Goal: Task Accomplishment & Management: Use online tool/utility

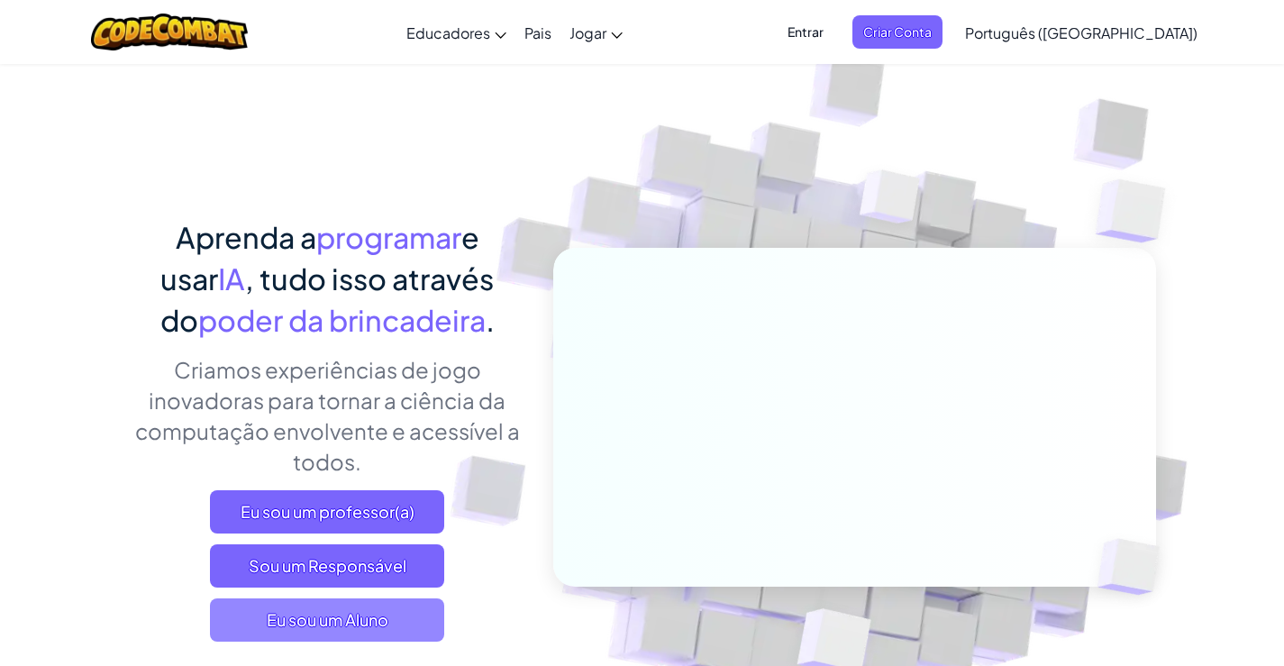
click at [399, 624] on span "Eu sou um Aluno" at bounding box center [327, 619] width 234 height 43
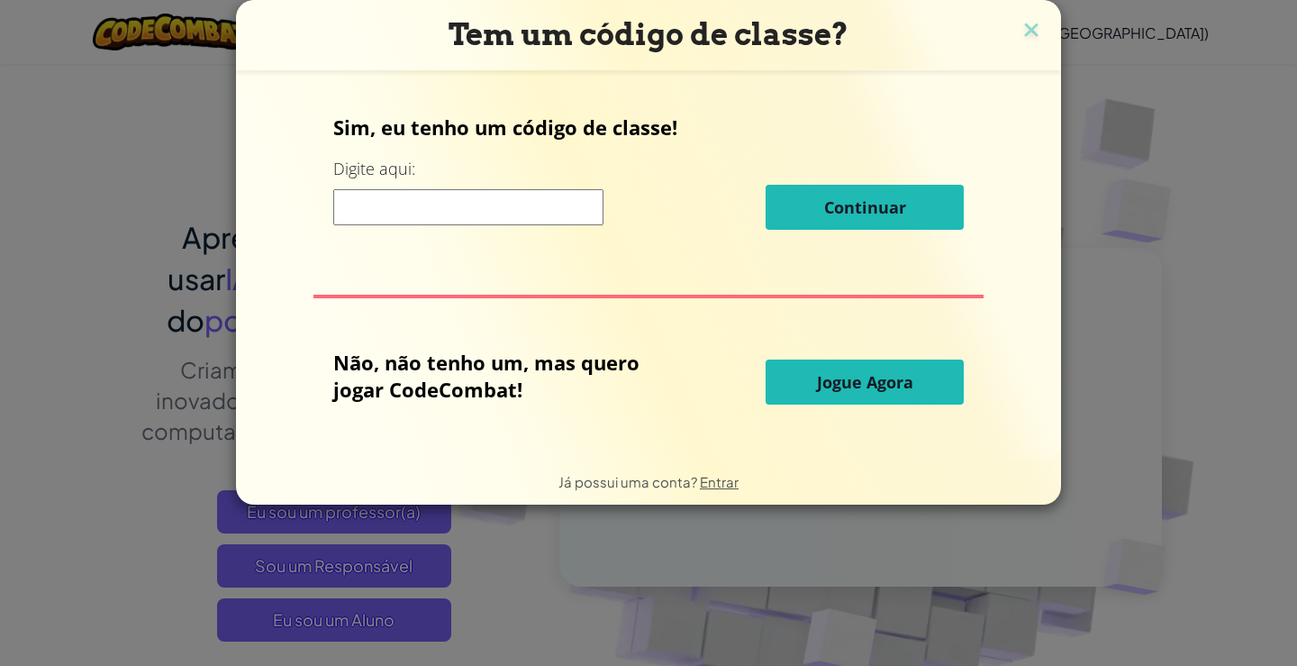
click at [808, 377] on button "Jogue Agora" at bounding box center [865, 381] width 198 height 45
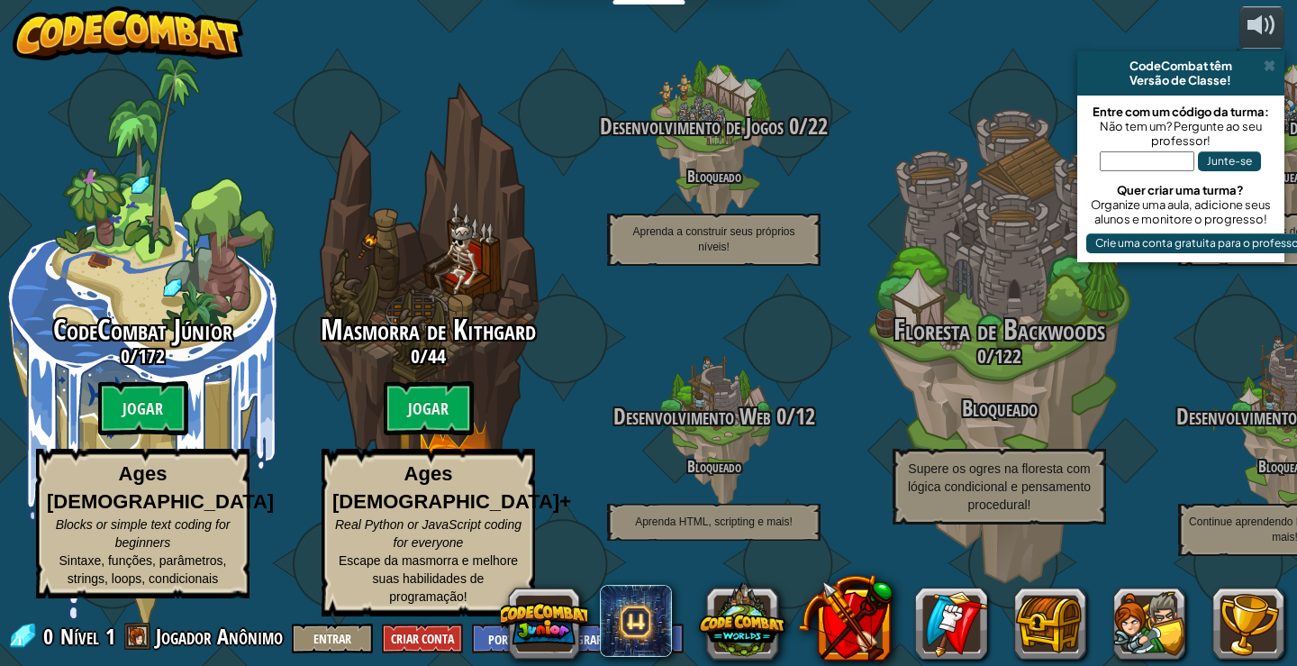
select select "pt-BR"
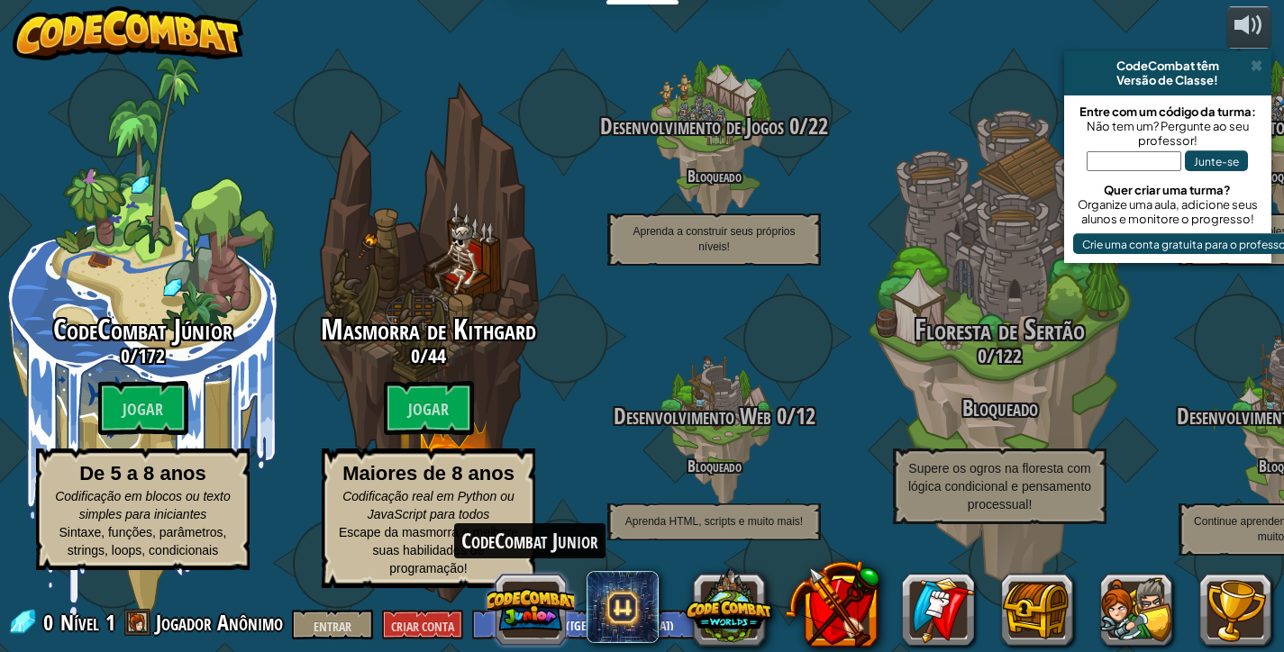
click at [531, 601] on button at bounding box center [530, 610] width 86 height 86
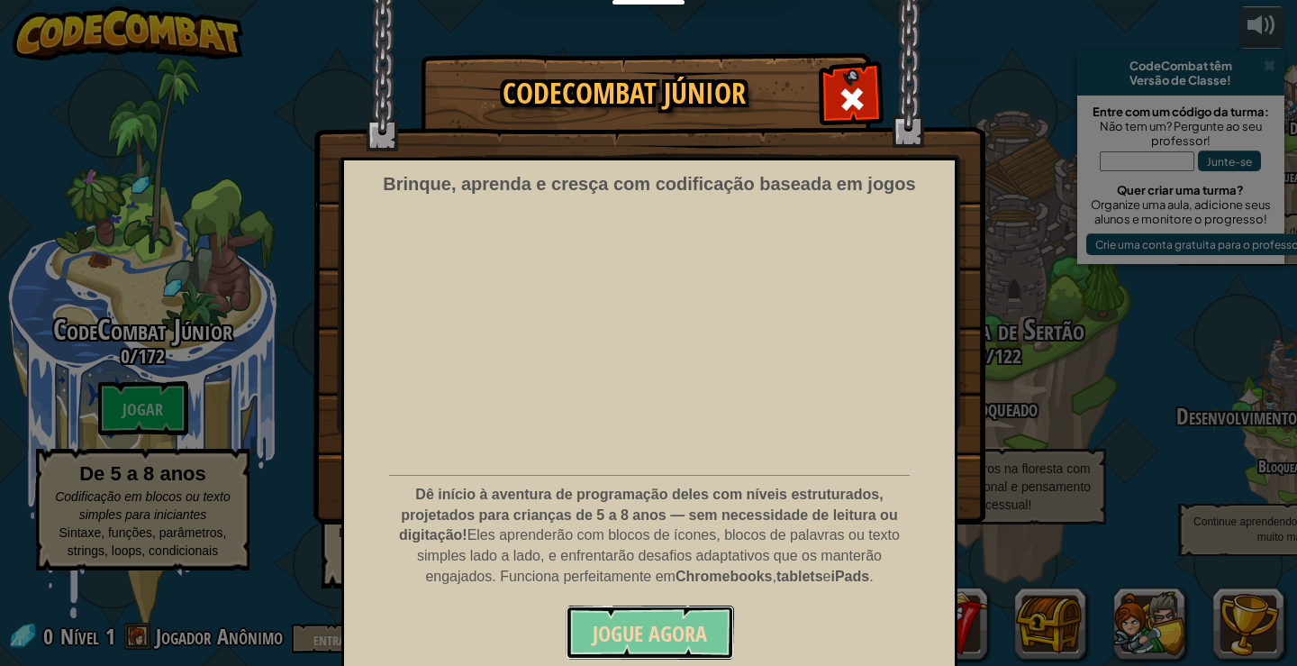
click at [625, 617] on button "Jogue Agora" at bounding box center [650, 632] width 168 height 54
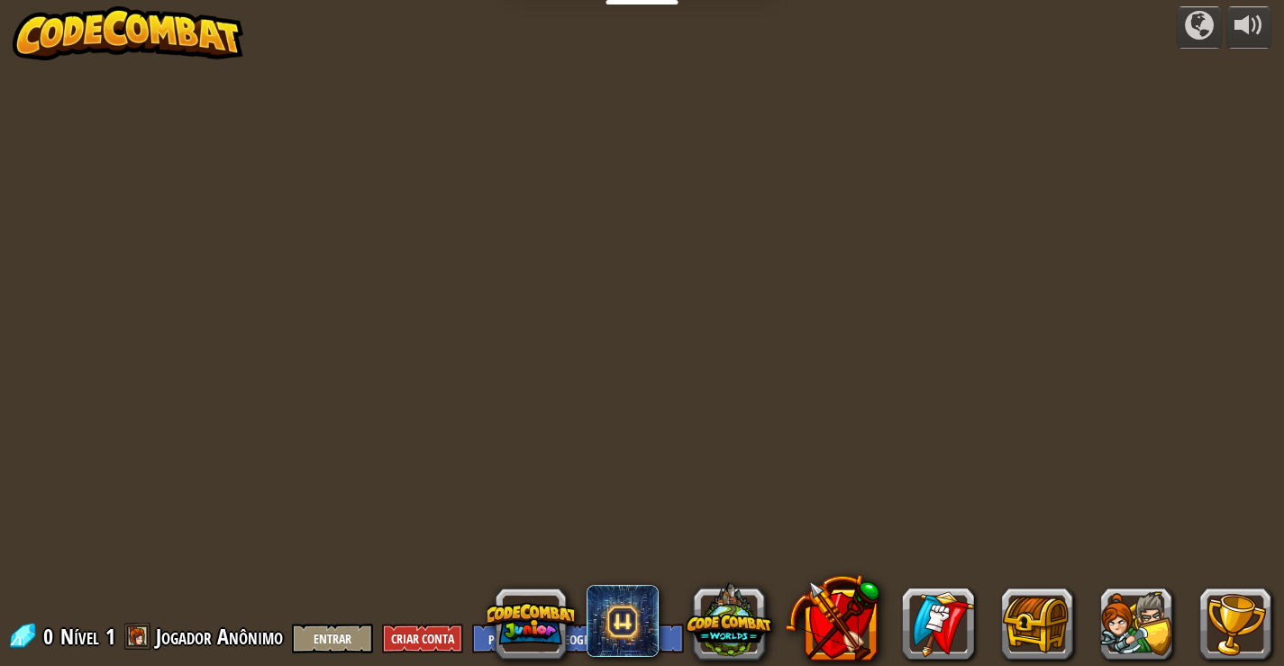
select select "pt-BR"
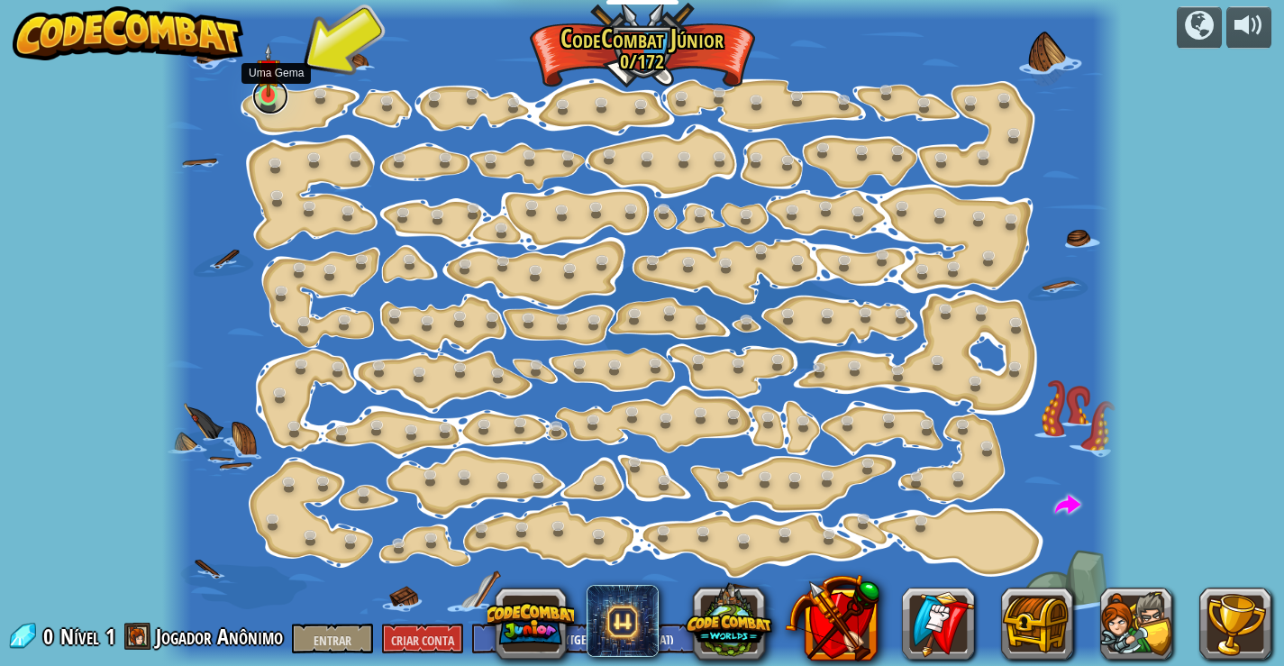
click at [265, 103] on link at bounding box center [270, 96] width 36 height 36
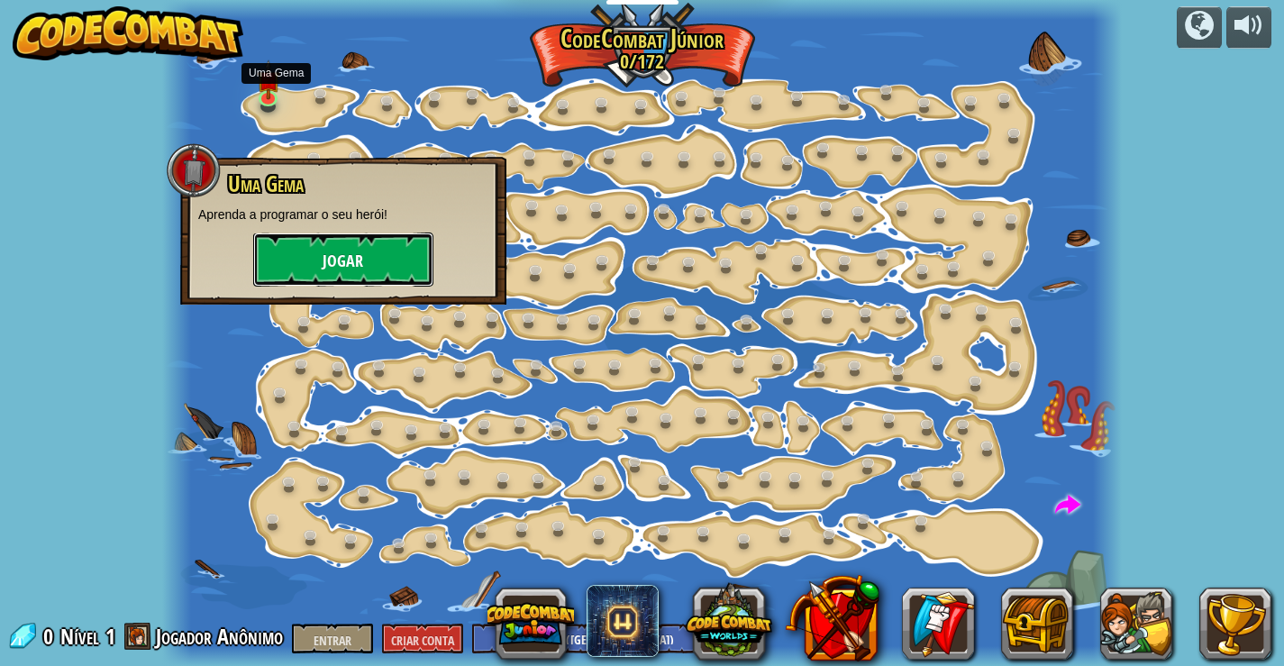
click at [323, 266] on button "Jogar" at bounding box center [343, 259] width 180 height 54
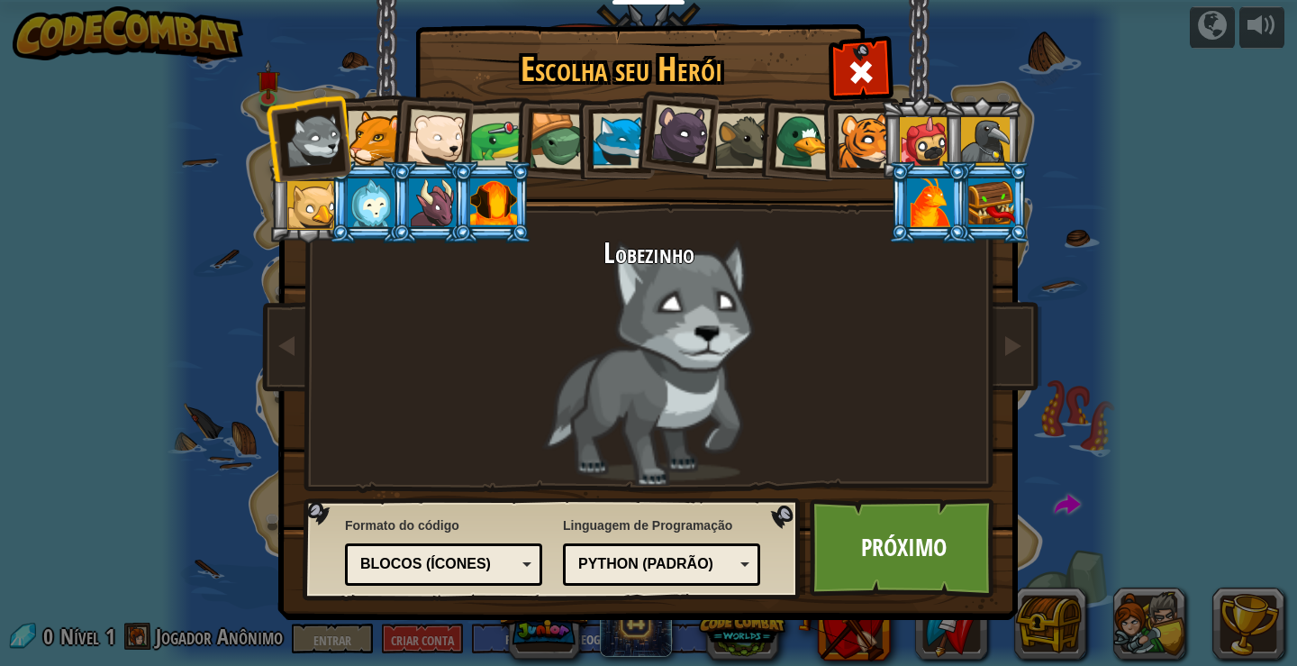
click at [367, 154] on div at bounding box center [375, 138] width 55 height 55
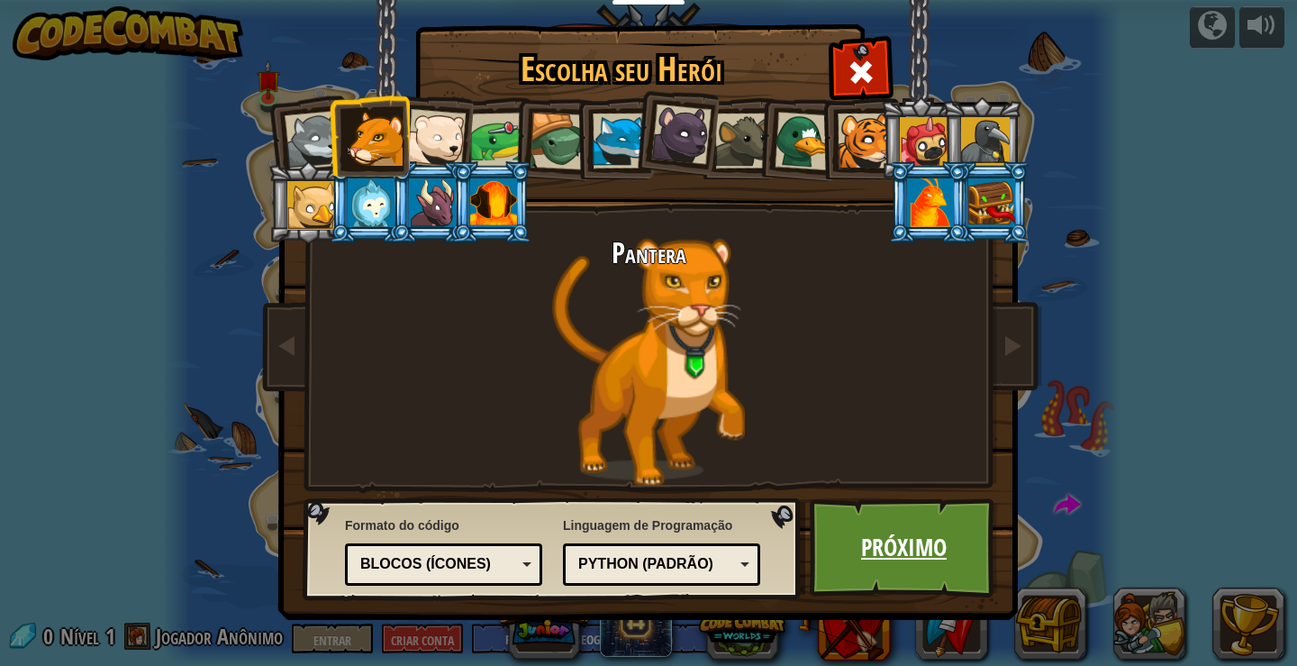
click at [898, 558] on font "Próximo" at bounding box center [904, 547] width 86 height 32
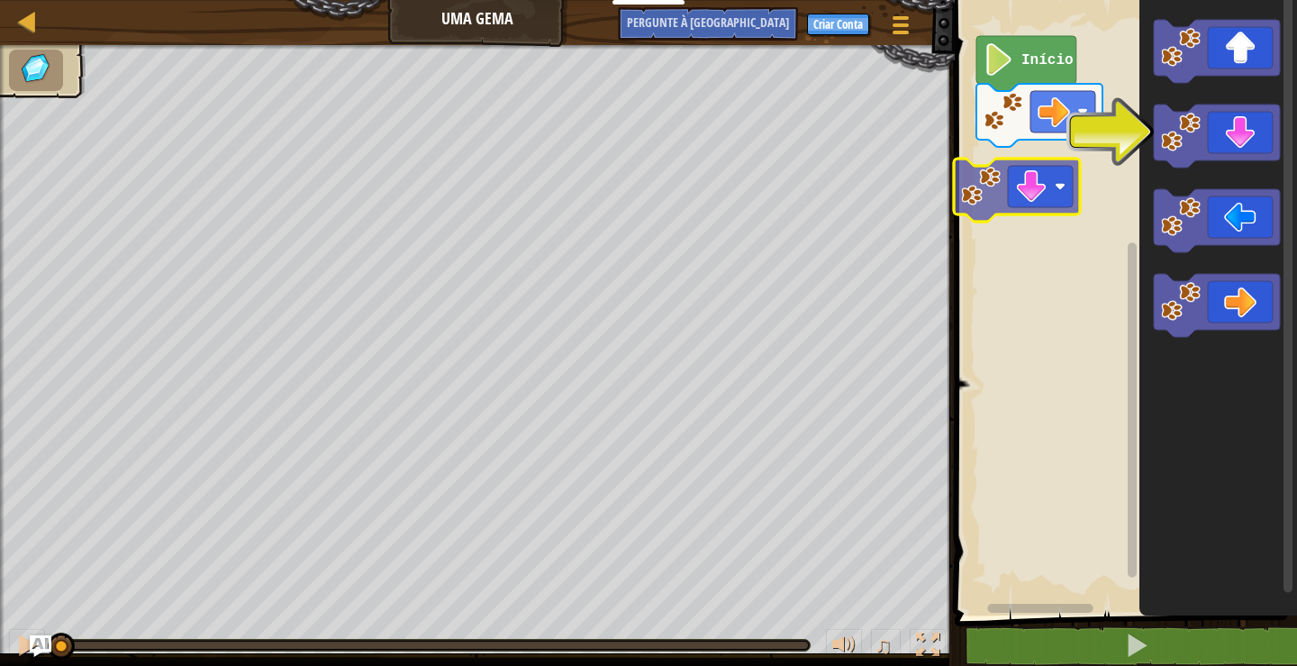
click at [977, 180] on div "Início" at bounding box center [1123, 303] width 348 height 624
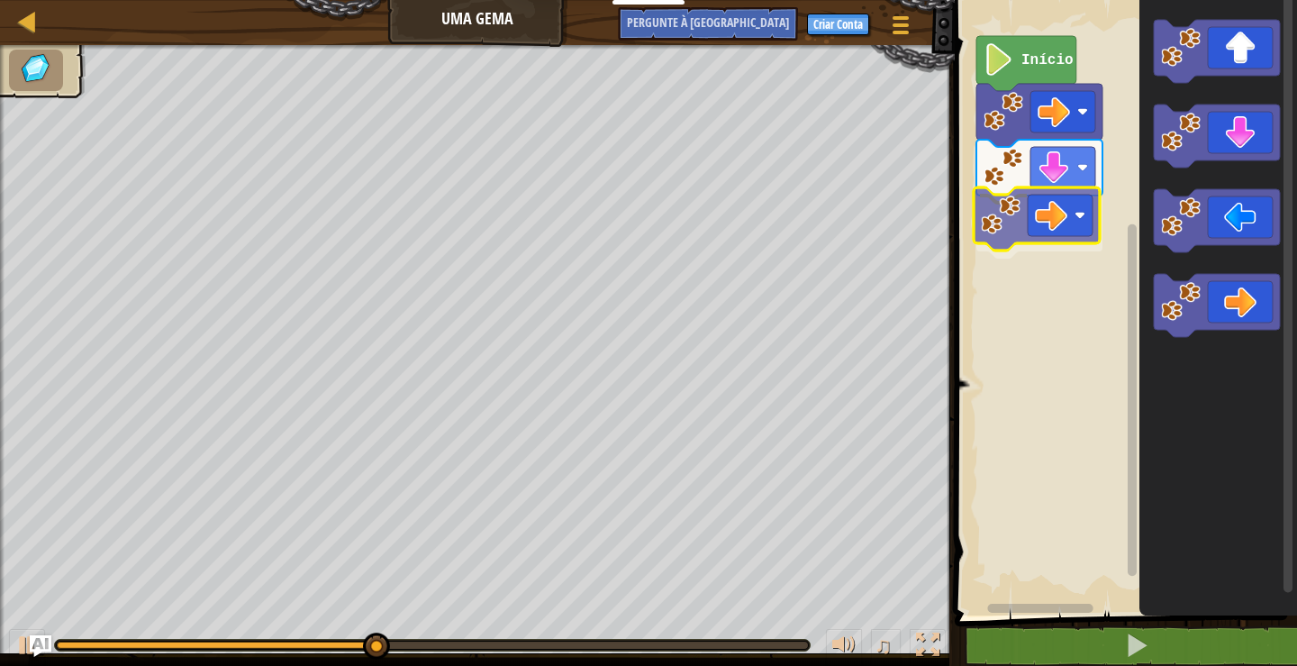
click at [966, 207] on div "Início" at bounding box center [1123, 303] width 348 height 624
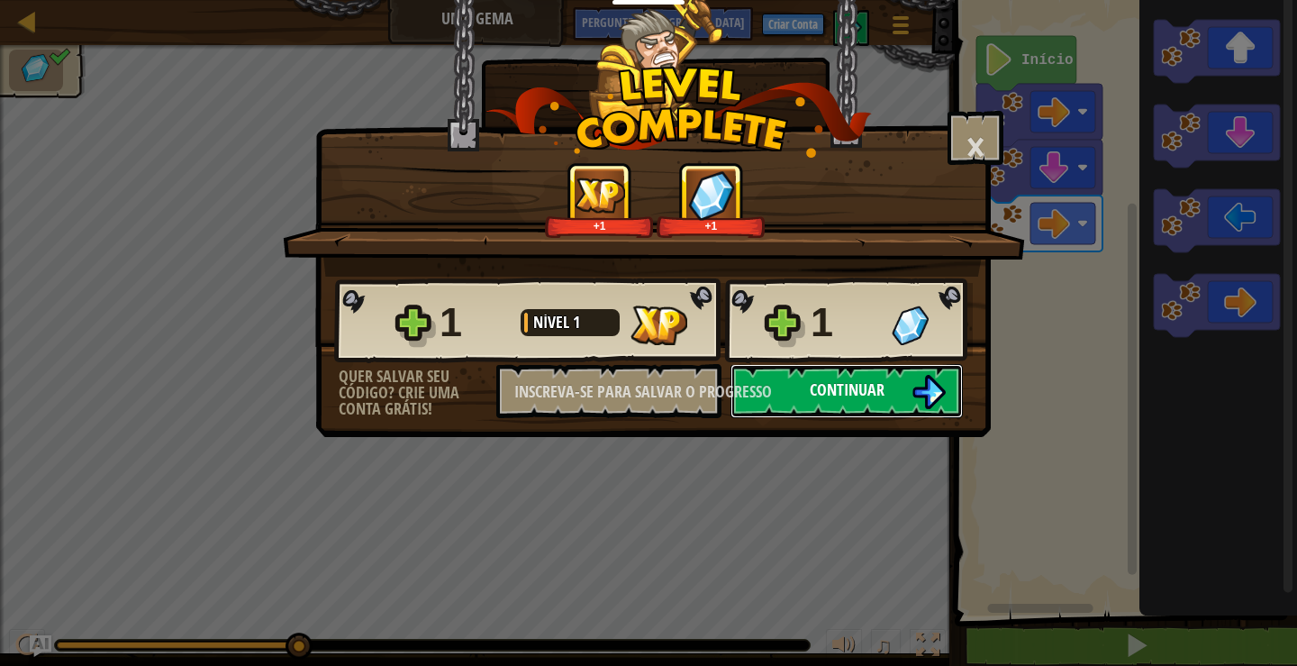
click at [883, 390] on font "Continuar" at bounding box center [847, 389] width 75 height 23
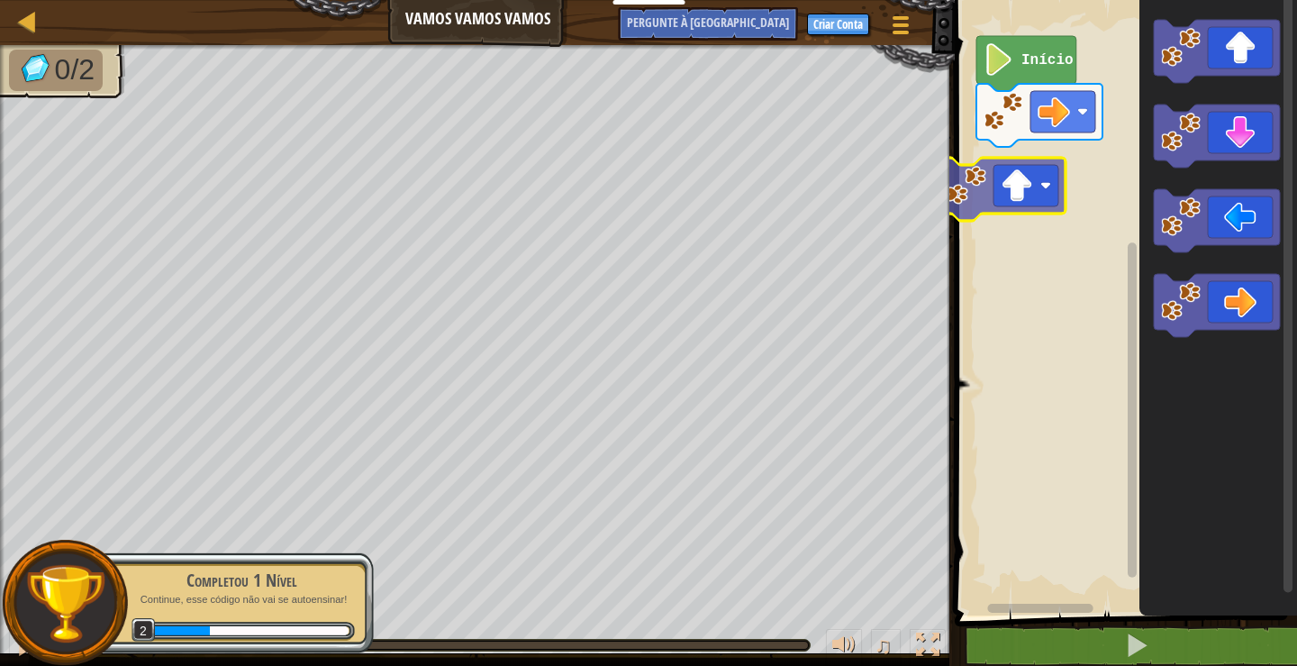
click at [1036, 199] on div "Início" at bounding box center [1123, 303] width 348 height 624
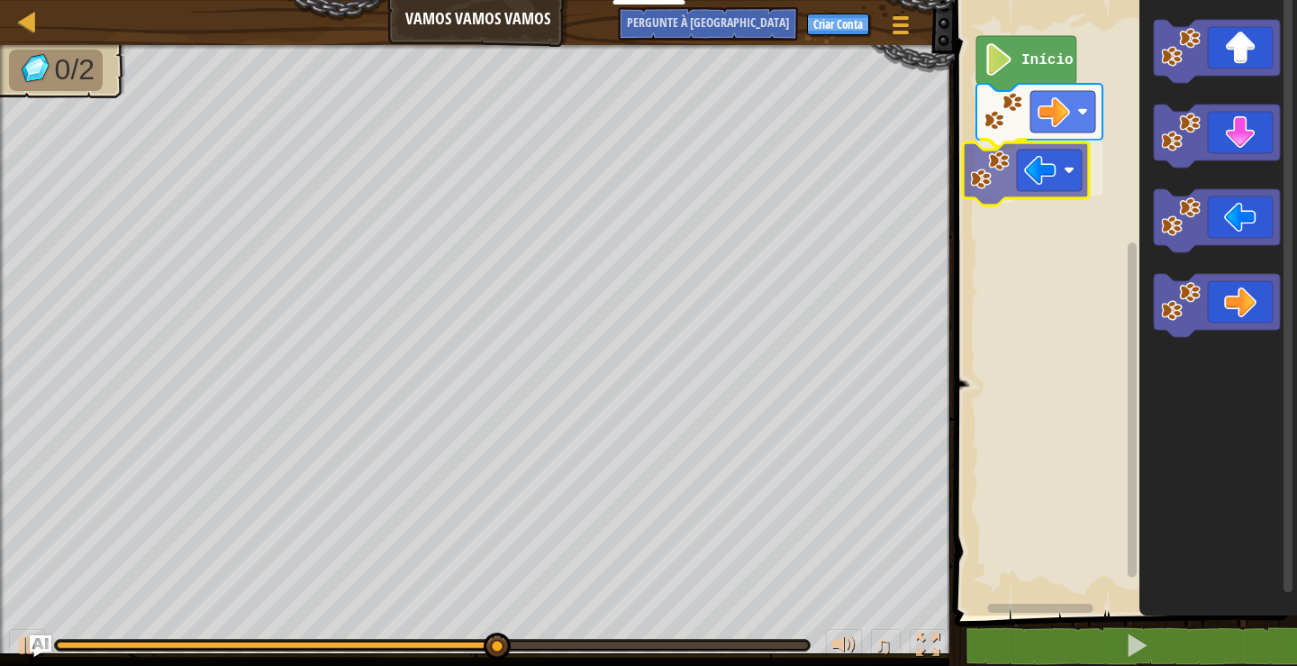
click at [1030, 190] on div "Início" at bounding box center [1123, 303] width 348 height 624
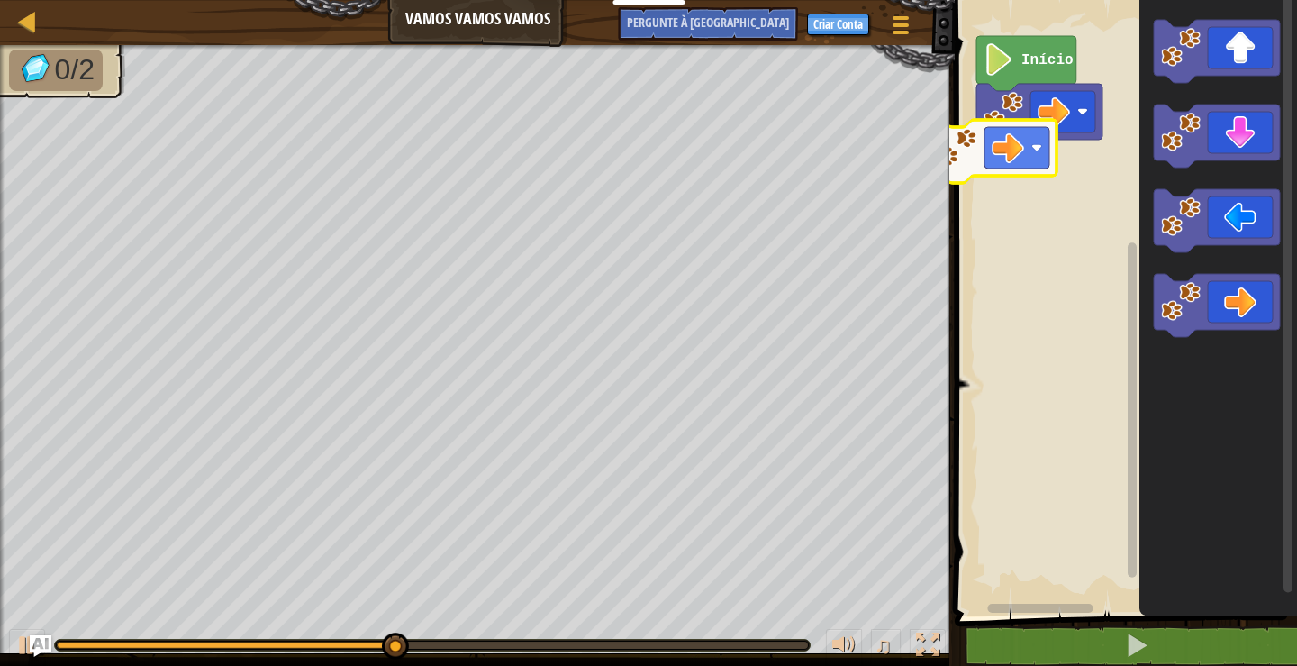
click at [1000, 134] on div "Início" at bounding box center [1123, 303] width 348 height 624
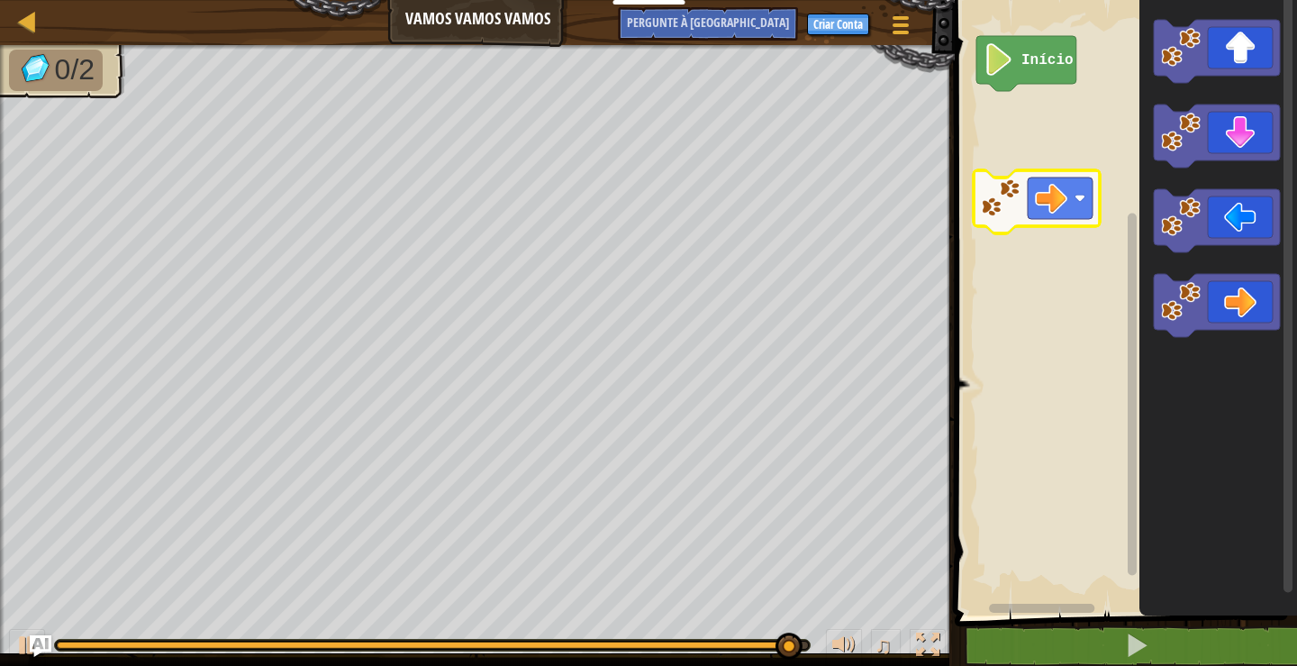
click at [1088, 119] on rect "Espaço de trabalho do Blockly" at bounding box center [1123, 303] width 348 height 624
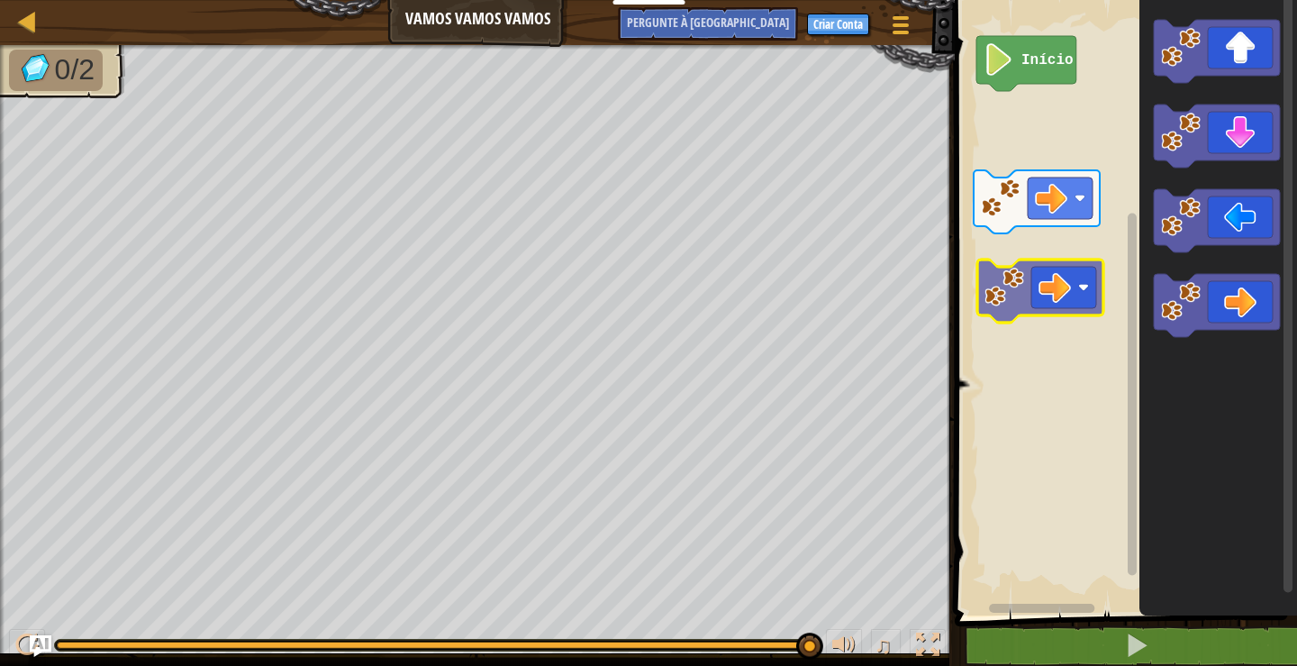
click at [1022, 282] on div "Início" at bounding box center [1123, 303] width 348 height 624
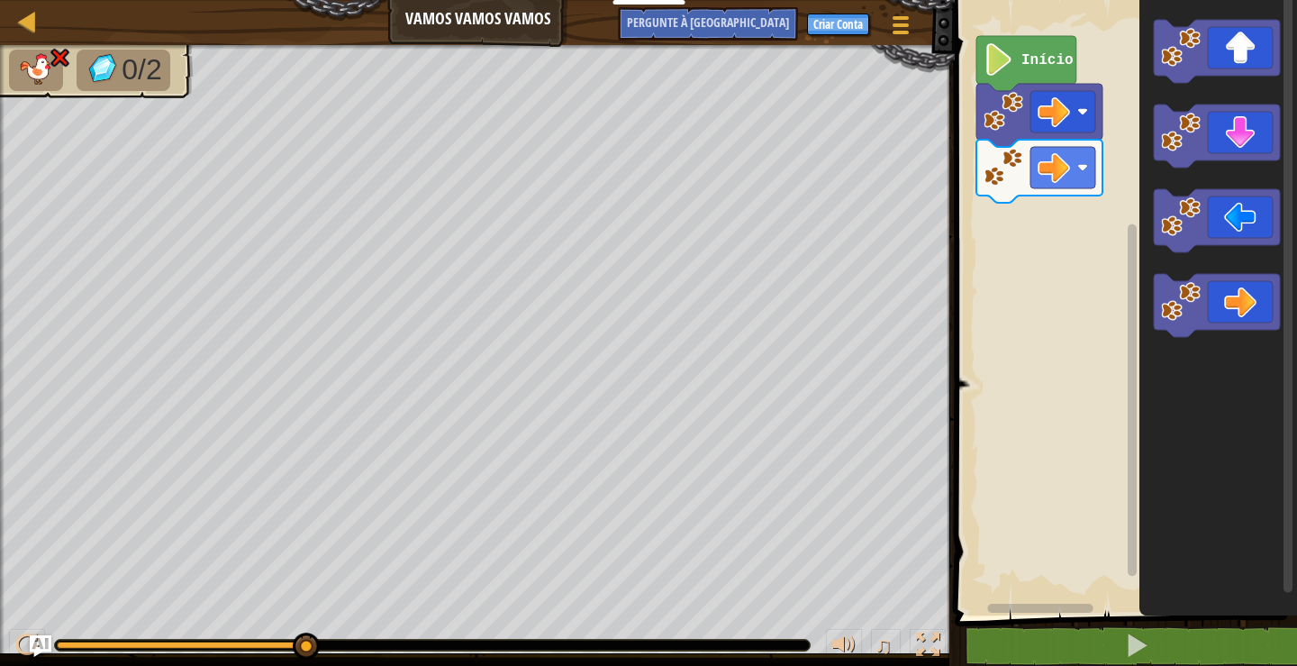
click at [1012, 69] on image "Espaço de trabalho do Blockly" at bounding box center [999, 59] width 31 height 32
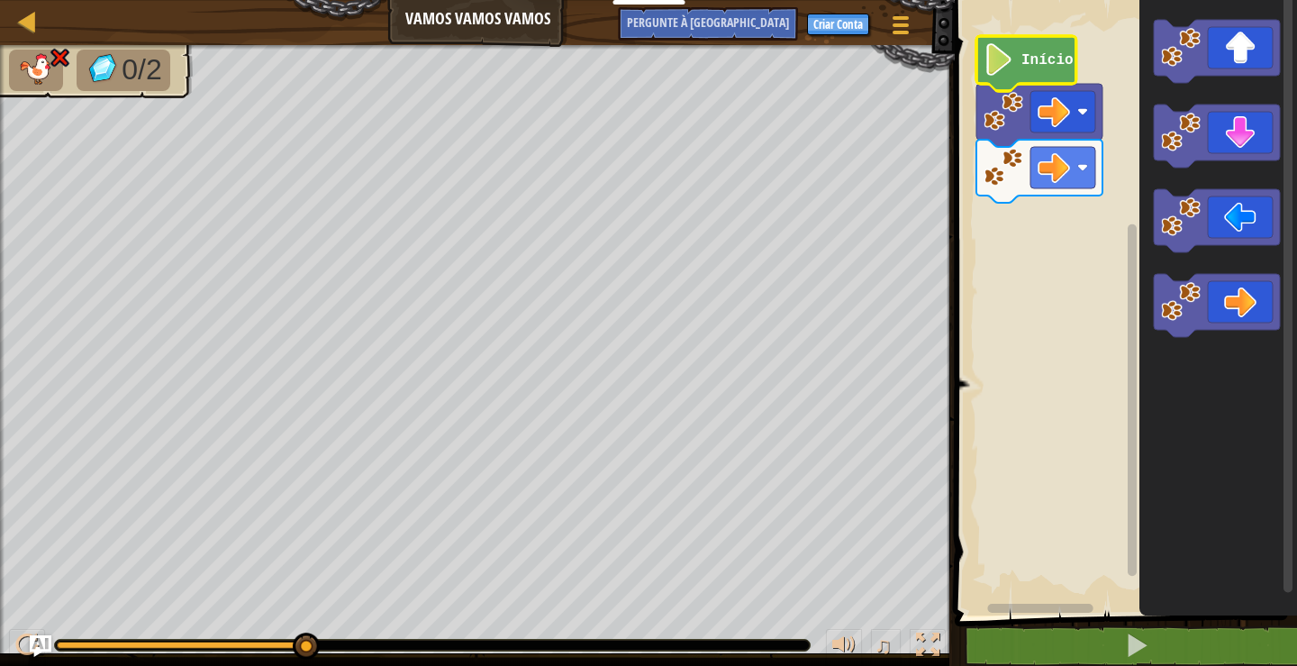
click at [1012, 69] on image "Espaço de trabalho do Blockly" at bounding box center [999, 59] width 31 height 32
click at [996, 291] on div "Início" at bounding box center [1123, 303] width 348 height 624
click at [1098, 194] on div "Início" at bounding box center [1123, 303] width 348 height 624
click at [1039, 266] on div "Início" at bounding box center [1123, 303] width 348 height 624
click at [895, 331] on div "Mapa Vamos Vamos Vamos Menu do Jogo Criar Conta Pergunte à IA 1 ???????????? ??…" at bounding box center [648, 333] width 1297 height 666
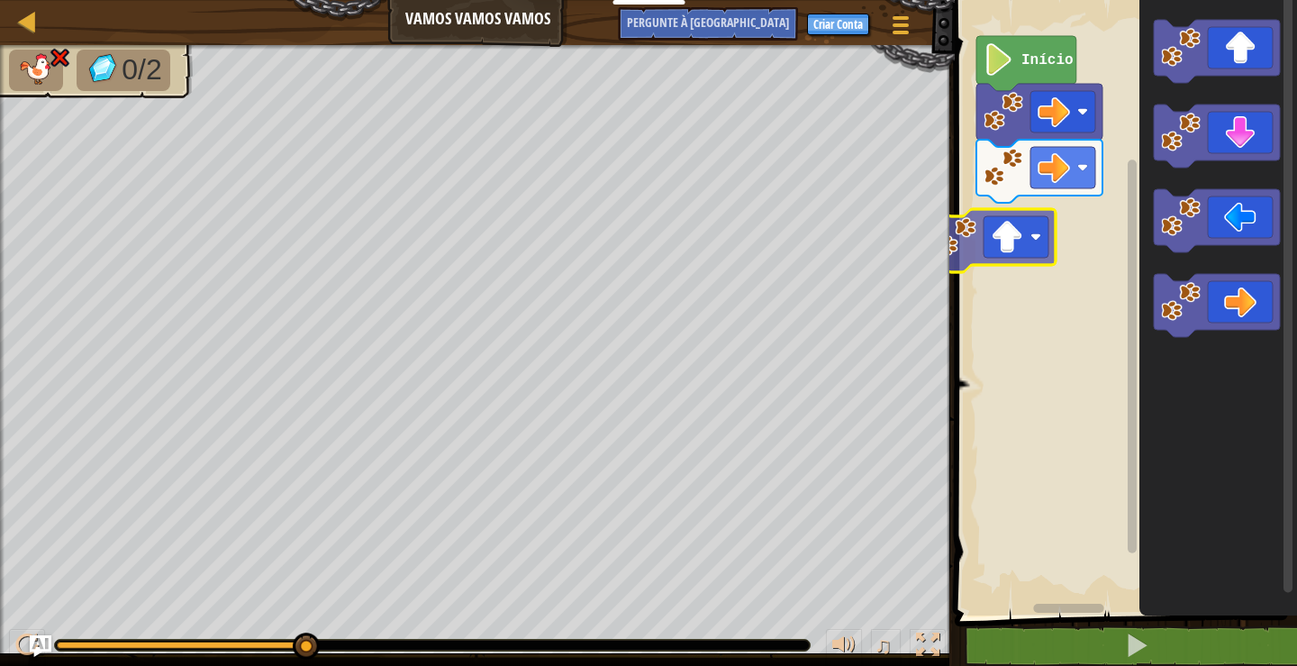
click at [985, 216] on div "Início" at bounding box center [1123, 303] width 348 height 624
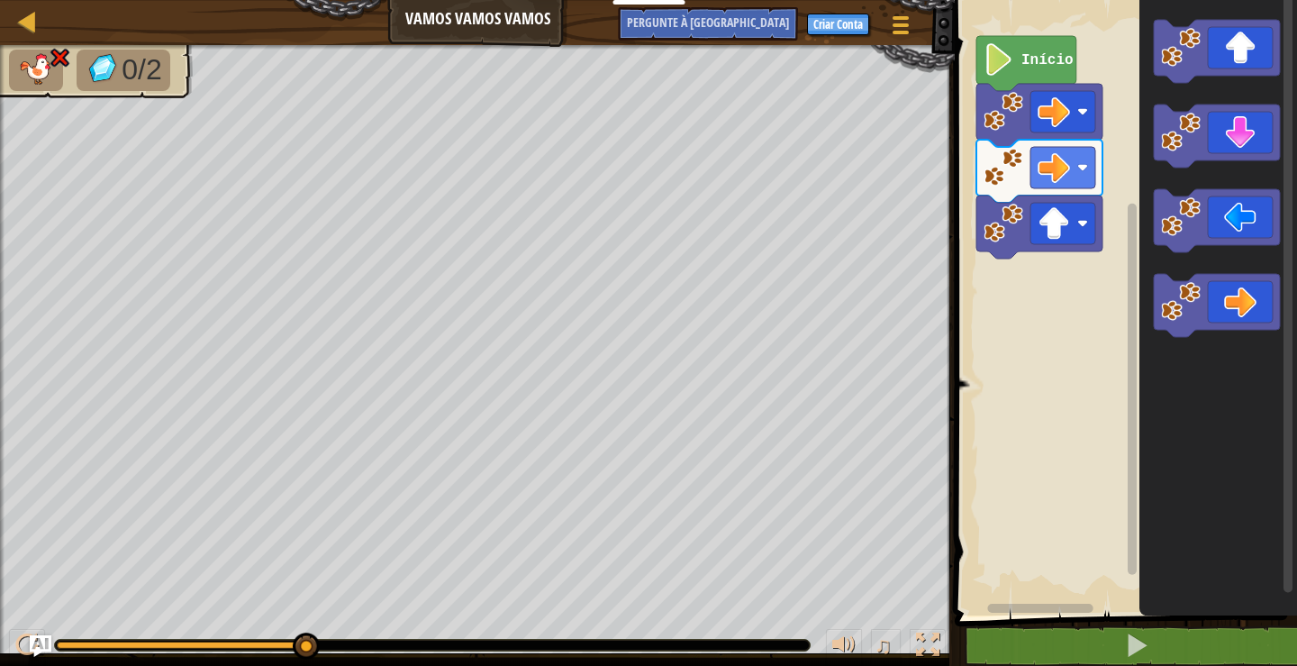
click at [51, 49] on div at bounding box center [477, 47] width 955 height 5
click at [66, 36] on div "Mapa Vamos Vamos Vamos Menu do Jogo Criar Conta Pergunte à IA" at bounding box center [477, 22] width 955 height 45
click at [19, 23] on div at bounding box center [27, 21] width 23 height 23
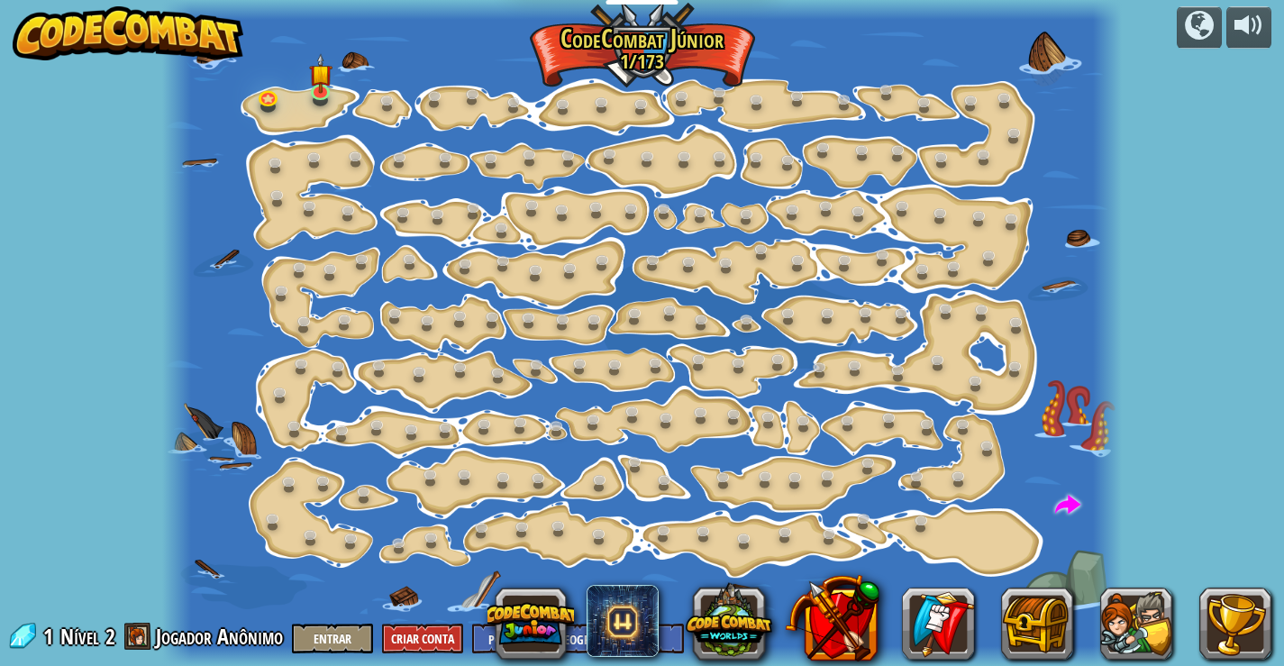
select select "pt-BR"
click at [298, 73] on div at bounding box center [641, 333] width 959 height 666
click at [298, 122] on div at bounding box center [641, 333] width 959 height 666
click at [322, 95] on link at bounding box center [322, 90] width 36 height 36
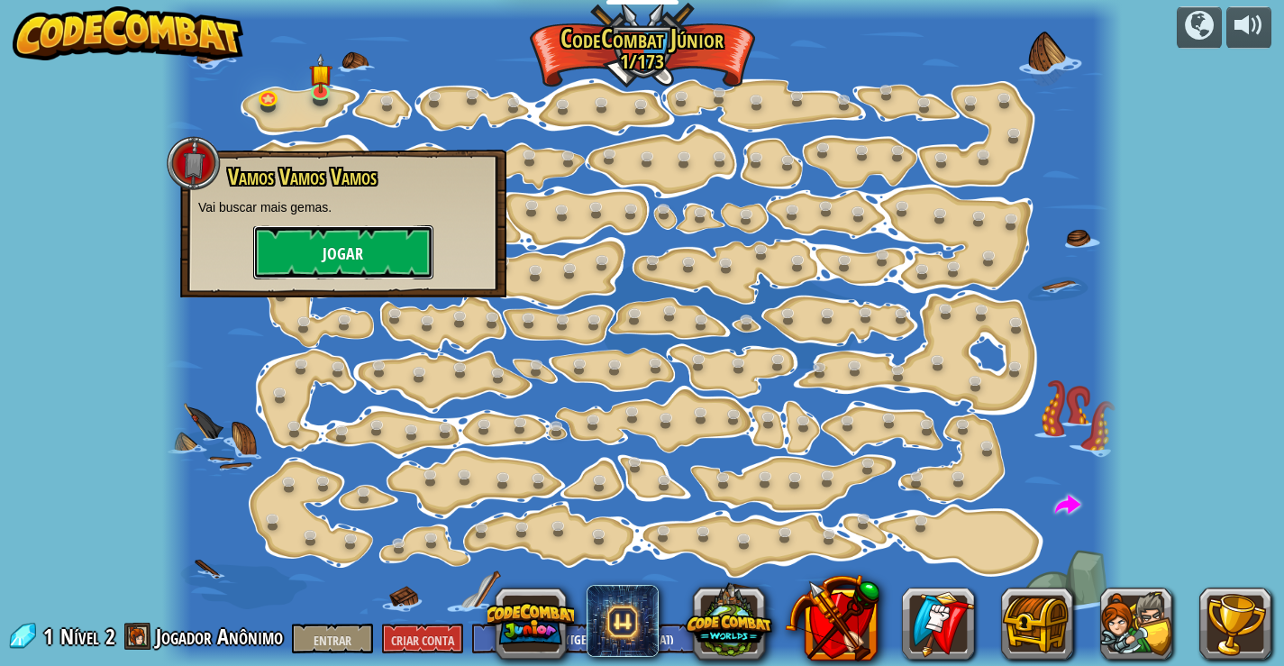
click at [356, 256] on font "Jogar" at bounding box center [342, 254] width 41 height 23
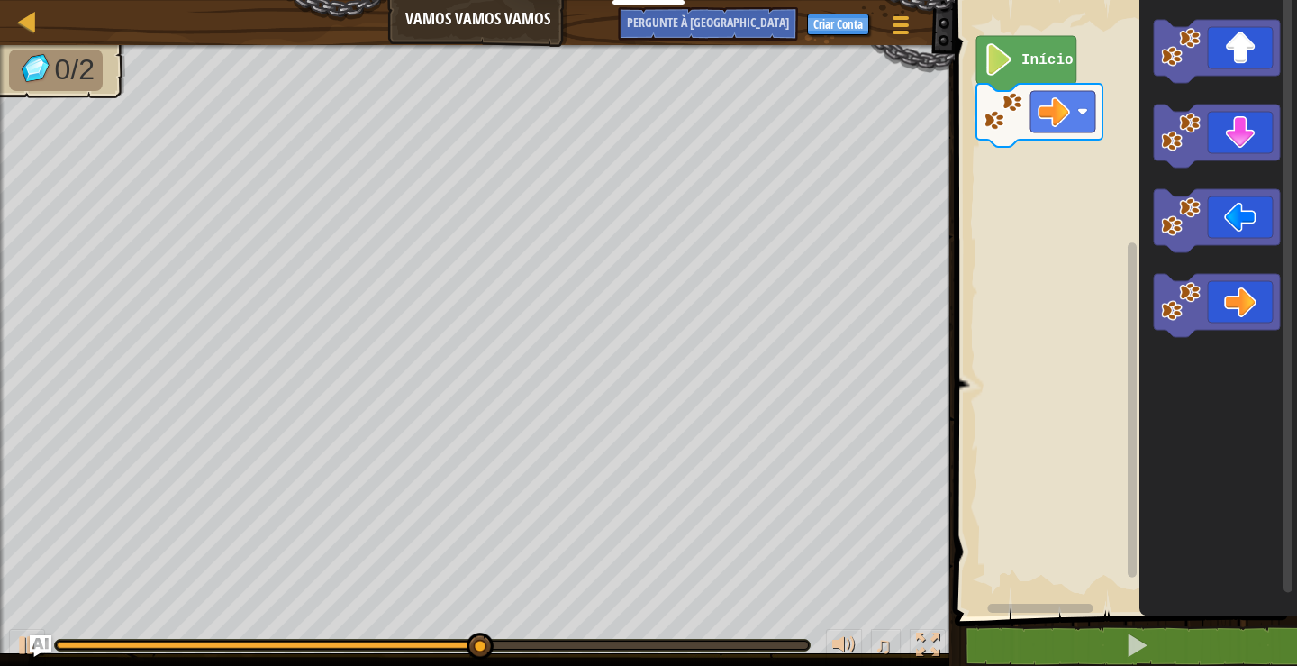
click at [1089, 193] on div "Início" at bounding box center [1123, 303] width 348 height 624
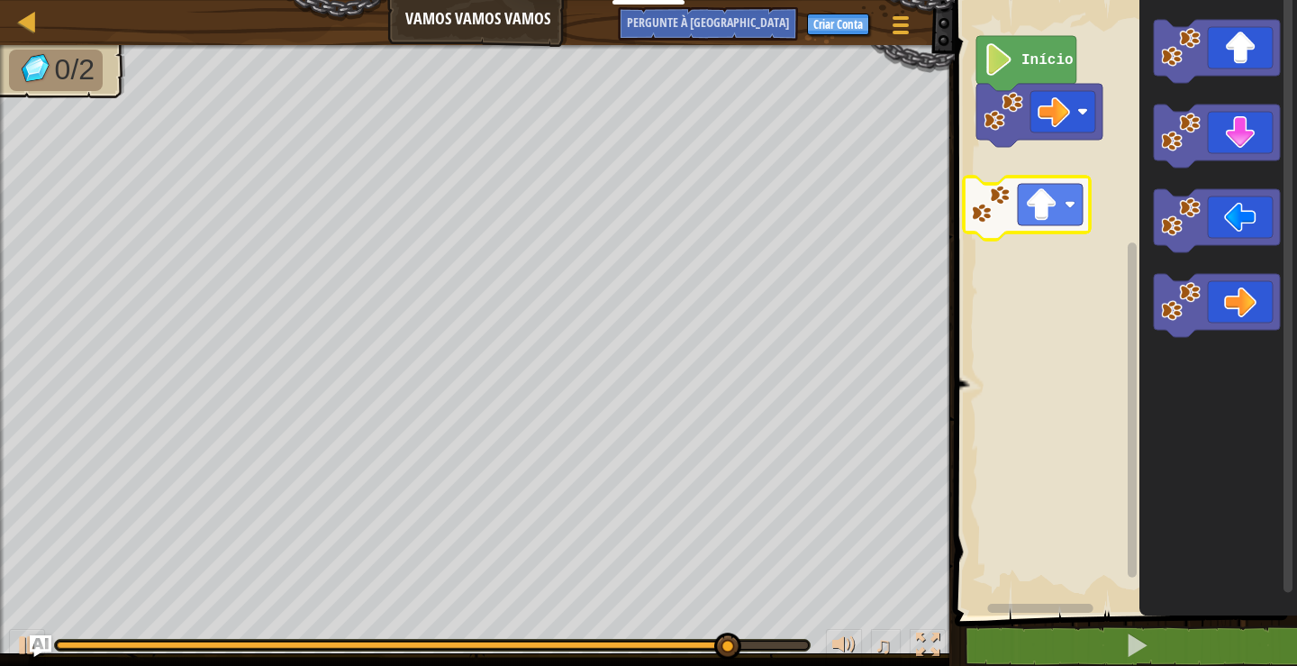
click at [1054, 203] on div "Início" at bounding box center [1123, 303] width 348 height 624
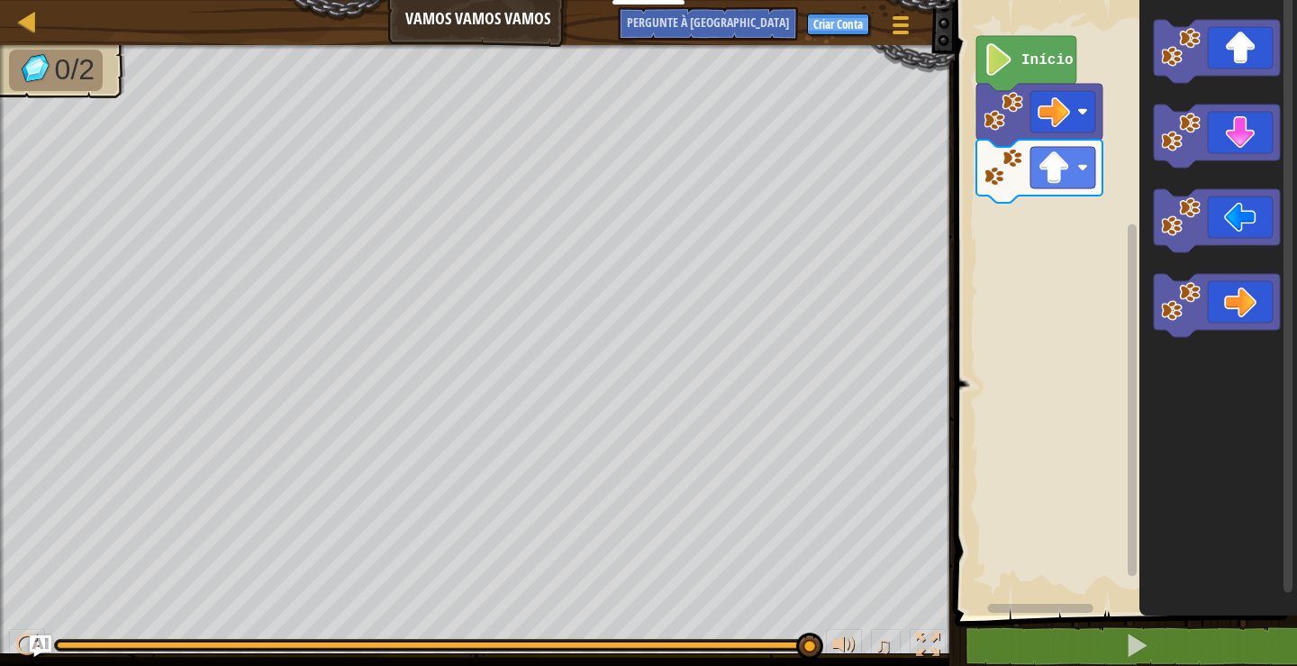
click at [561, 413] on div "Mapa Vamos Vamos Vamos Menu do Jogo Criar Conta Pergunte à IA 1 ???????????? ??…" at bounding box center [648, 333] width 1297 height 666
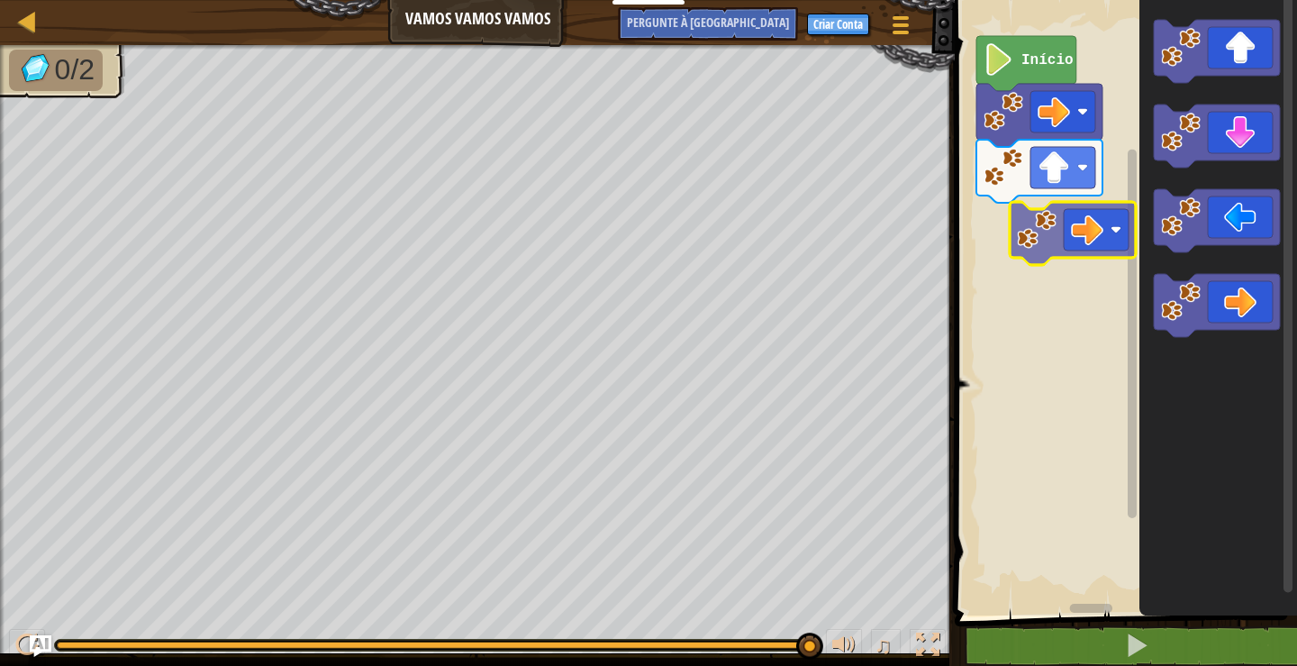
click at [1048, 228] on div "Início" at bounding box center [1123, 303] width 348 height 624
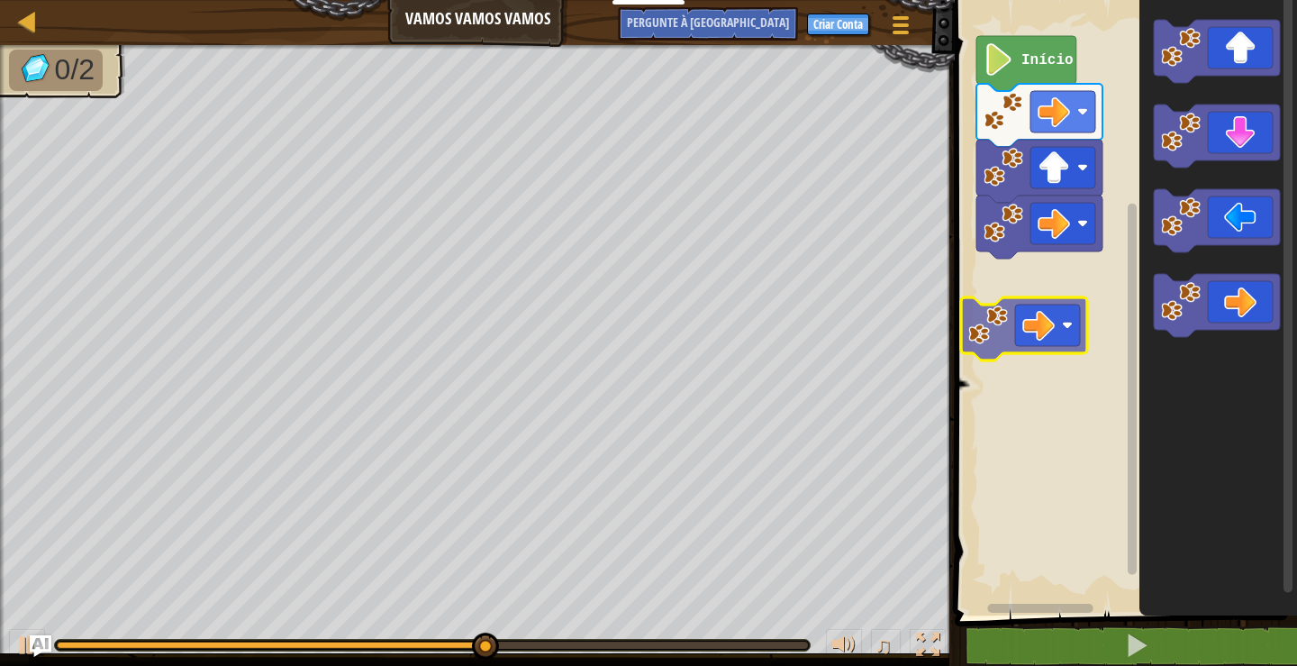
click at [1022, 341] on div "Início" at bounding box center [1123, 303] width 348 height 624
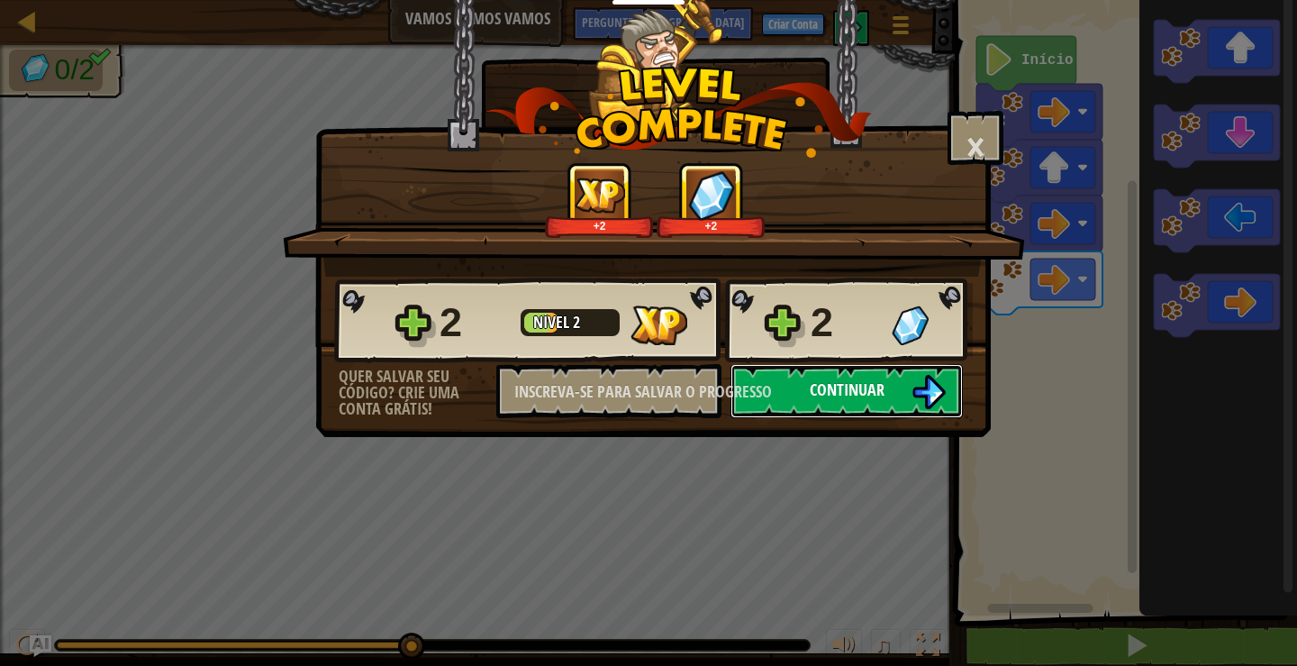
click at [836, 388] on font "Continuar" at bounding box center [847, 389] width 75 height 23
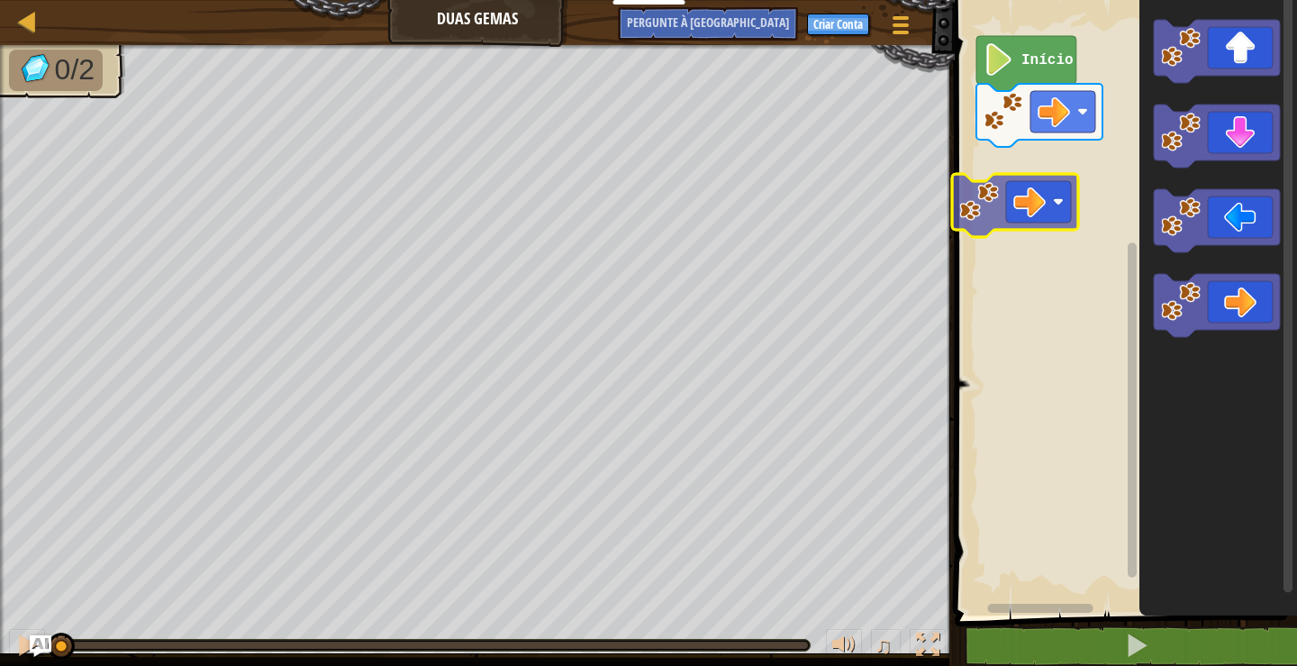
click at [1073, 185] on div "Início" at bounding box center [1123, 303] width 348 height 624
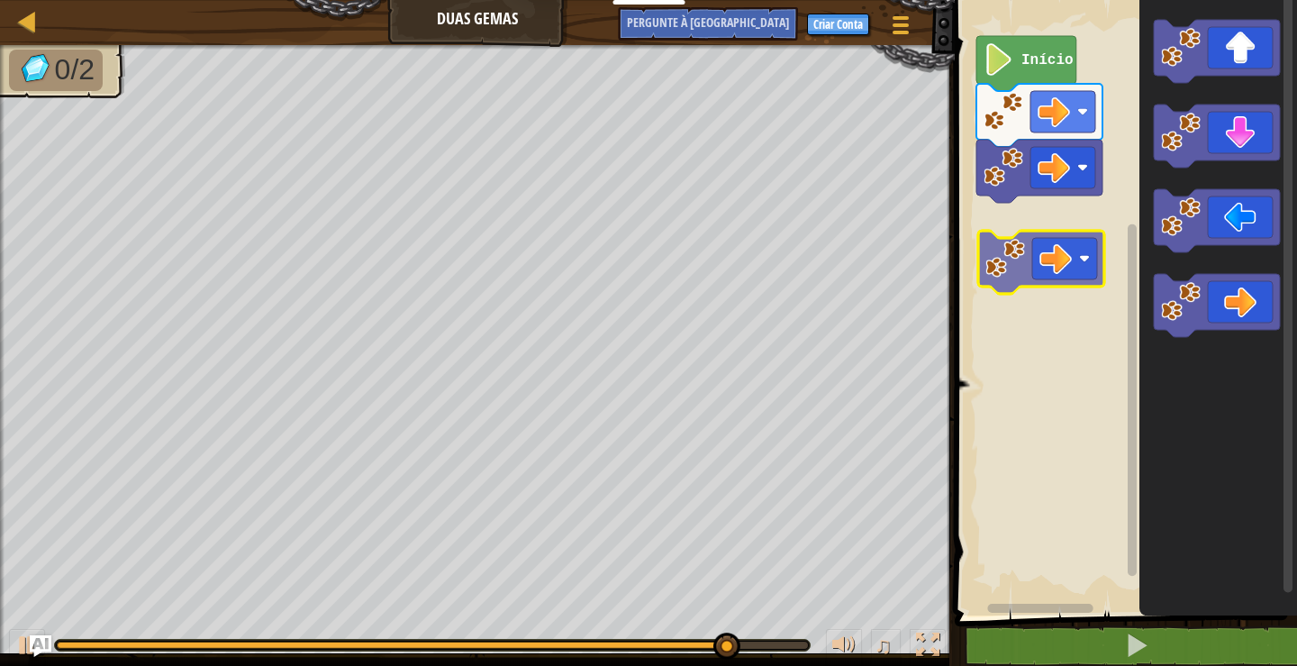
click at [1034, 288] on div "Início" at bounding box center [1123, 303] width 348 height 624
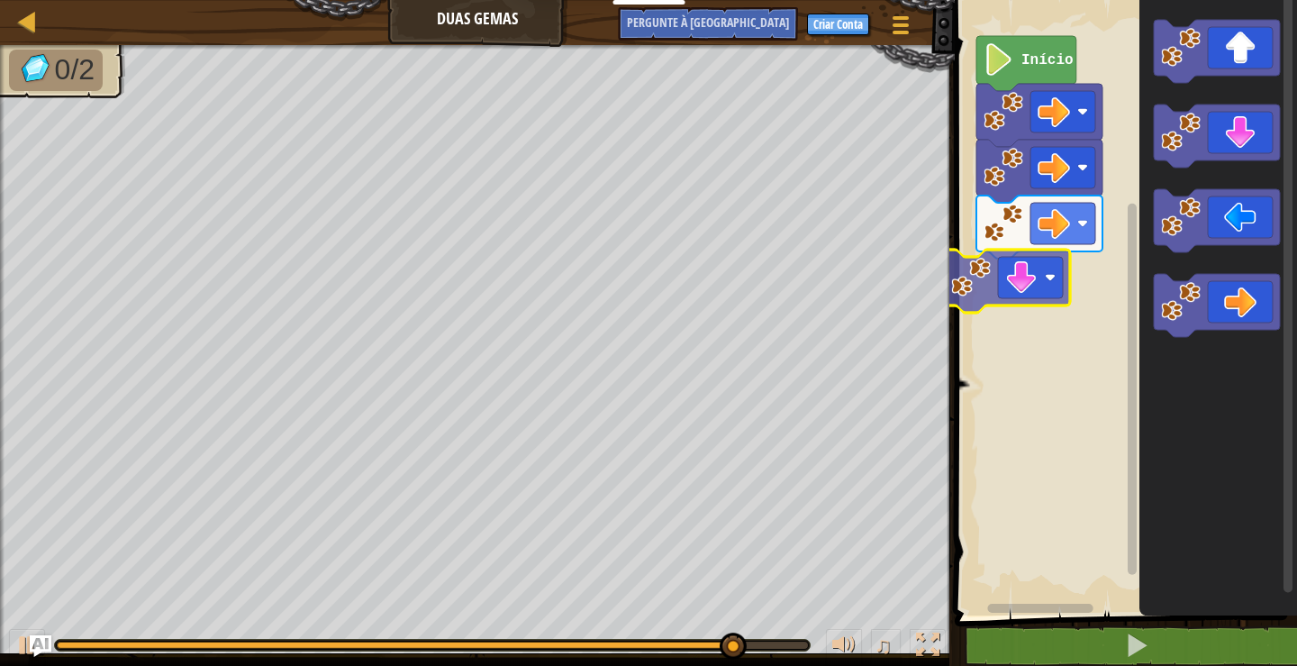
click at [1034, 277] on div "Início" at bounding box center [1123, 303] width 348 height 624
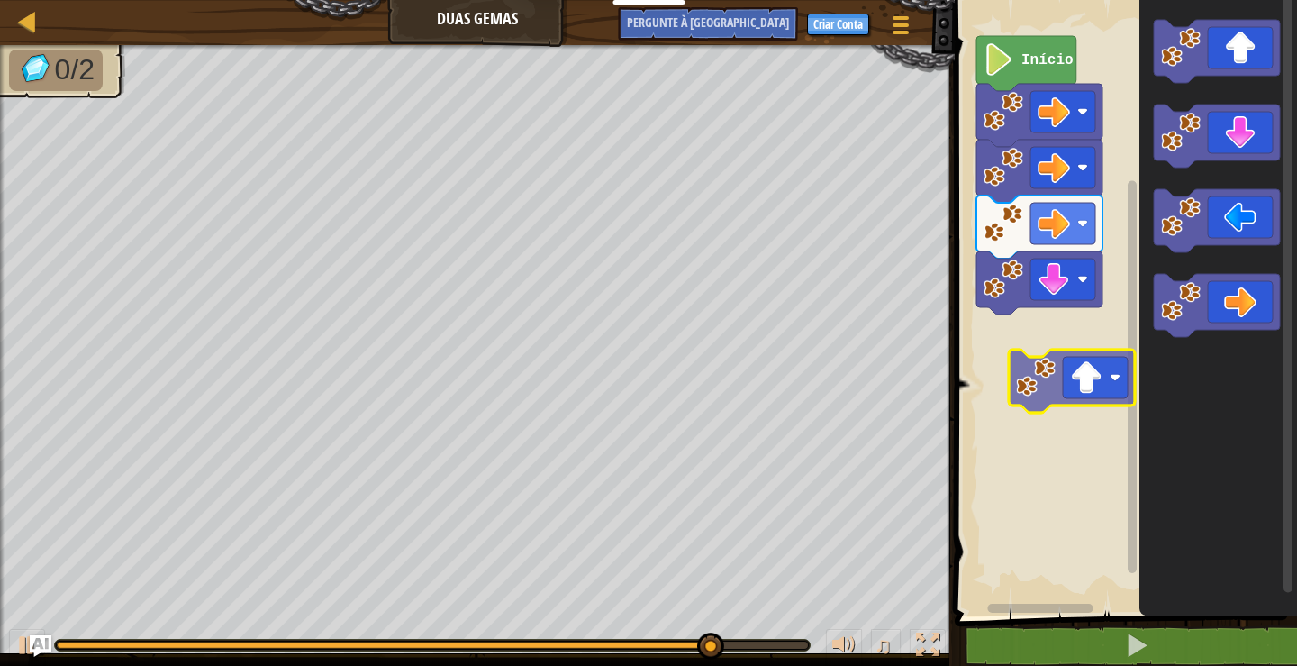
click at [1101, 359] on div "Início" at bounding box center [1123, 303] width 348 height 624
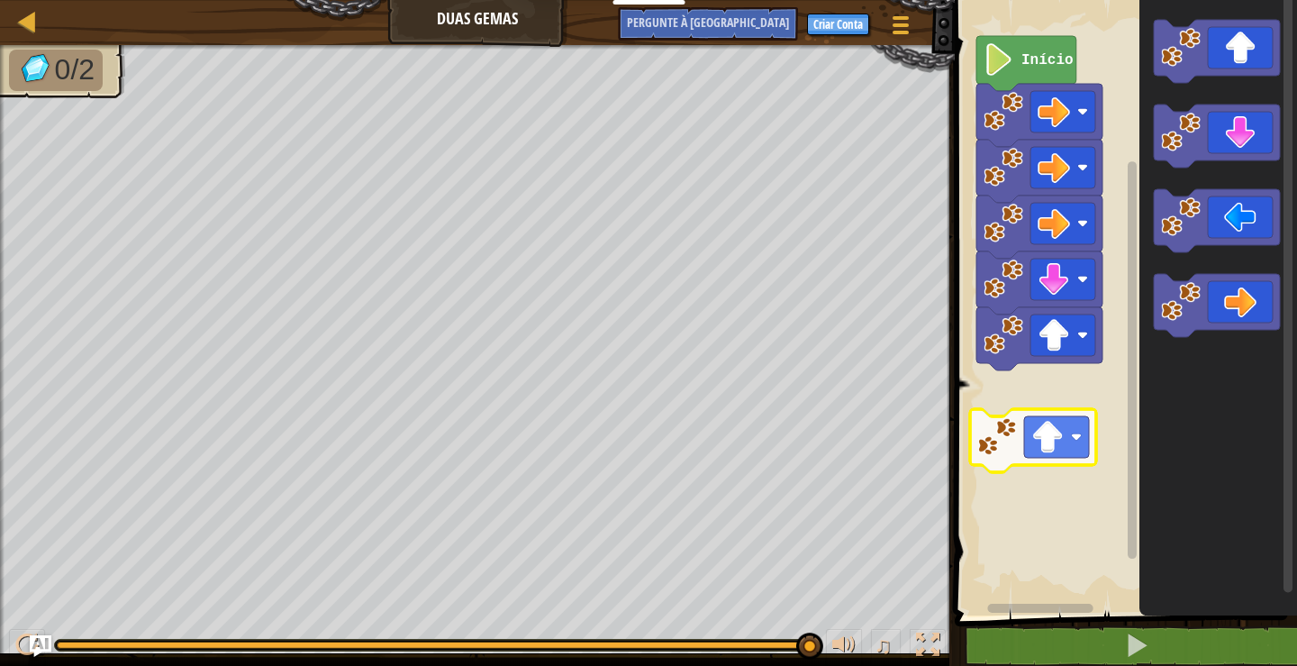
click at [1049, 411] on div "Início" at bounding box center [1123, 303] width 348 height 624
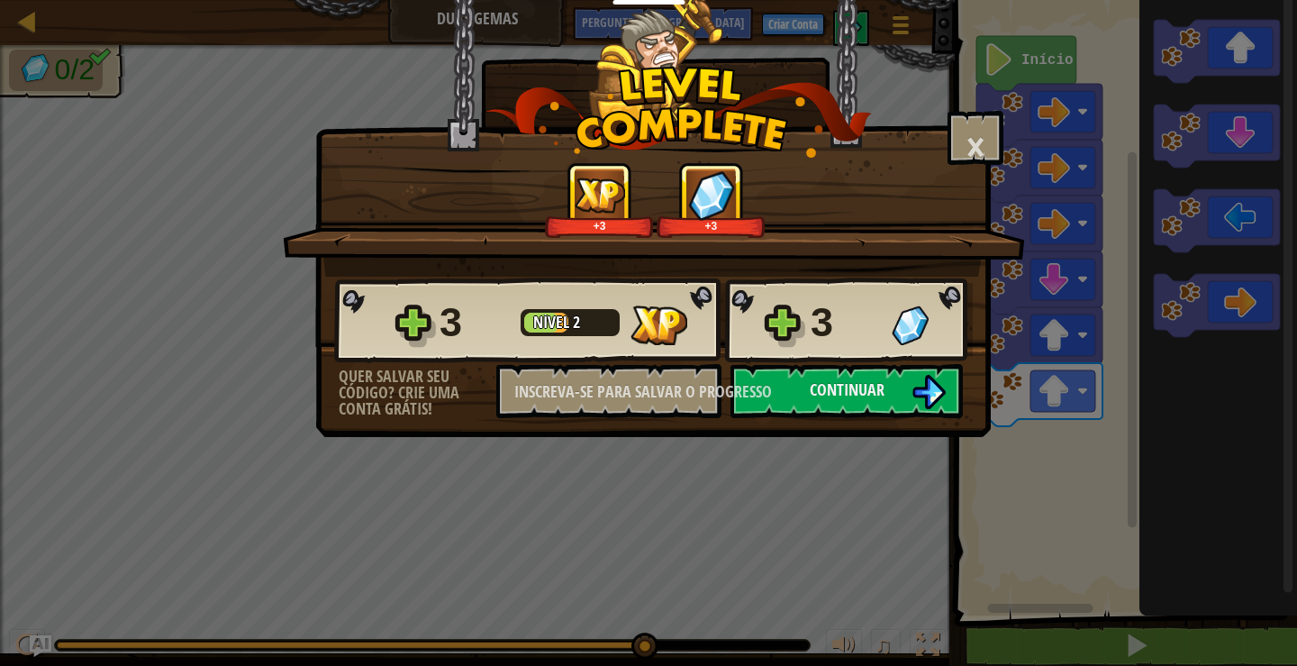
click at [854, 361] on div "3 Nível 2 3" at bounding box center [653, 320] width 639 height 86
click at [856, 391] on font "Continuar" at bounding box center [847, 389] width 75 height 23
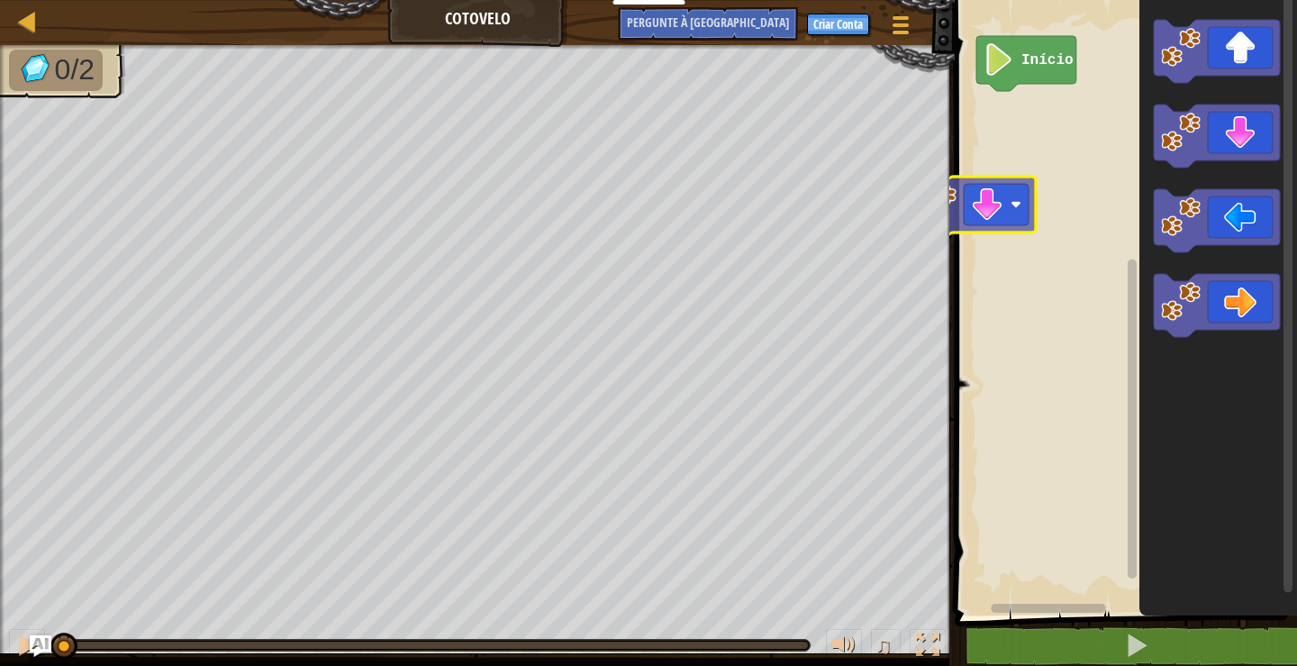
click at [978, 195] on div "Início" at bounding box center [1123, 303] width 348 height 624
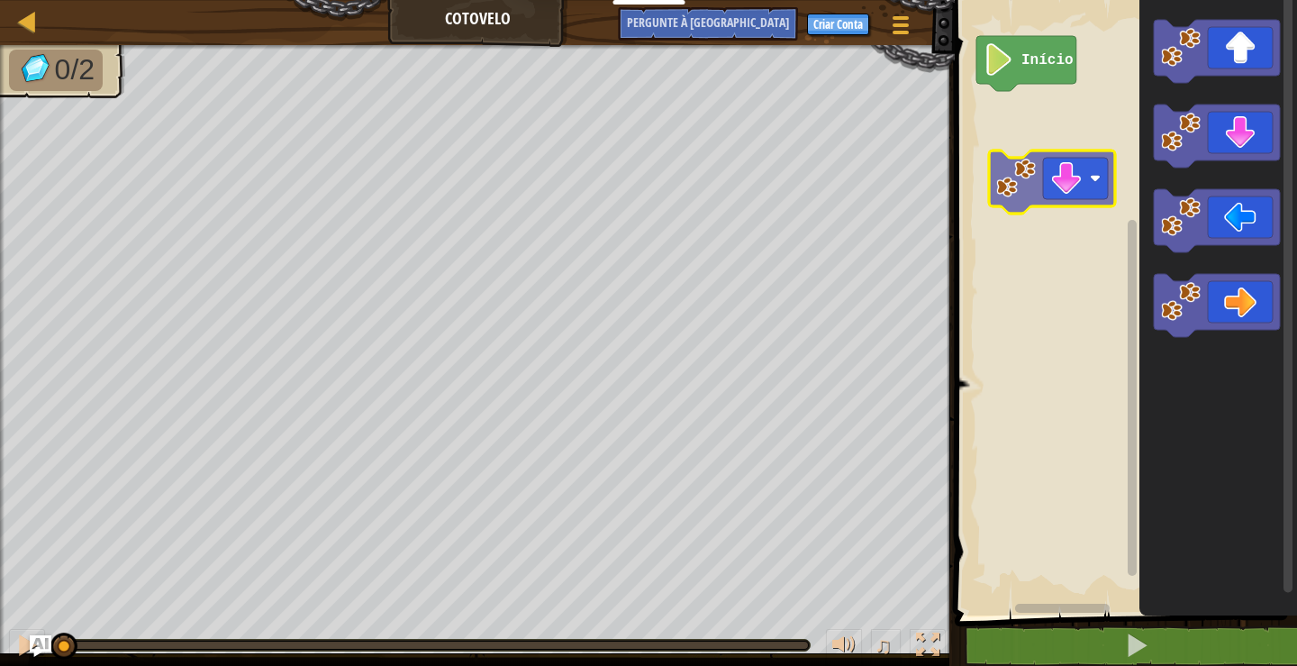
click at [1060, 173] on div "Início" at bounding box center [1123, 303] width 348 height 624
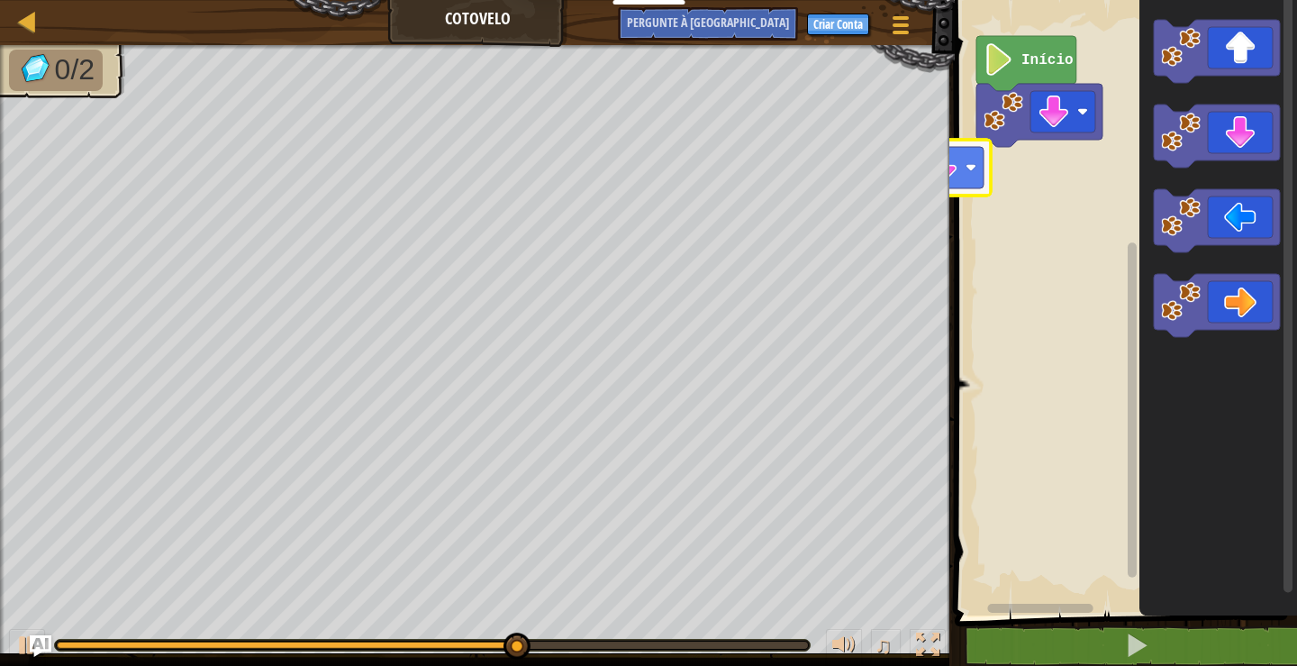
click at [962, 179] on div "Início" at bounding box center [1123, 303] width 348 height 624
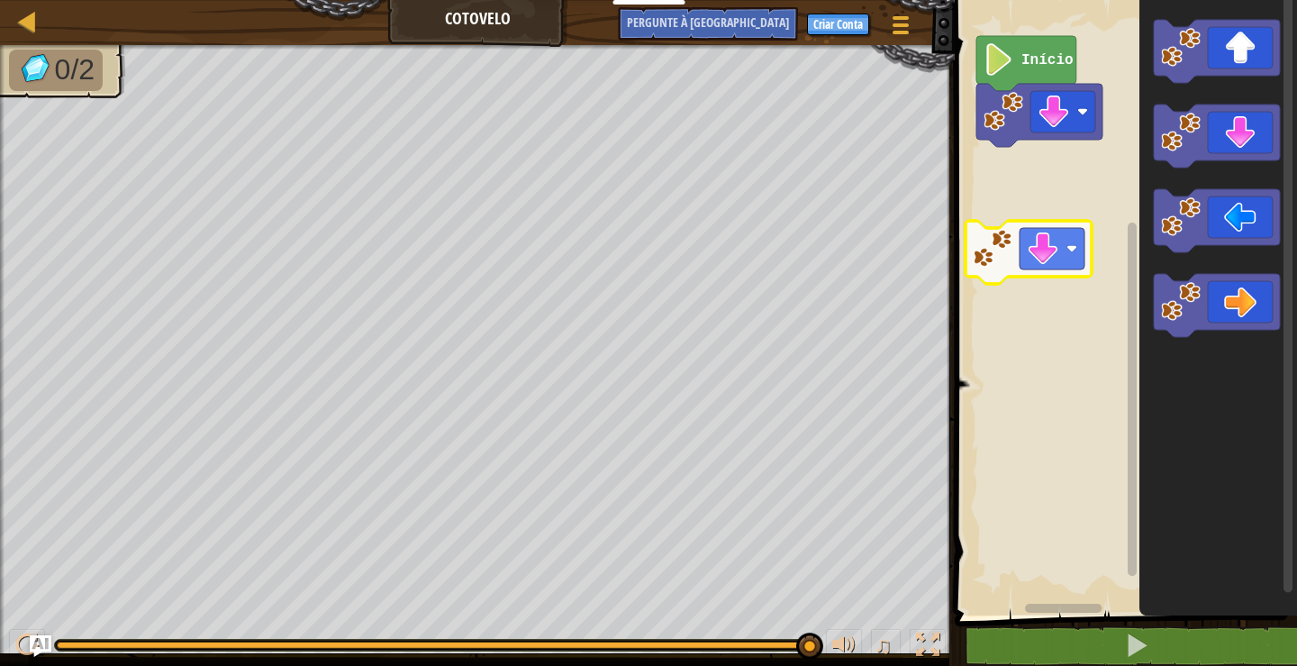
click at [1062, 239] on div "Início" at bounding box center [1123, 303] width 348 height 624
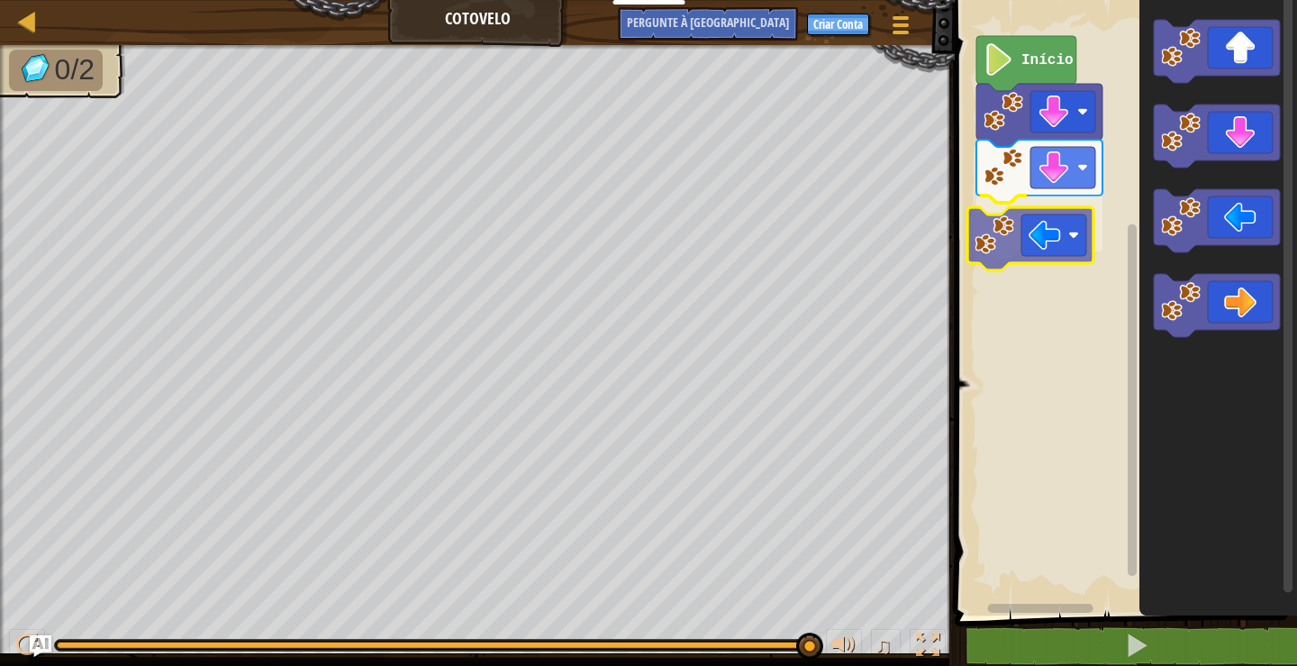
click at [1057, 253] on div "Início" at bounding box center [1123, 303] width 348 height 624
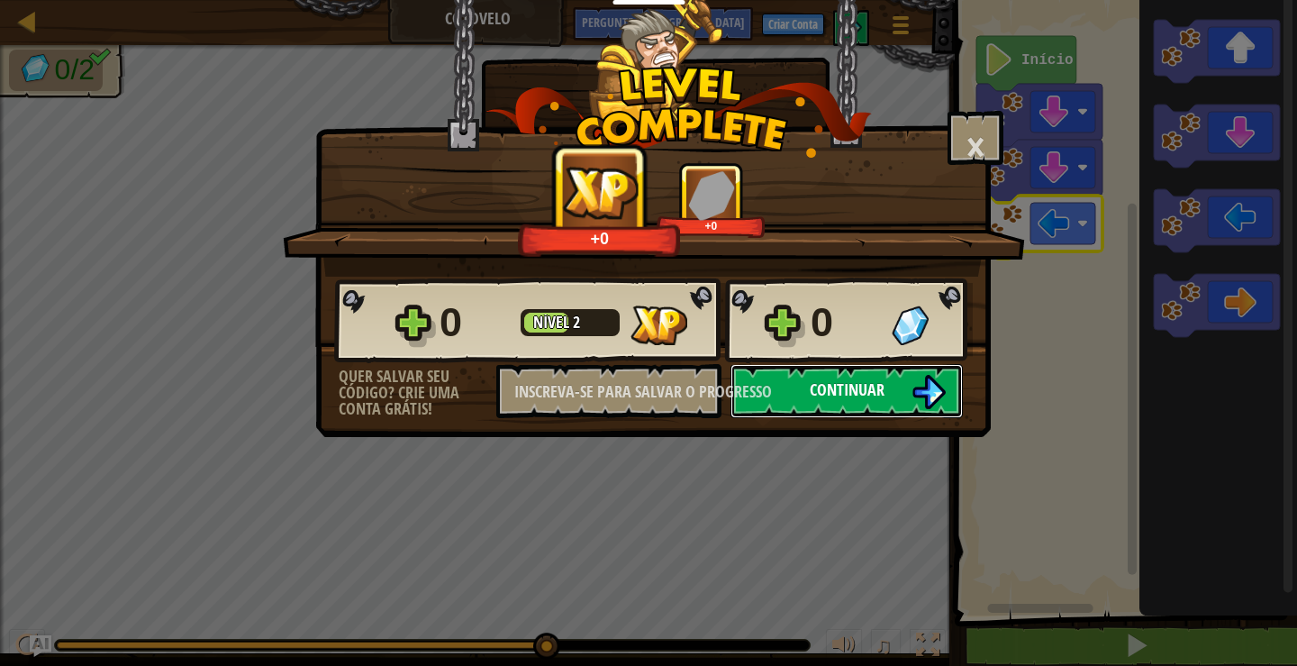
click at [893, 384] on button "Continuar" at bounding box center [846, 391] width 232 height 54
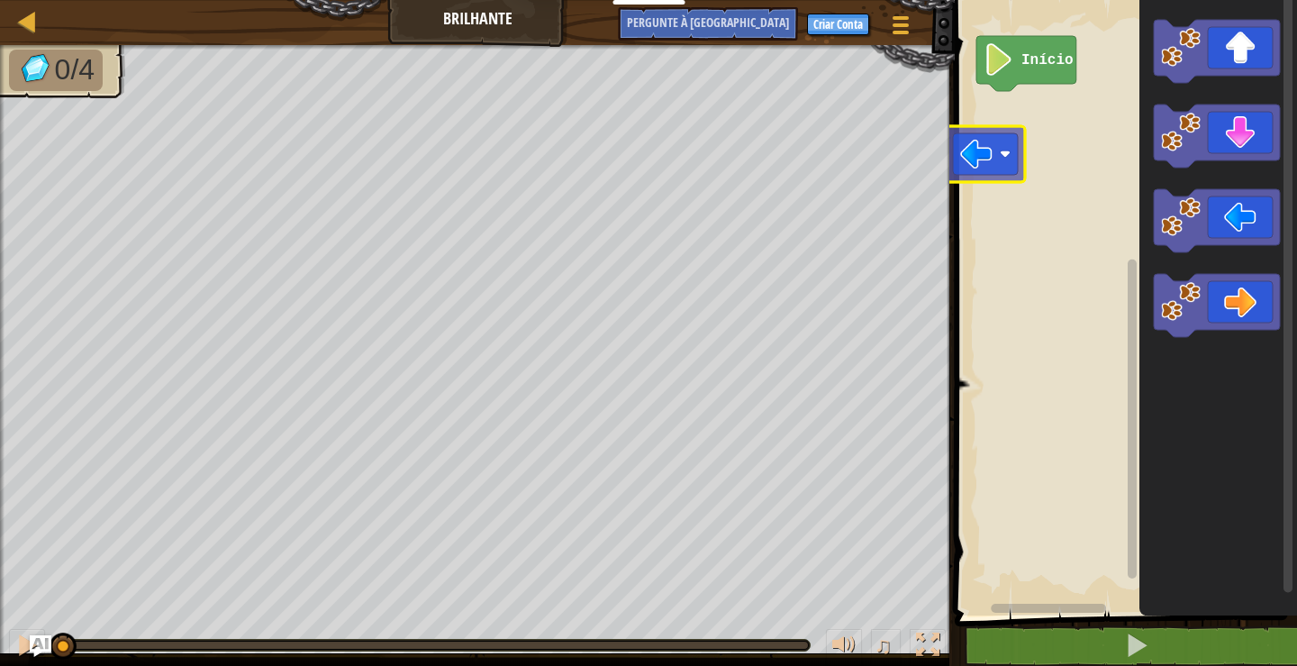
click at [929, 142] on div "Mapa Brilhante Menu do Jogo Criar Conta Pergunte à IA 1 ???????????? ??????????…" at bounding box center [648, 333] width 1297 height 666
click at [1045, 141] on div "Início" at bounding box center [1123, 303] width 348 height 624
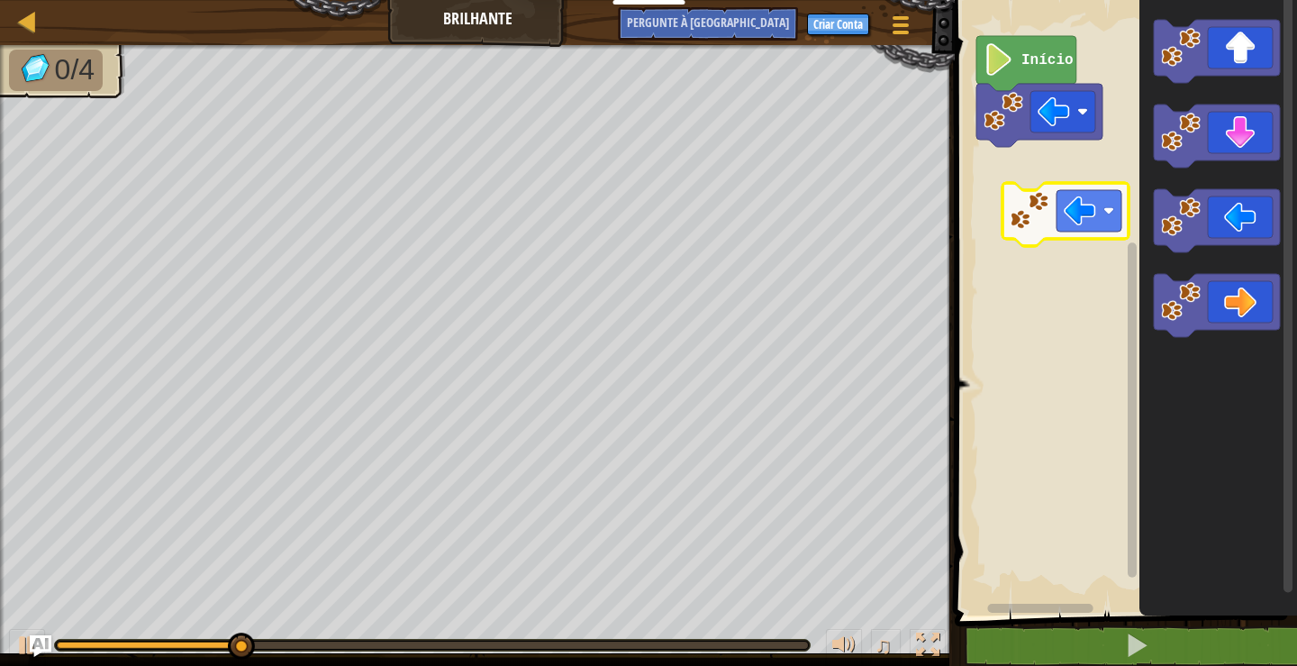
click at [1097, 209] on div "Início" at bounding box center [1123, 303] width 348 height 624
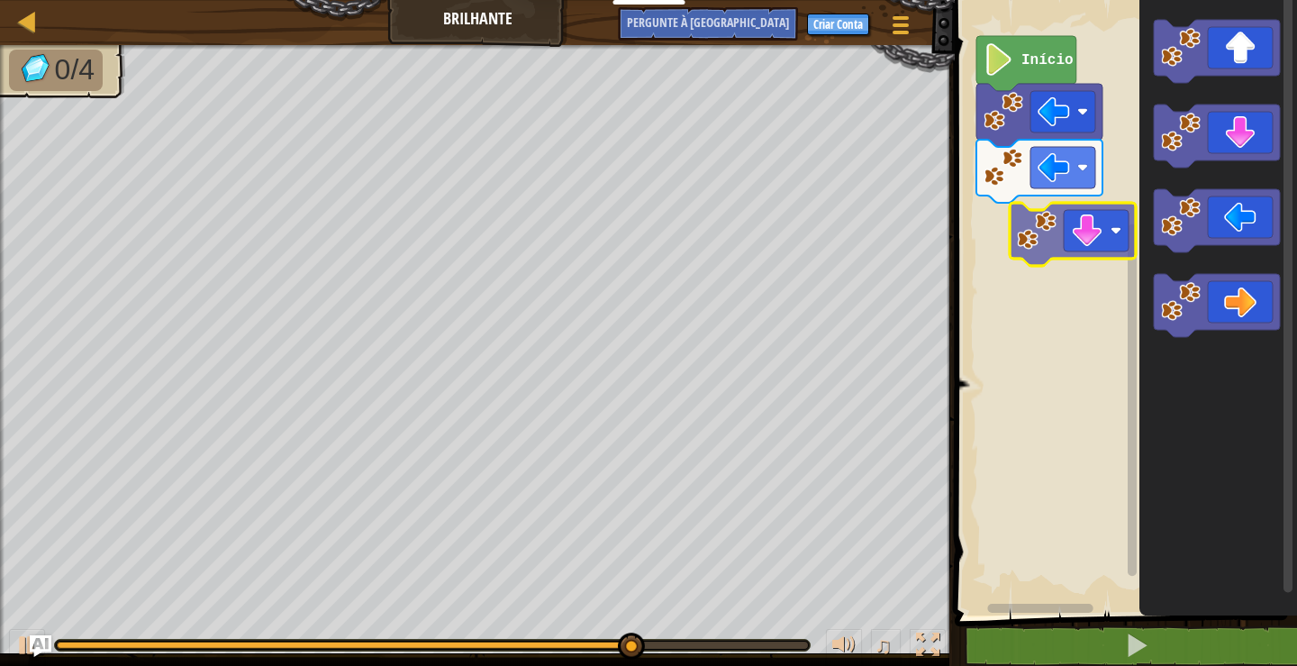
click at [1093, 215] on div "Início" at bounding box center [1123, 303] width 348 height 624
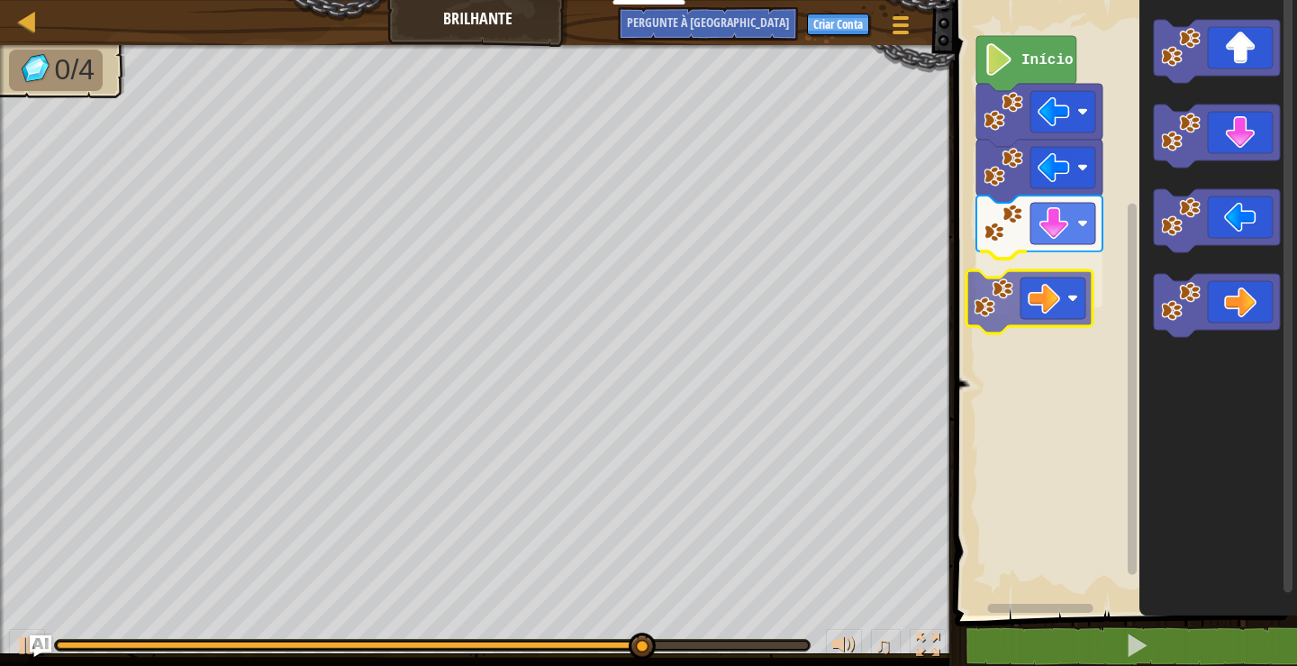
click at [1026, 296] on div "Início" at bounding box center [1123, 303] width 348 height 624
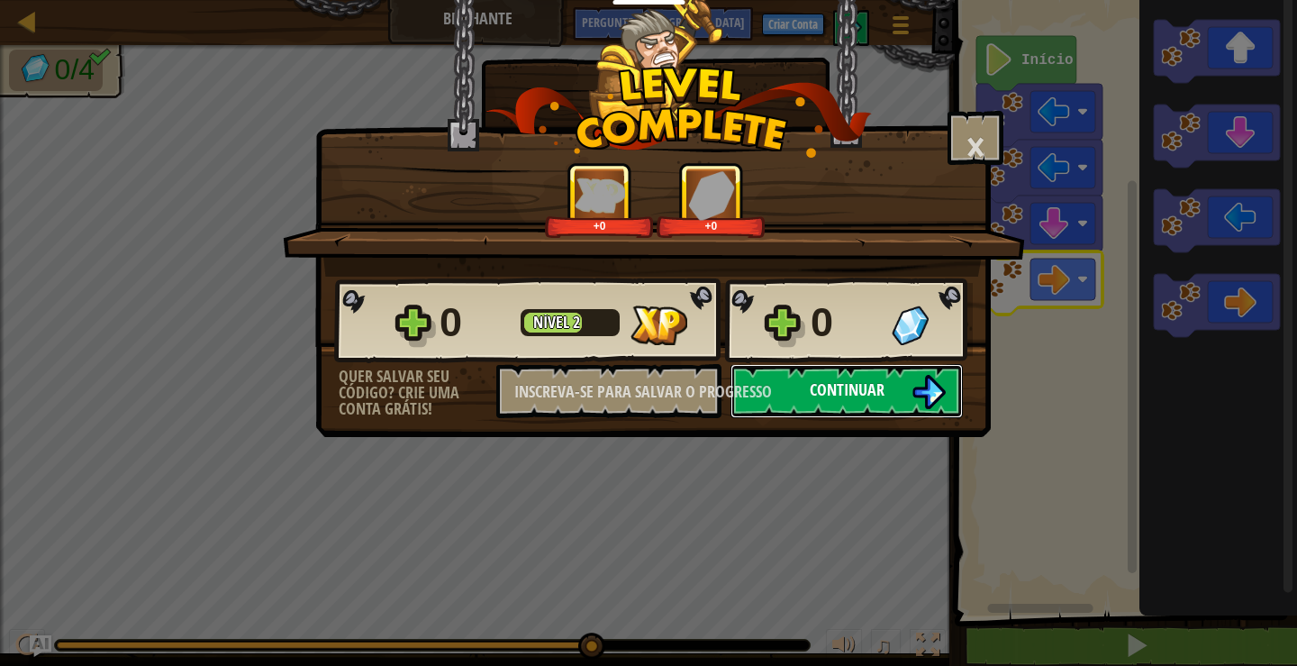
click at [821, 395] on font "Continuar" at bounding box center [847, 389] width 75 height 23
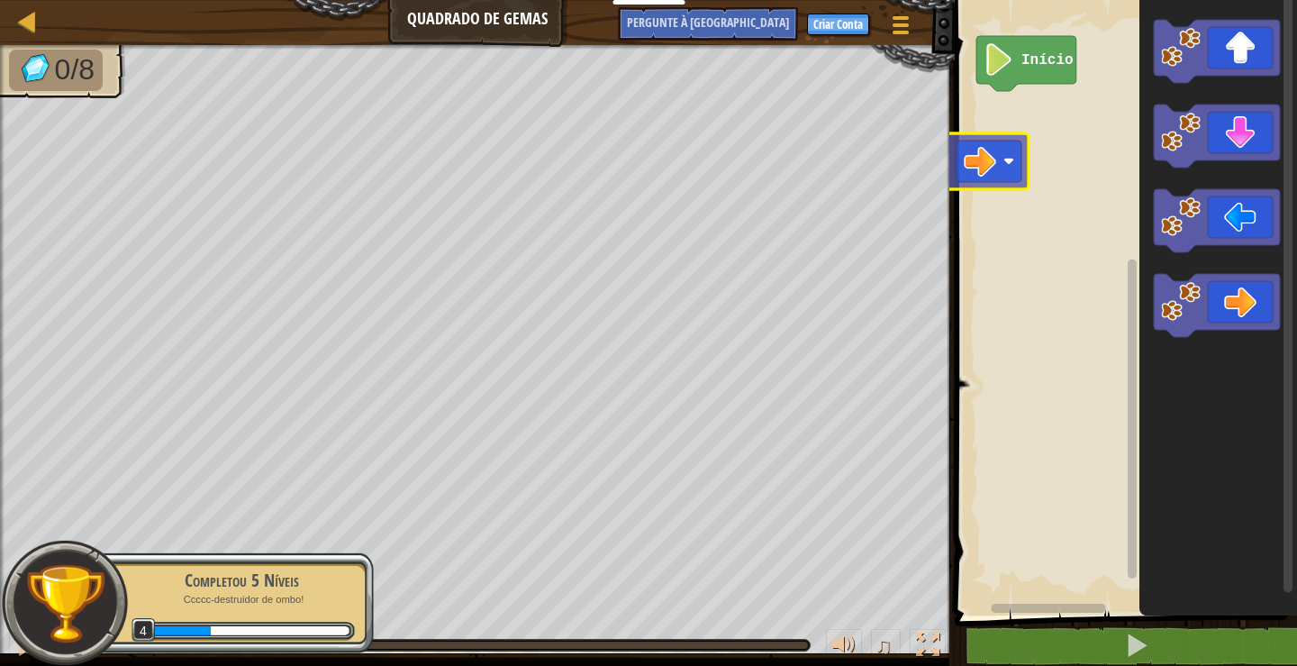
click at [975, 137] on div "Início" at bounding box center [1123, 303] width 348 height 624
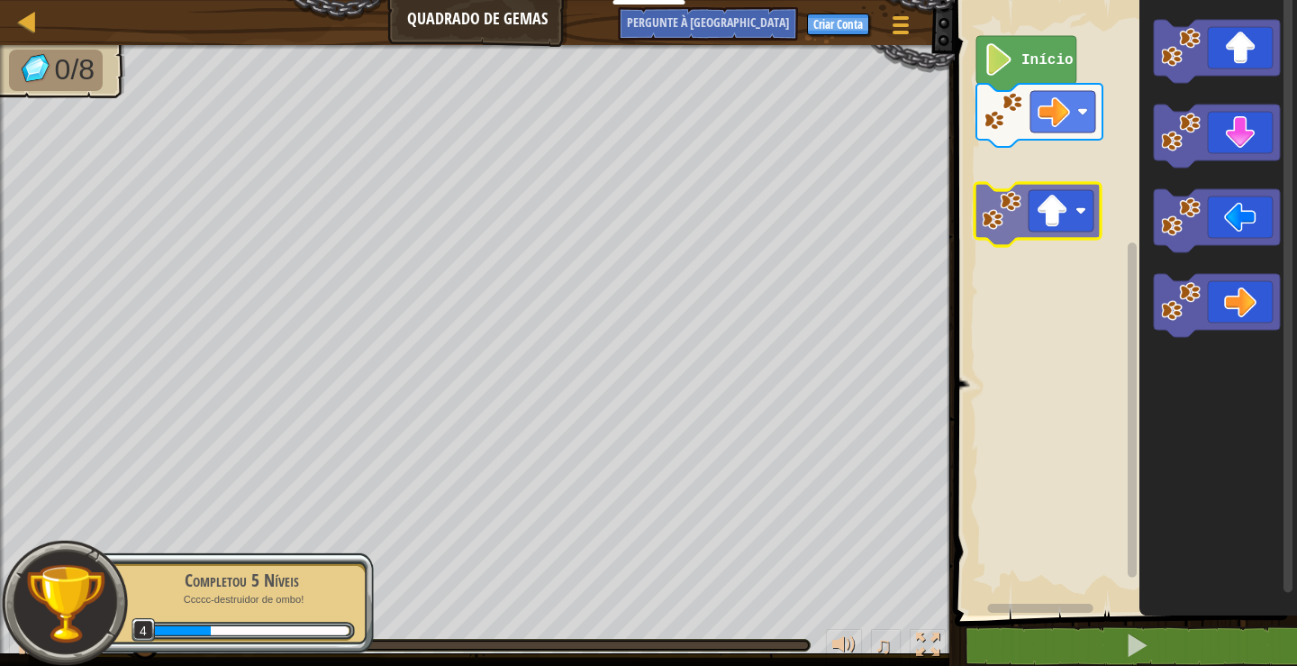
click at [1082, 222] on div "Início" at bounding box center [1123, 303] width 348 height 624
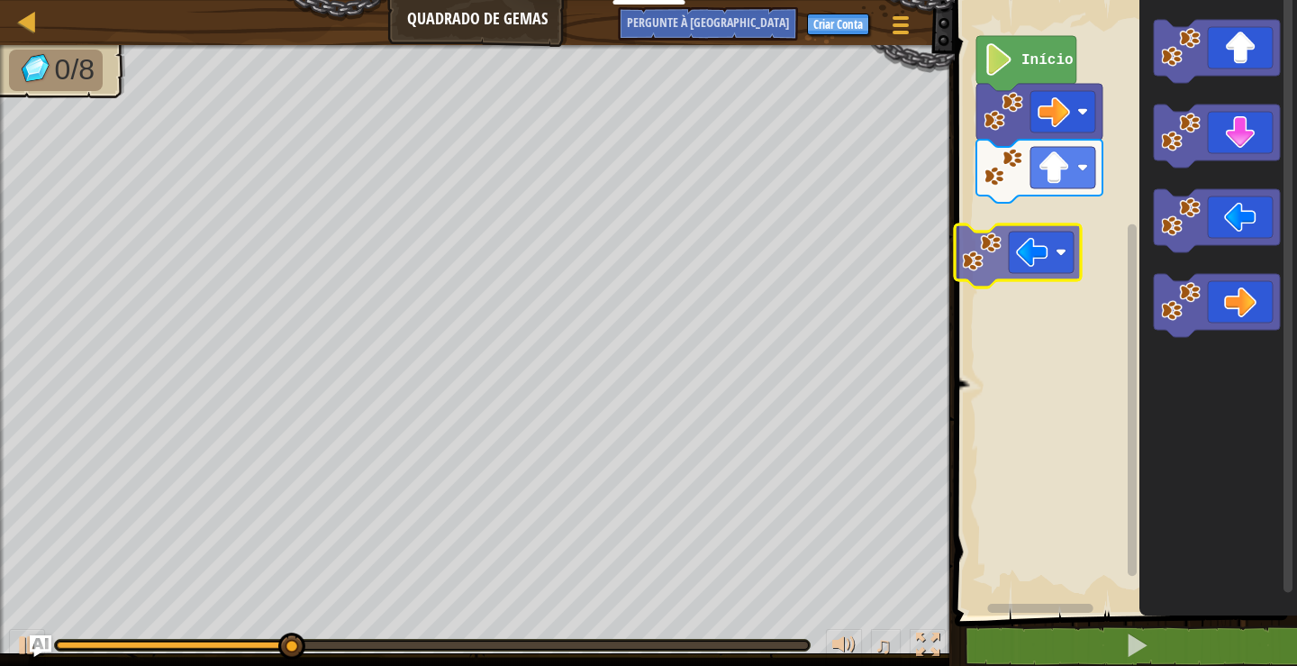
click at [1062, 233] on div "Início" at bounding box center [1123, 303] width 348 height 624
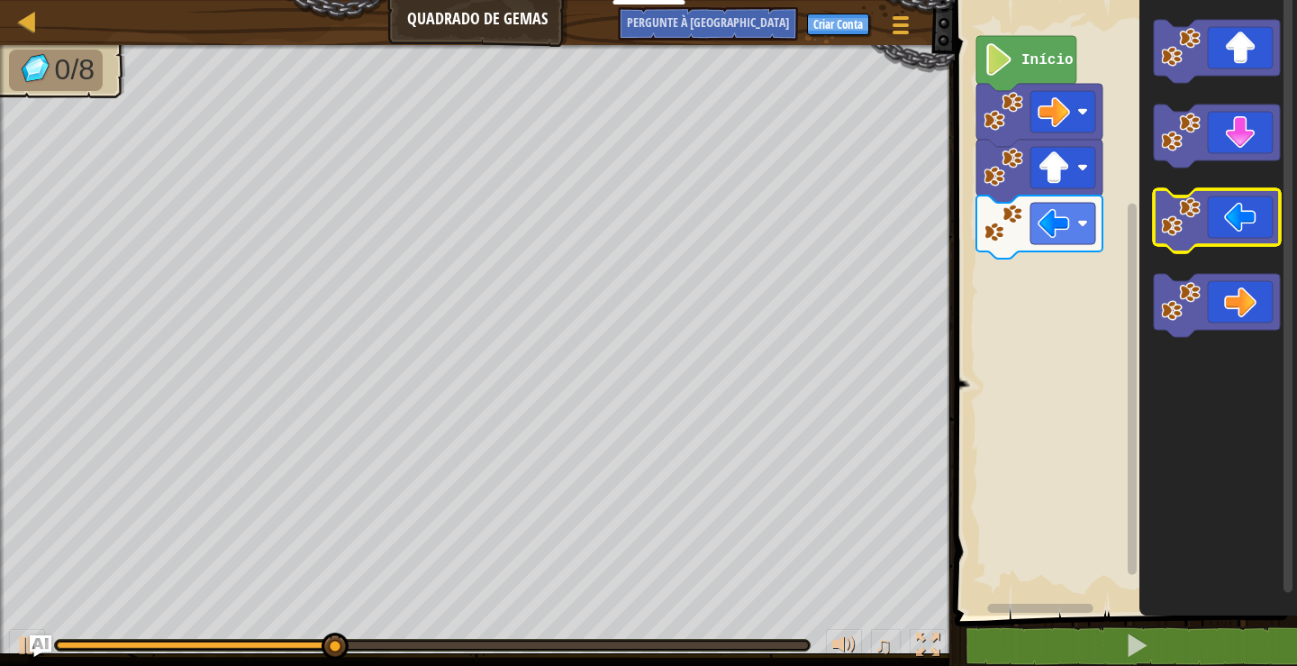
click at [1233, 207] on icon "Espaço de trabalho do Blockly" at bounding box center [1217, 220] width 126 height 63
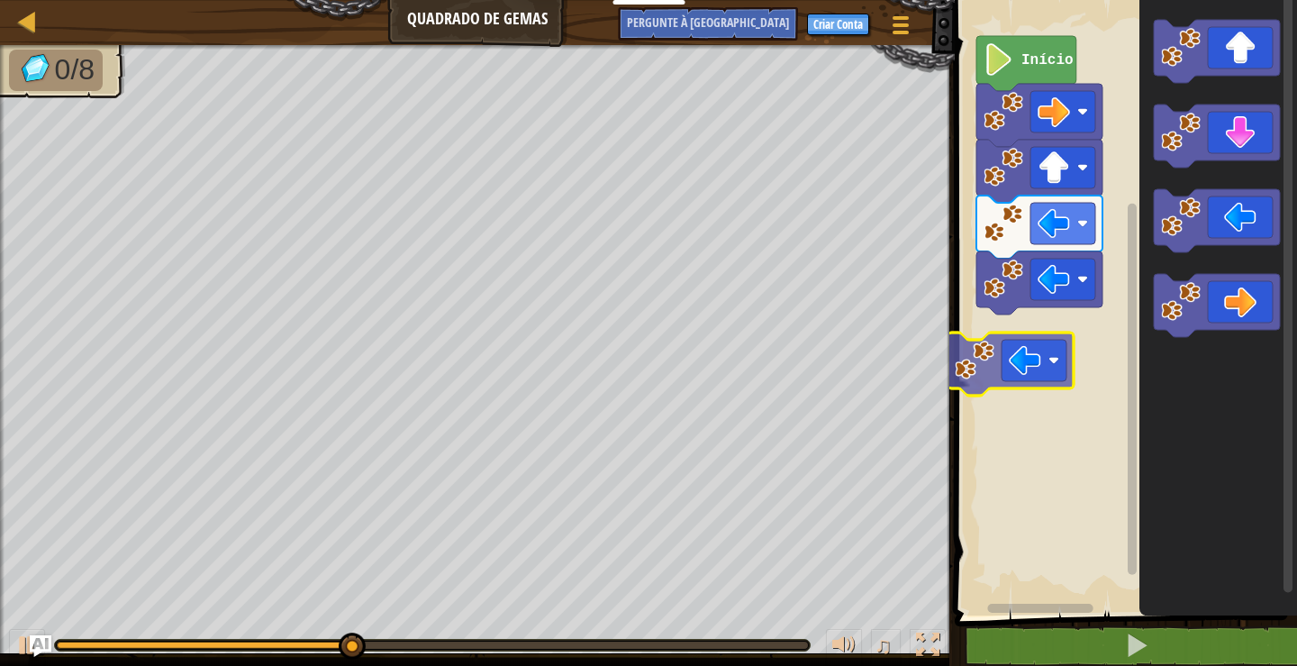
click at [1027, 351] on div "Início" at bounding box center [1123, 303] width 348 height 624
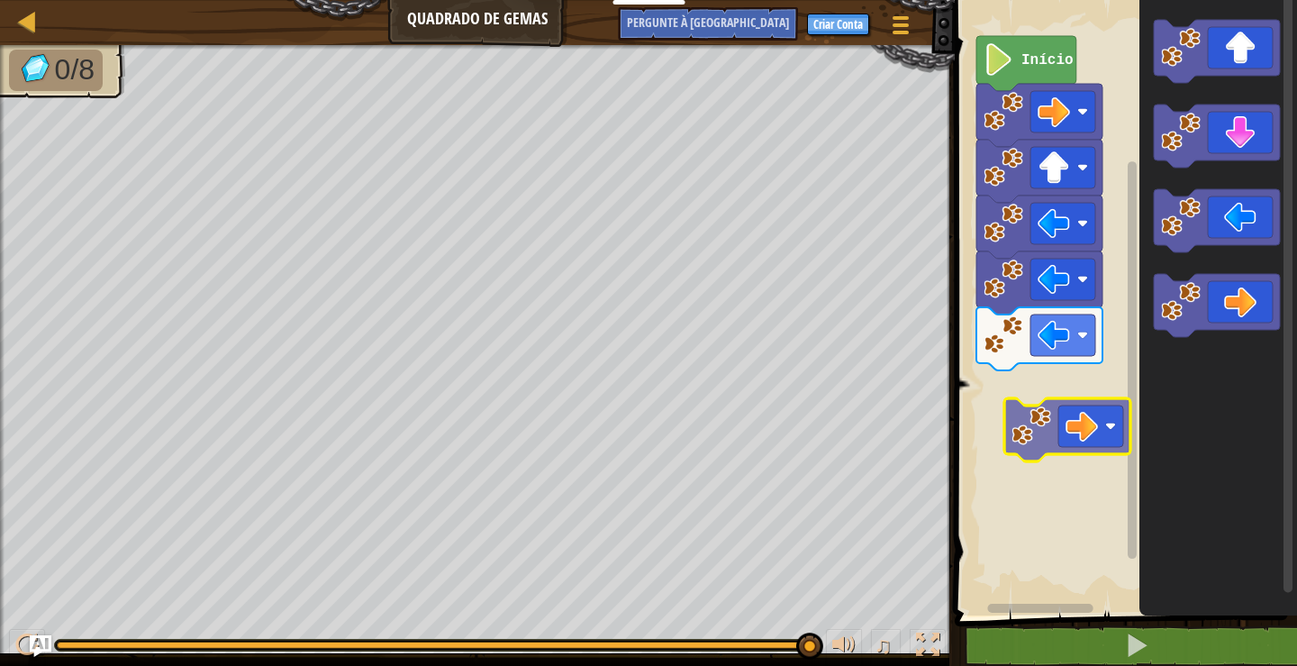
click at [1114, 440] on div "Início" at bounding box center [1123, 303] width 348 height 624
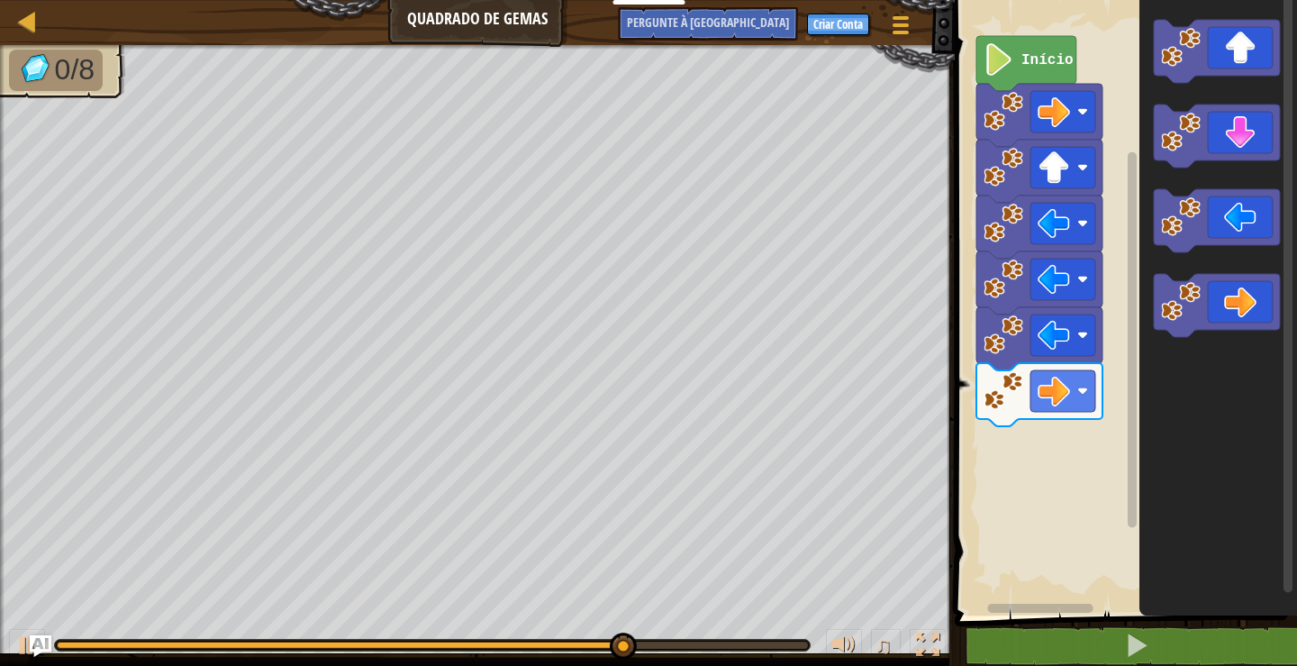
drag, startPoint x: 1281, startPoint y: 124, endPoint x: 1095, endPoint y: 429, distance: 356.5
click at [1095, 429] on div "Início" at bounding box center [1123, 303] width 348 height 624
click at [1184, 426] on icon "Espaço de trabalho do Blockly" at bounding box center [1218, 303] width 158 height 624
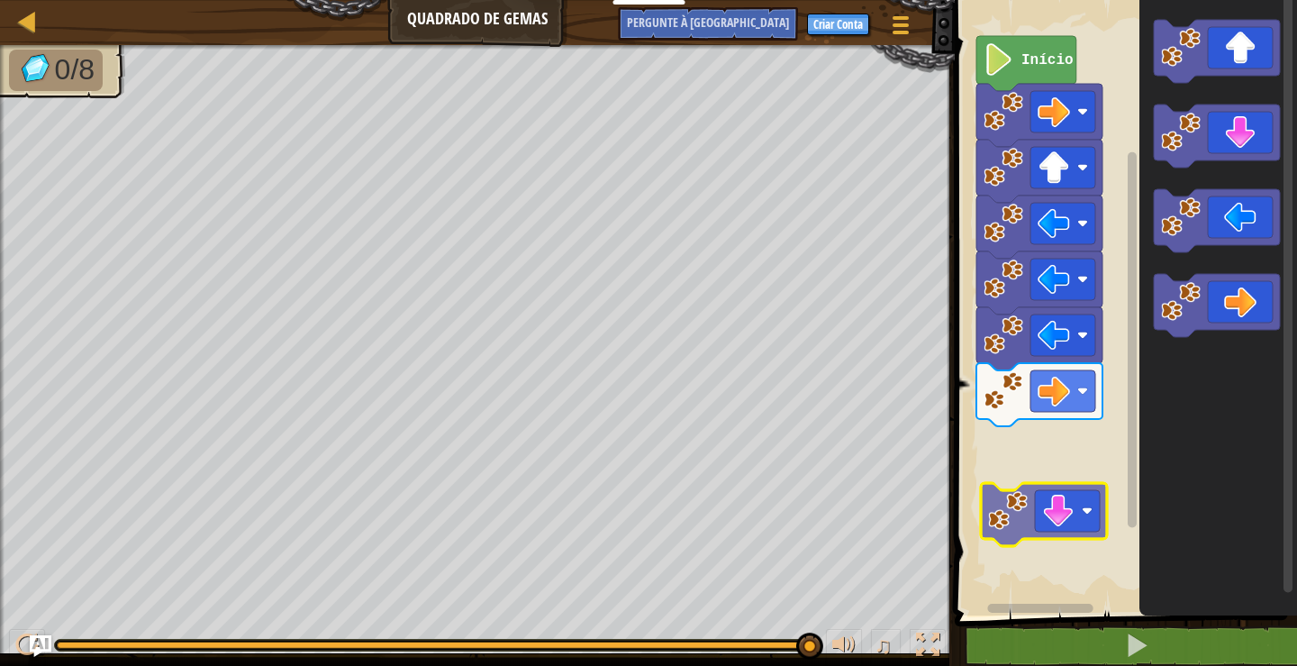
click at [1021, 513] on div "Início" at bounding box center [1123, 303] width 348 height 624
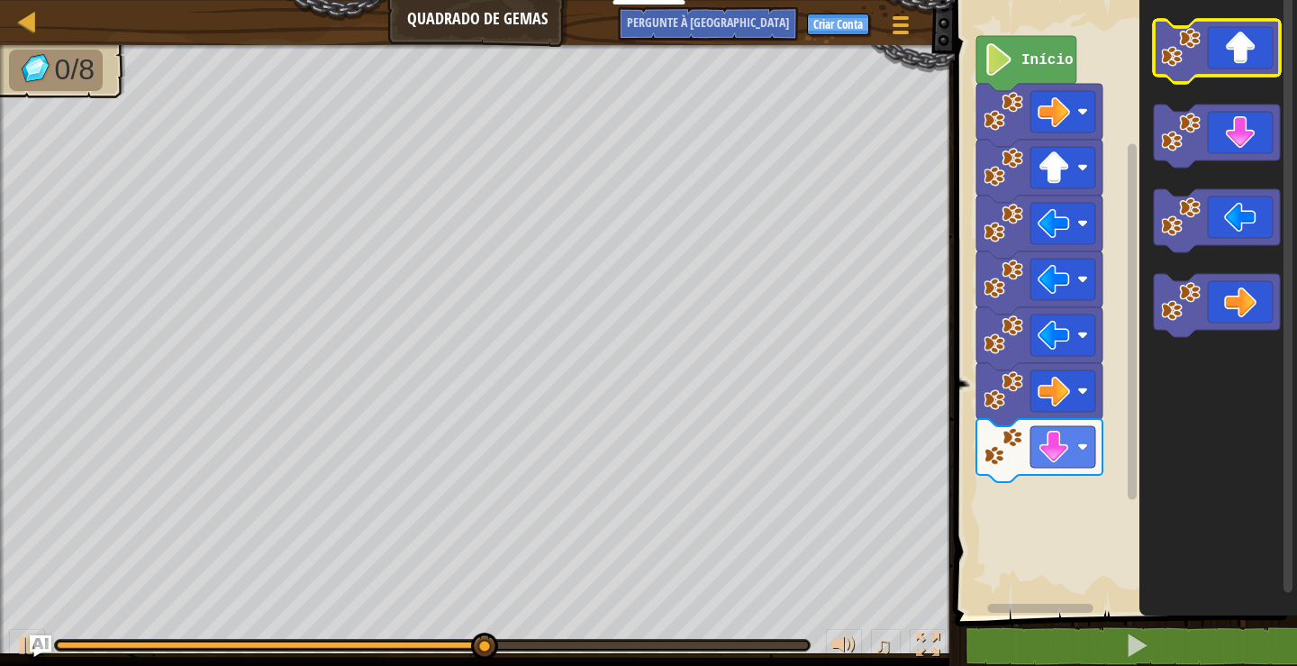
click at [1221, 90] on icon "Espaço de trabalho do Blockly" at bounding box center [1218, 303] width 158 height 624
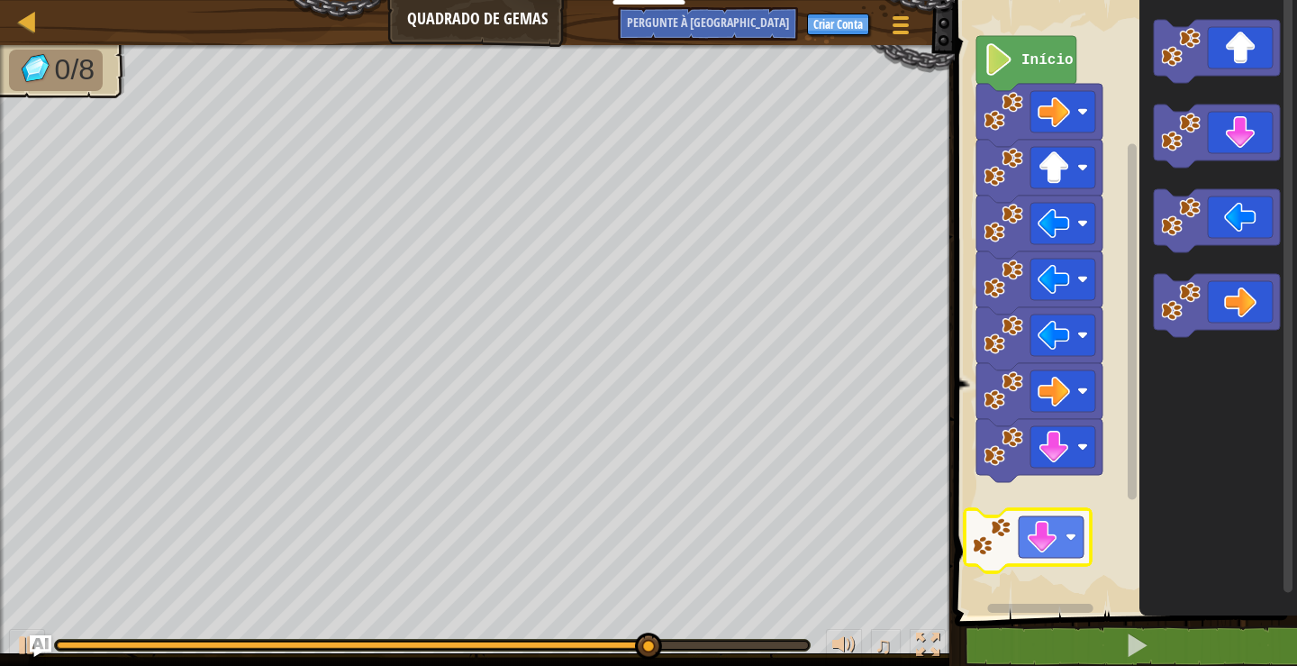
click at [1025, 545] on div "Início" at bounding box center [1123, 303] width 348 height 624
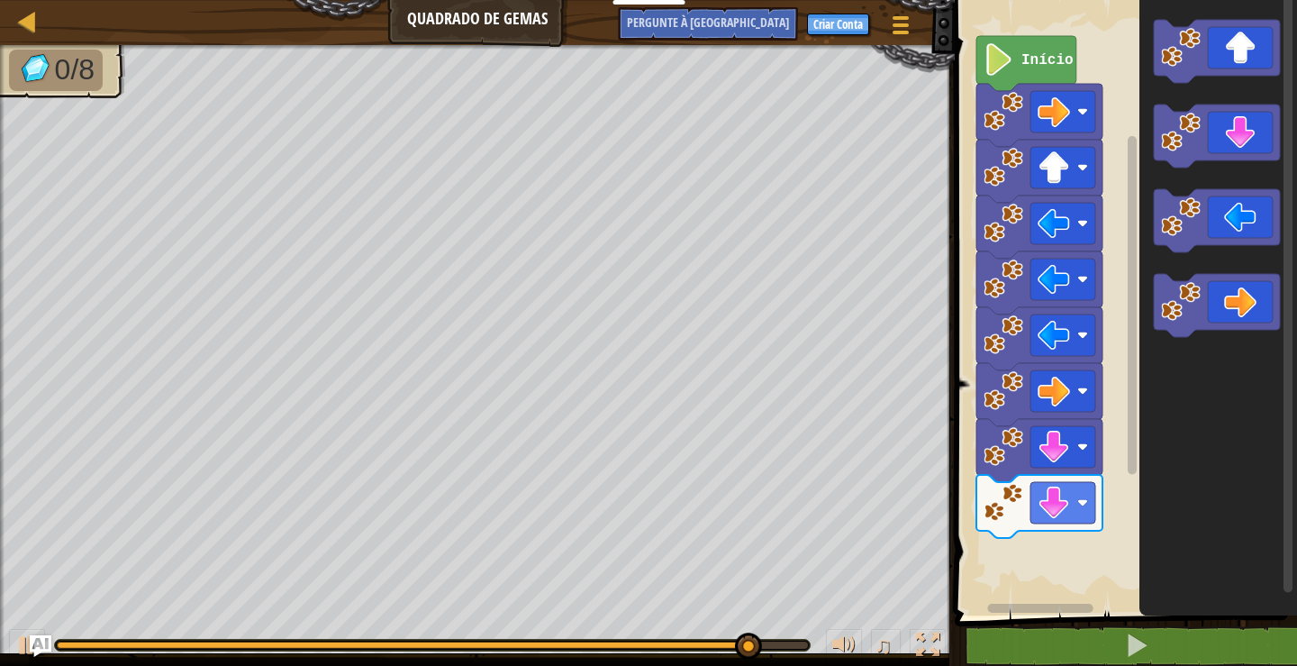
click at [1119, 535] on div "Início" at bounding box center [1123, 303] width 348 height 624
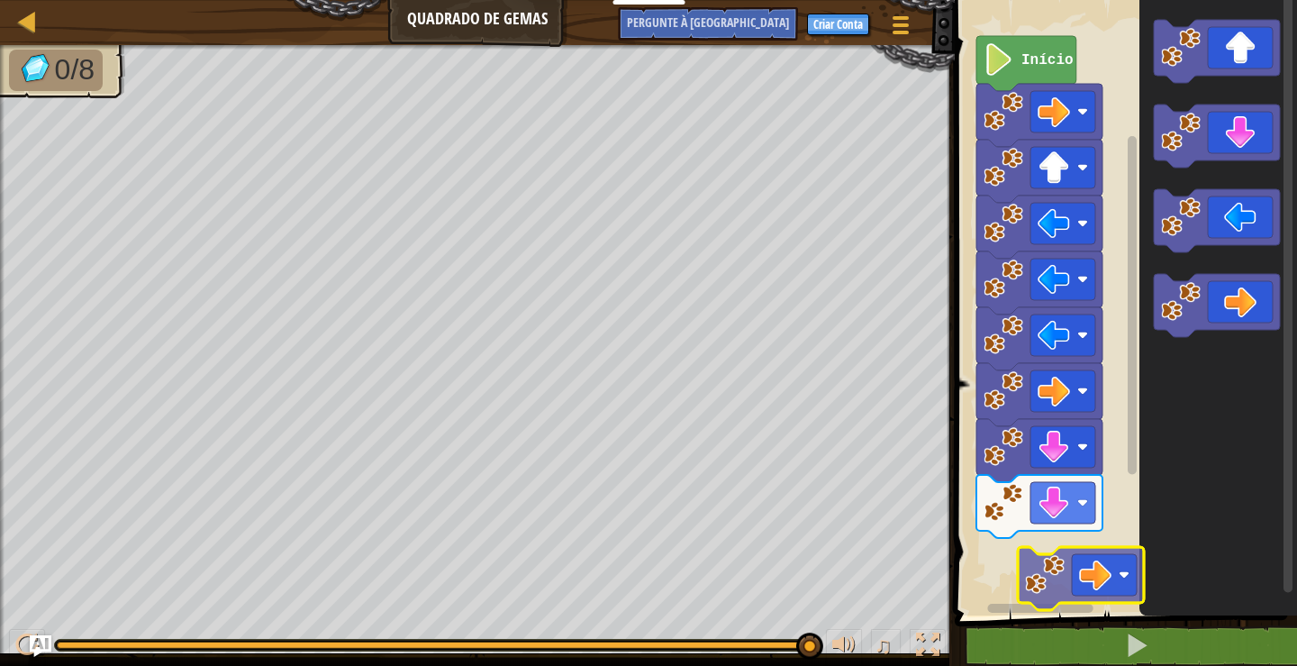
click at [1111, 542] on div "Início" at bounding box center [1123, 303] width 348 height 624
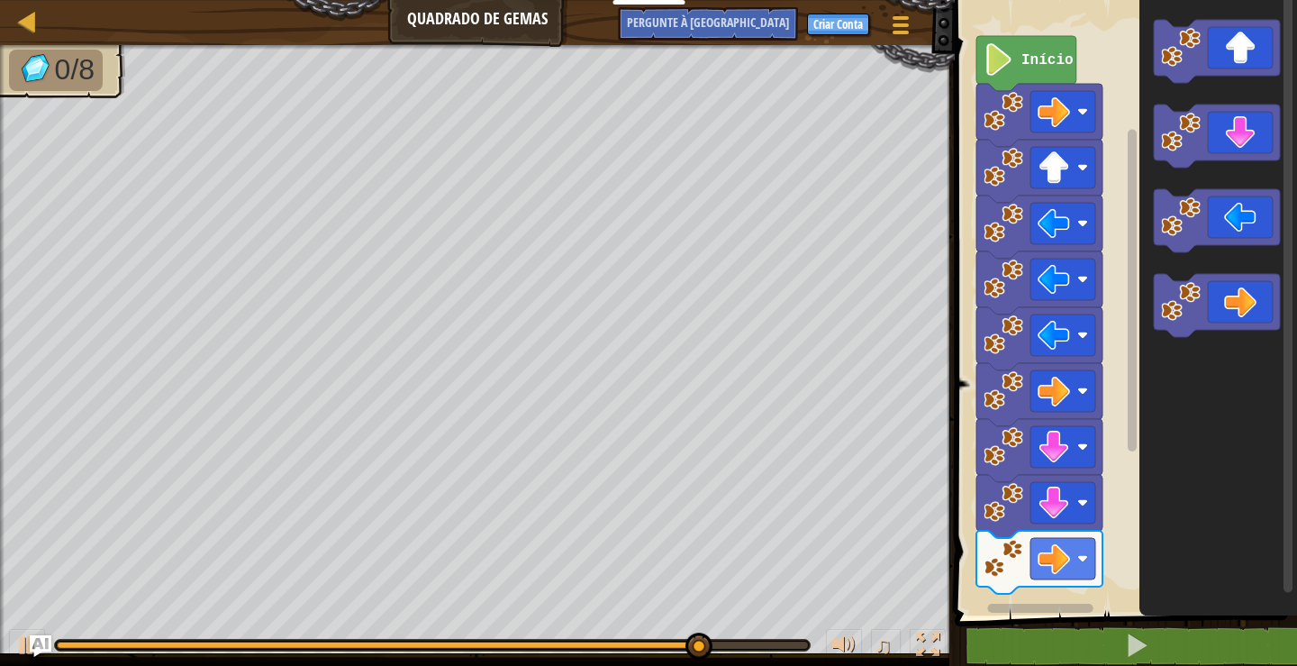
click at [1144, 662] on div "1 ???????????? ???????????? ???????????? ???????????? ???????????? ????????????…" at bounding box center [1123, 351] width 348 height 685
click at [1041, 654] on div "1 ???????????? ???????????? ???????????? ???????????? ???????????? ????????????…" at bounding box center [1123, 351] width 348 height 685
click at [1200, 412] on icon "Espaço de trabalho do Blockly" at bounding box center [1218, 303] width 158 height 624
click at [1141, 625] on div "1 ???????????? ???????????? ???????????? ???????????? ???????????? ????????????…" at bounding box center [1123, 351] width 348 height 685
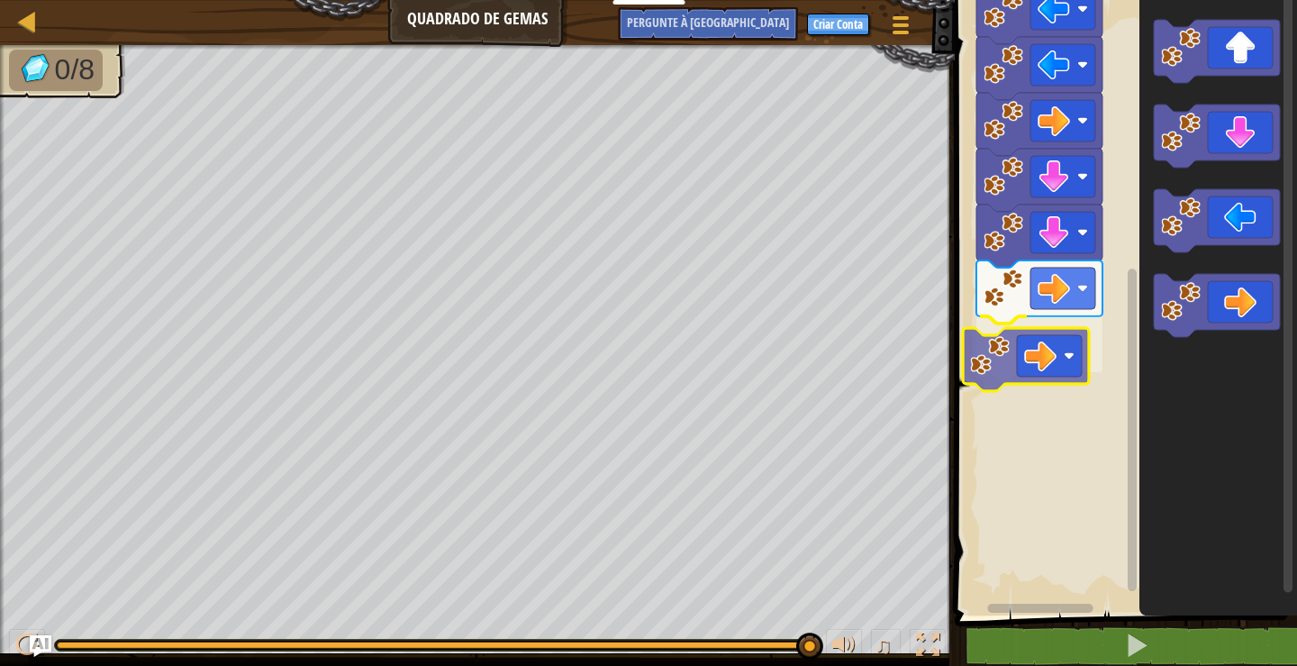
click at [1018, 369] on div "Início" at bounding box center [1123, 303] width 348 height 624
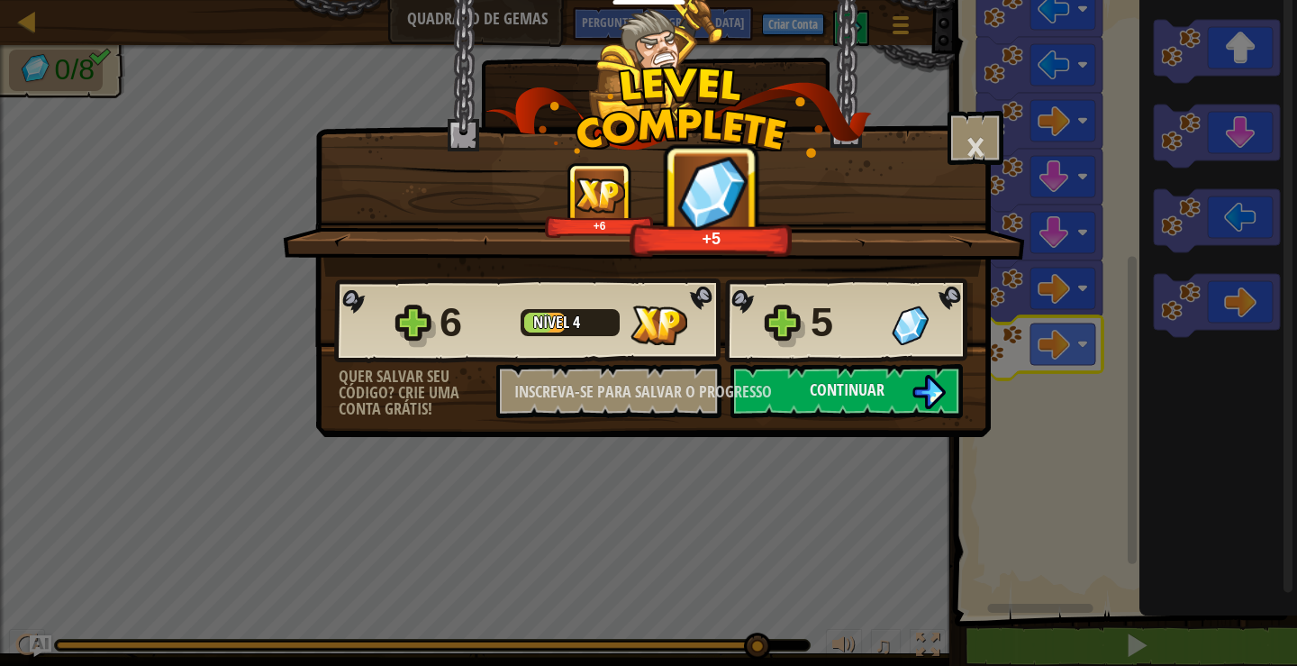
click at [851, 342] on div "5" at bounding box center [846, 323] width 70 height 58
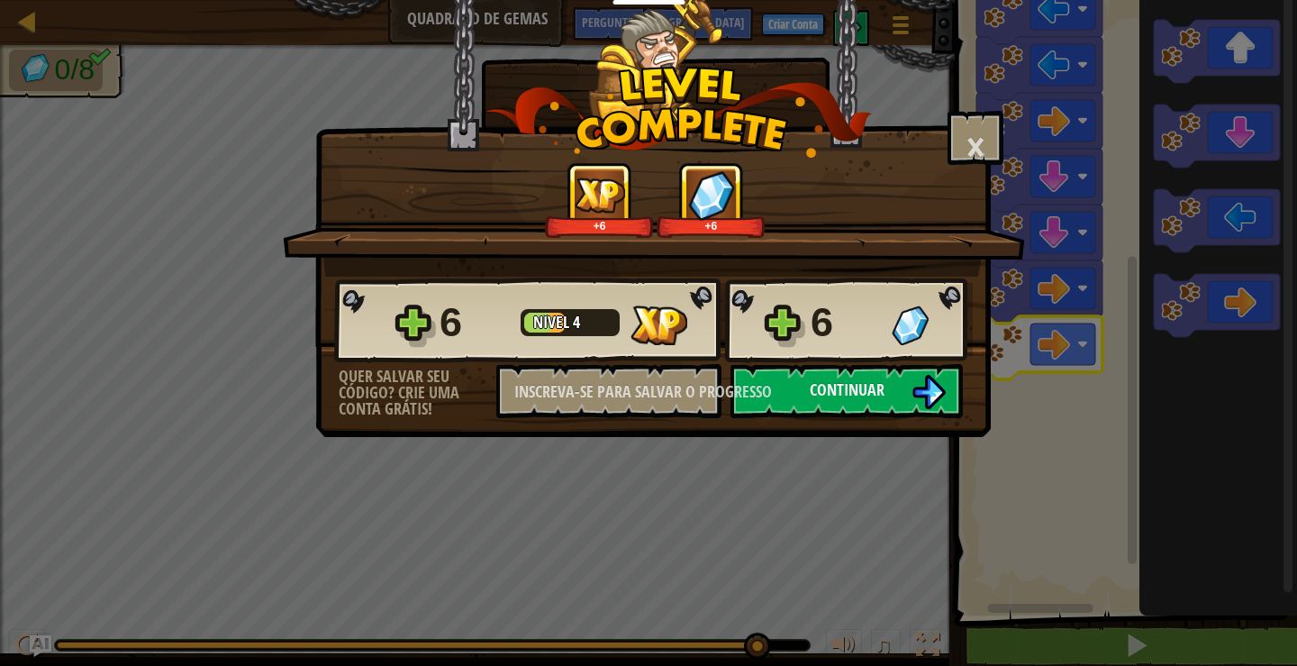
click at [889, 321] on div "6" at bounding box center [892, 323] width 162 height 58
click at [916, 310] on img at bounding box center [910, 325] width 37 height 40
click at [932, 385] on img at bounding box center [929, 392] width 34 height 34
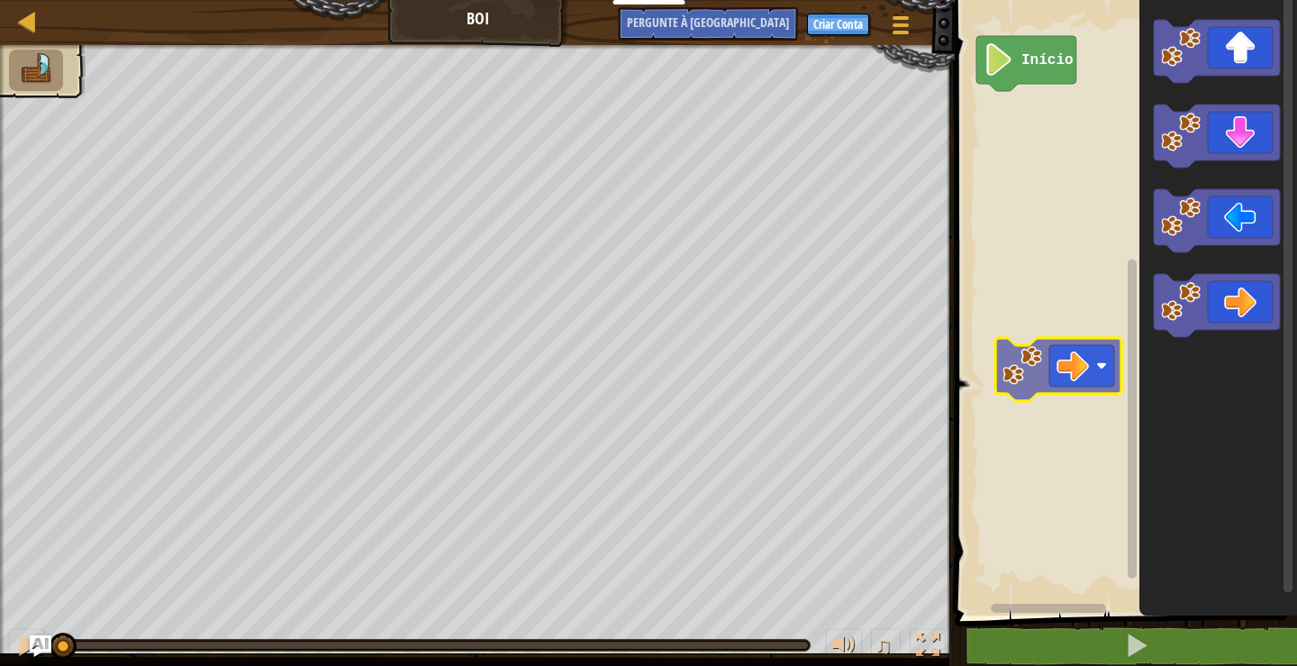
click at [1081, 380] on div "Início" at bounding box center [1123, 303] width 348 height 624
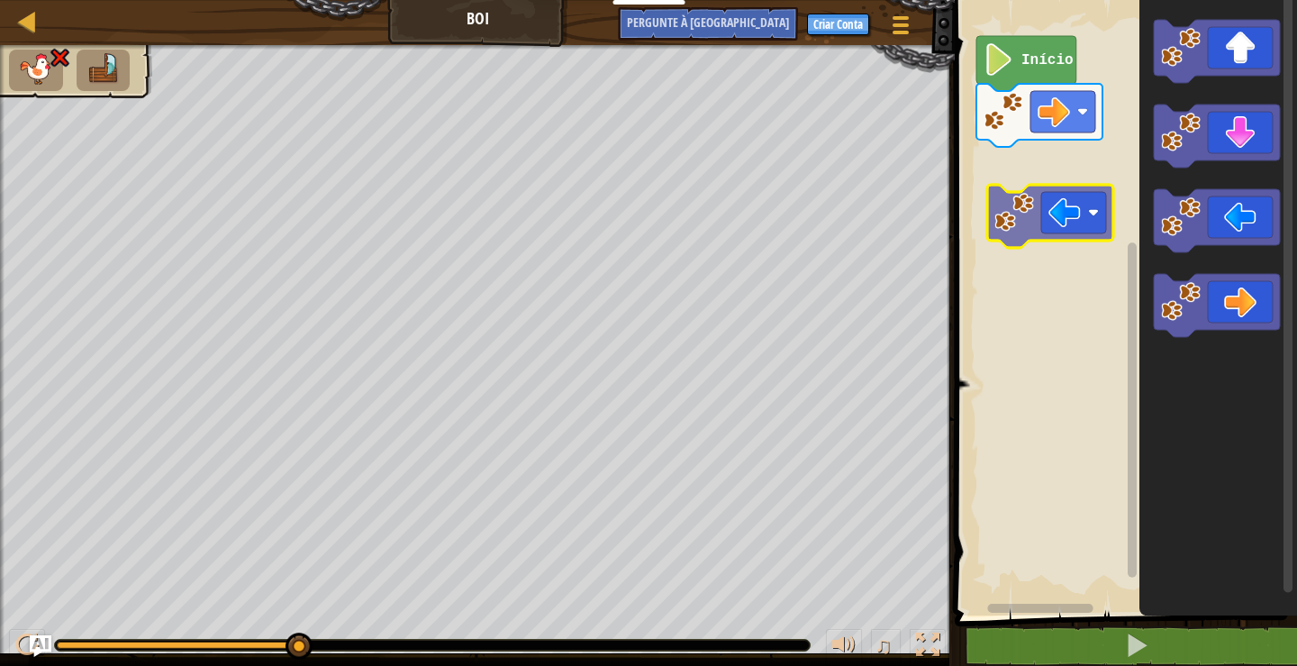
click at [1065, 179] on div "Início" at bounding box center [1123, 303] width 348 height 624
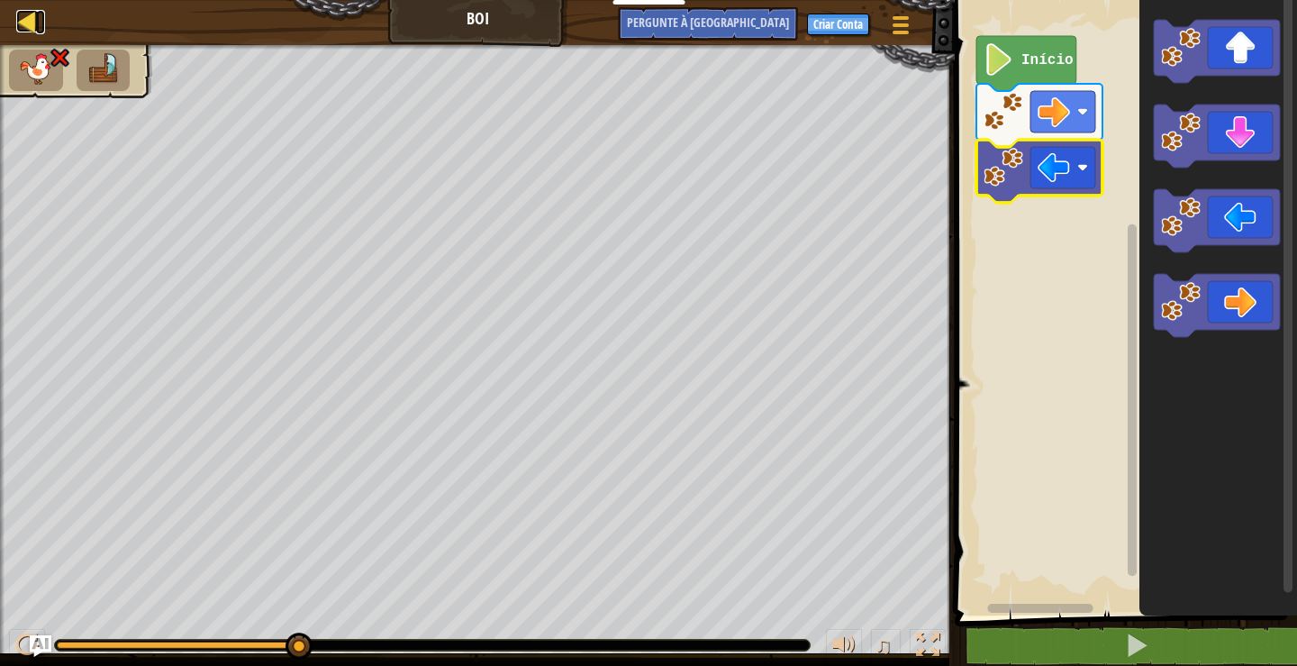
click at [32, 10] on div at bounding box center [27, 21] width 23 height 23
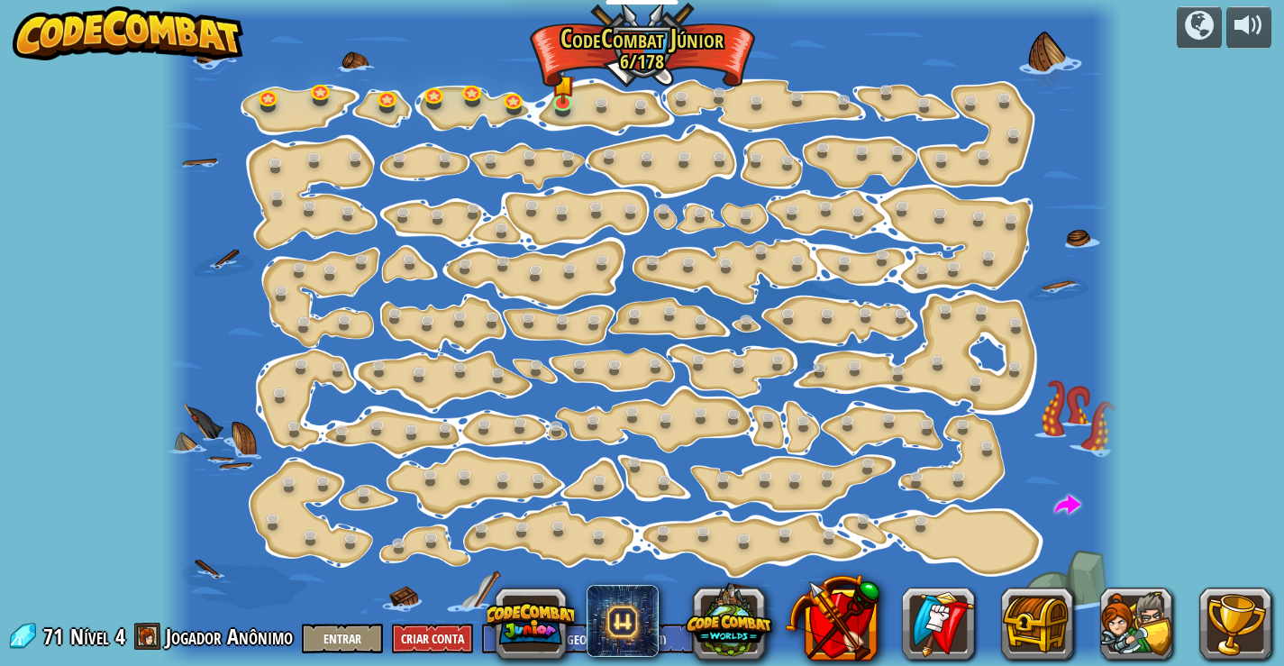
select select "pt-BR"
click at [283, 113] on div at bounding box center [641, 333] width 959 height 666
drag, startPoint x: 283, startPoint y: 113, endPoint x: 294, endPoint y: 152, distance: 40.2
click at [294, 152] on div at bounding box center [641, 333] width 959 height 666
click at [295, 103] on div at bounding box center [641, 333] width 959 height 666
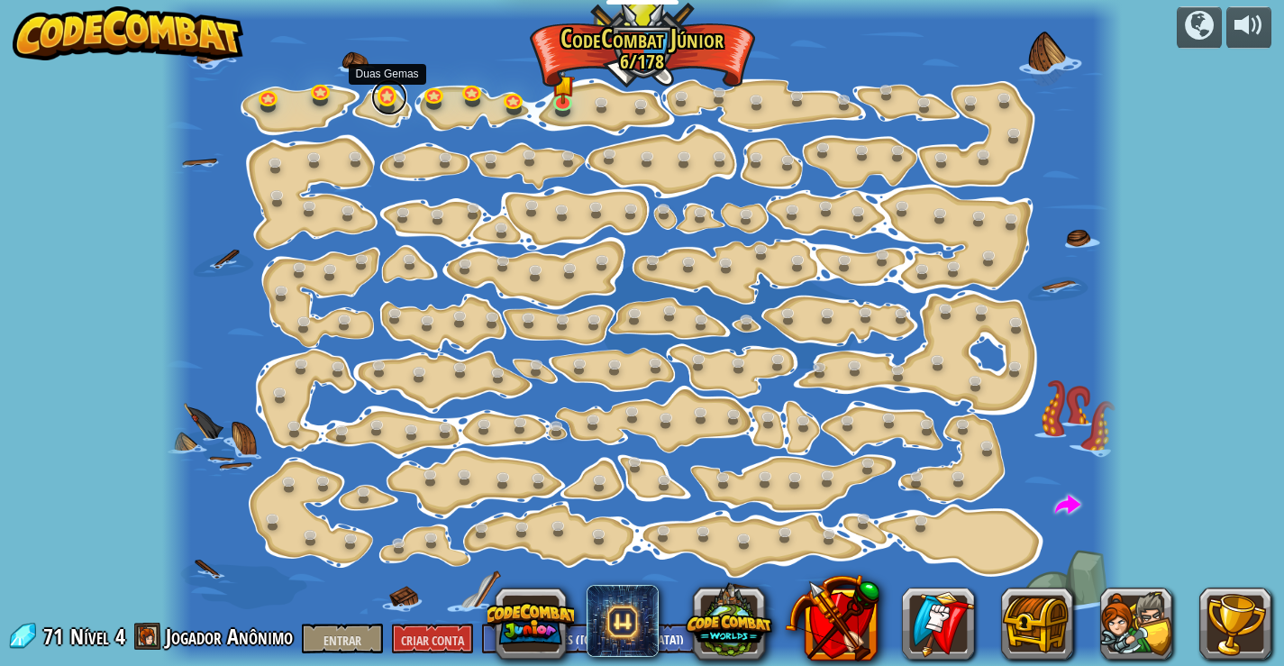
click at [386, 100] on link at bounding box center [389, 97] width 36 height 36
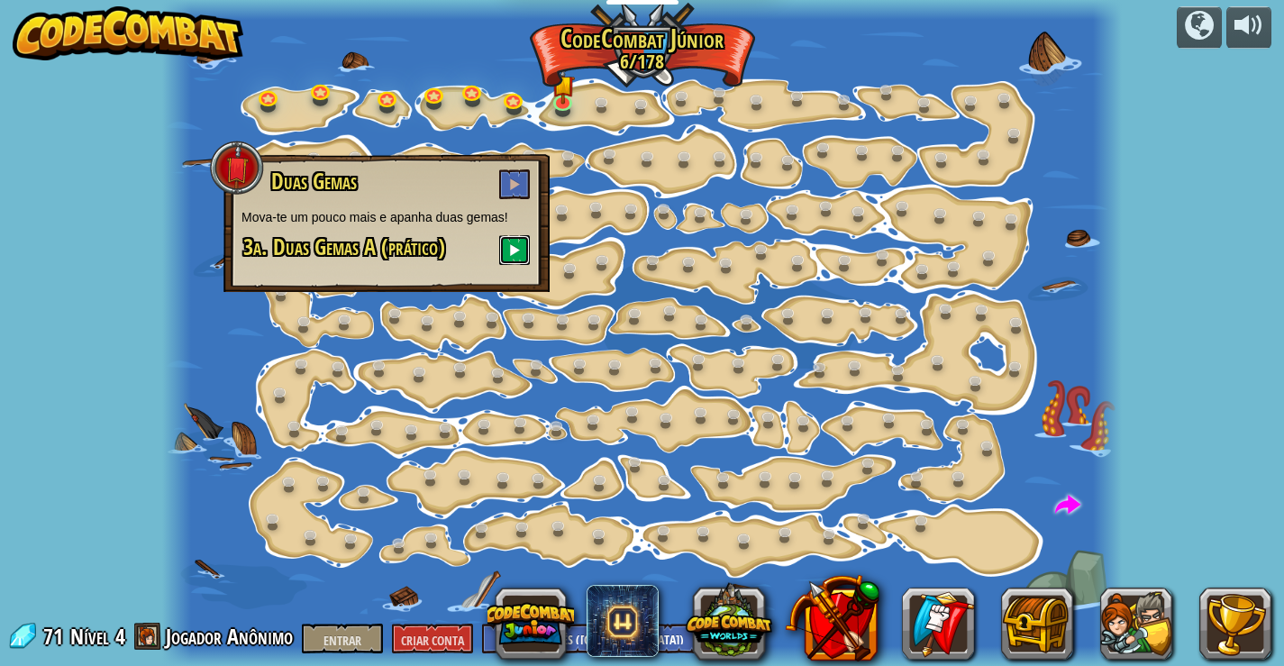
click at [504, 250] on button at bounding box center [514, 250] width 31 height 30
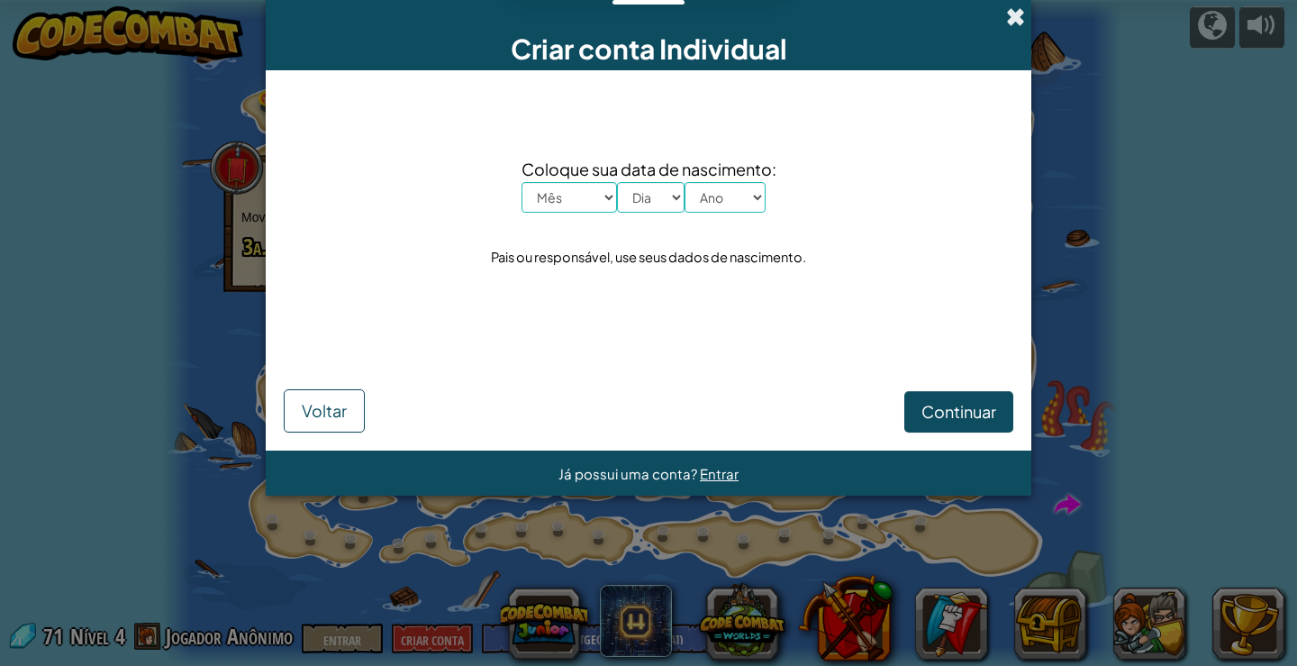
click at [1012, 21] on span at bounding box center [1015, 16] width 19 height 19
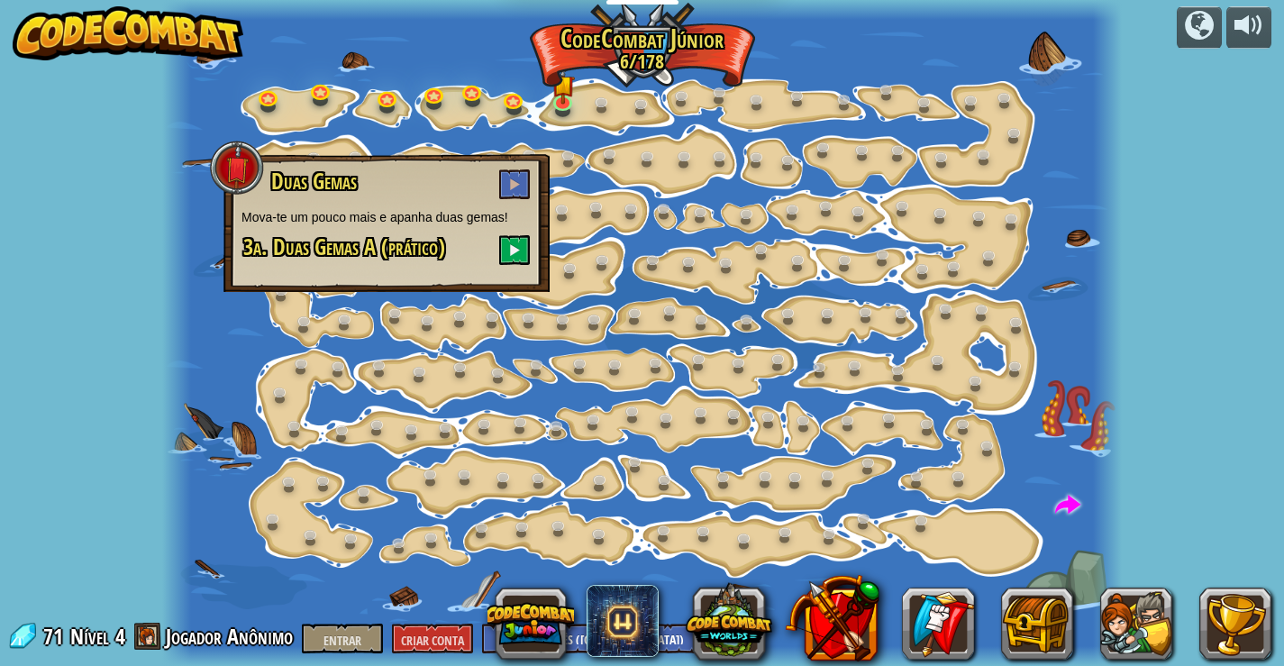
click at [519, 168] on div "Duas Gemas Mova-te um pouco mais e apanha duas gemas! 3a. Duas Gemas A (prático)" at bounding box center [386, 223] width 326 height 138
click at [670, 201] on link at bounding box center [667, 212] width 36 height 36
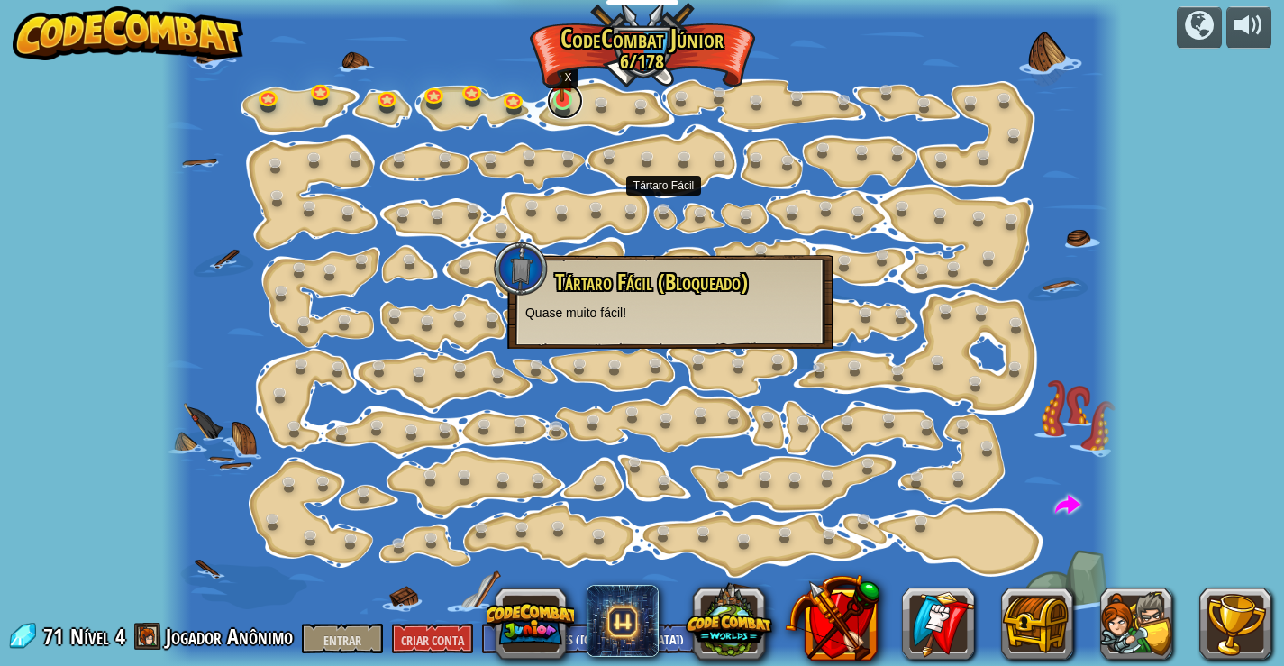
click at [552, 107] on link at bounding box center [565, 101] width 36 height 36
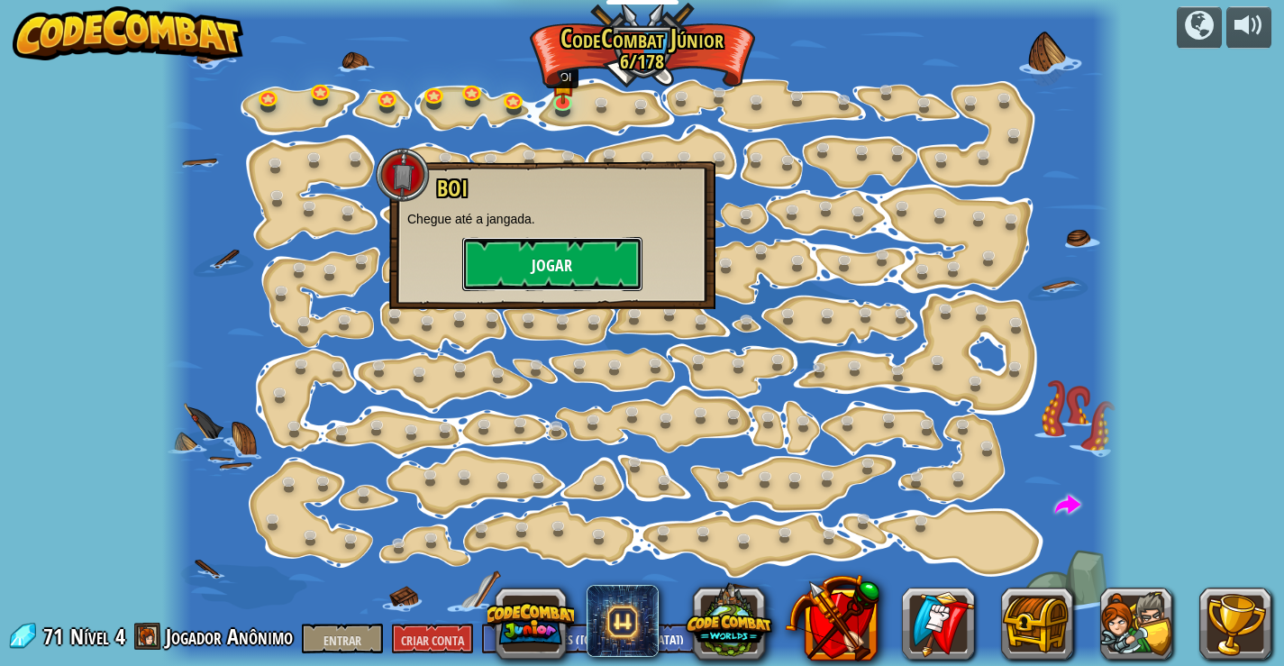
click at [584, 284] on button "Jogar" at bounding box center [552, 264] width 180 height 54
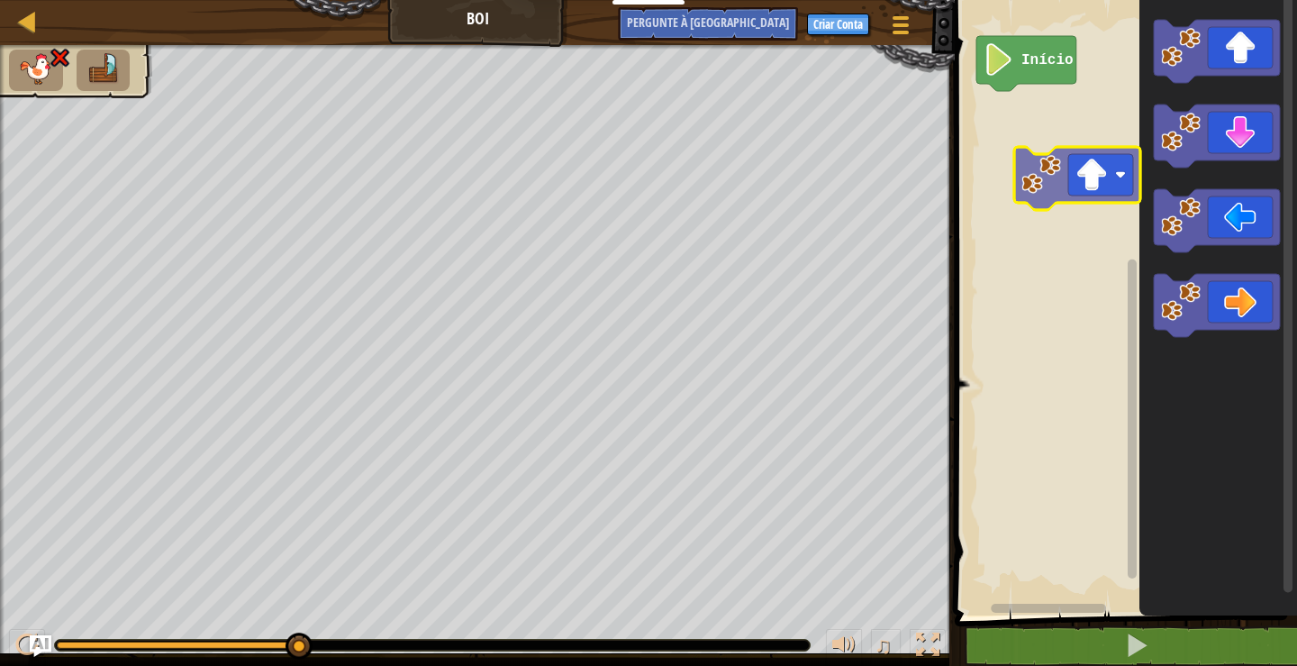
click at [1104, 168] on div "Início" at bounding box center [1123, 303] width 348 height 624
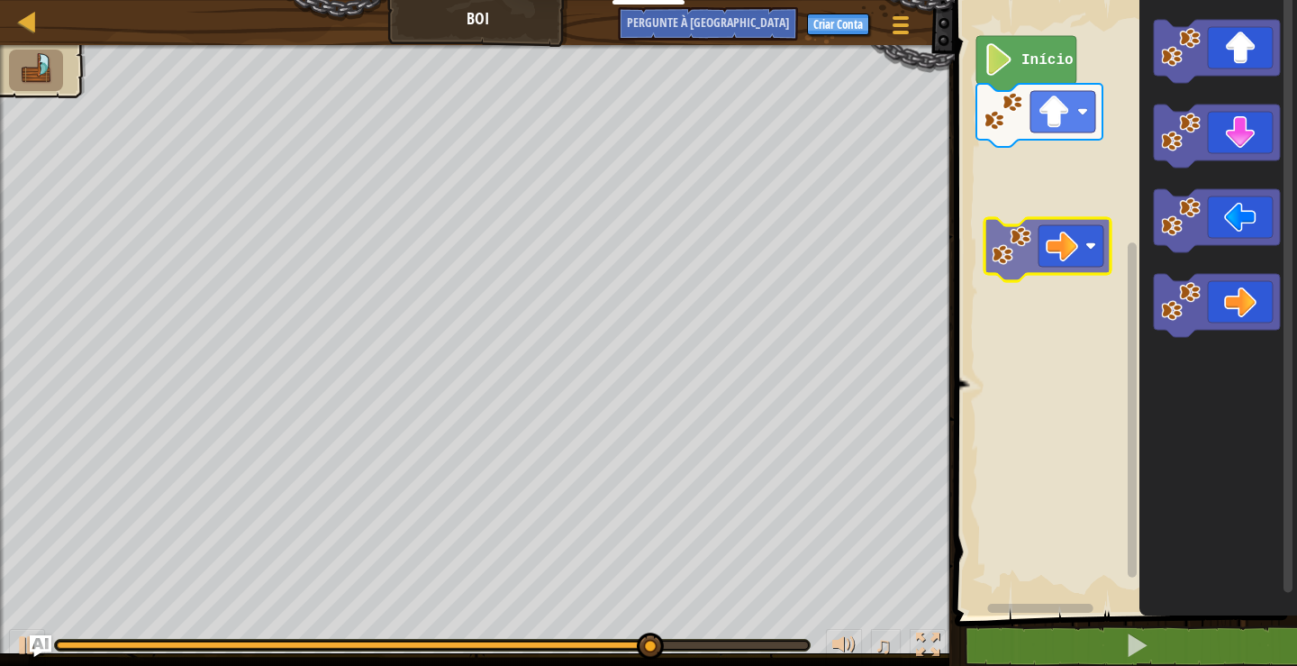
click at [1061, 253] on div "Início" at bounding box center [1123, 303] width 348 height 624
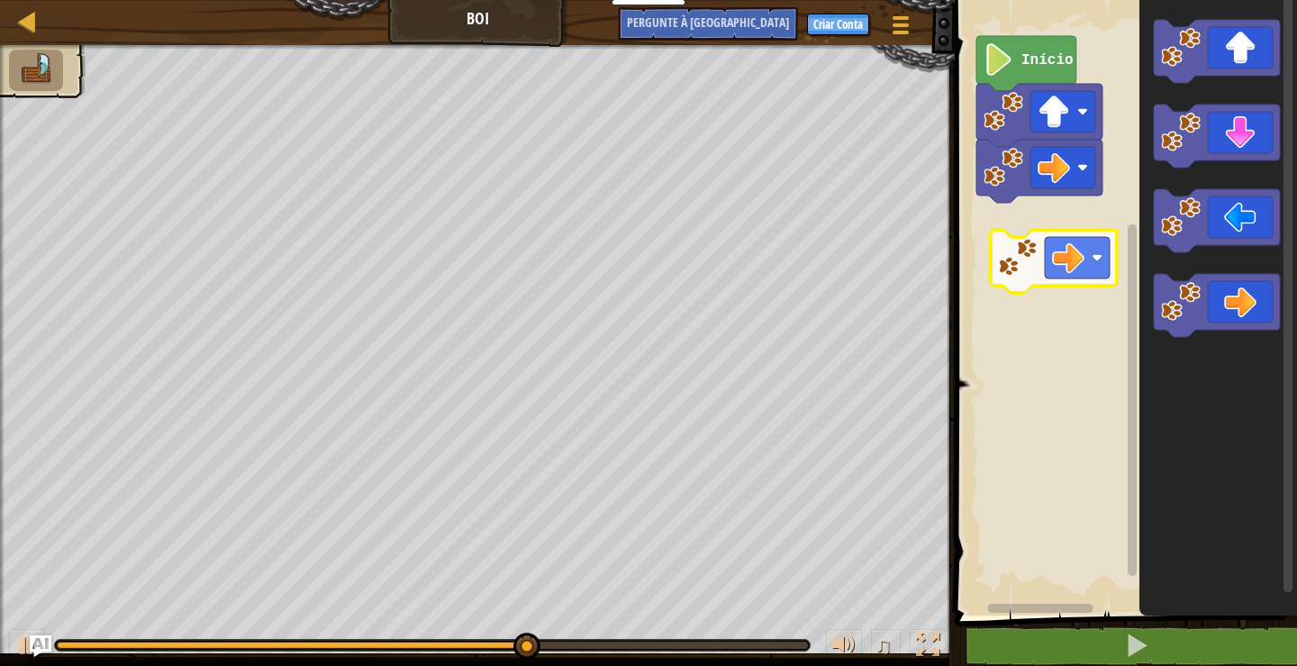
click at [1070, 261] on div "Início" at bounding box center [1123, 303] width 348 height 624
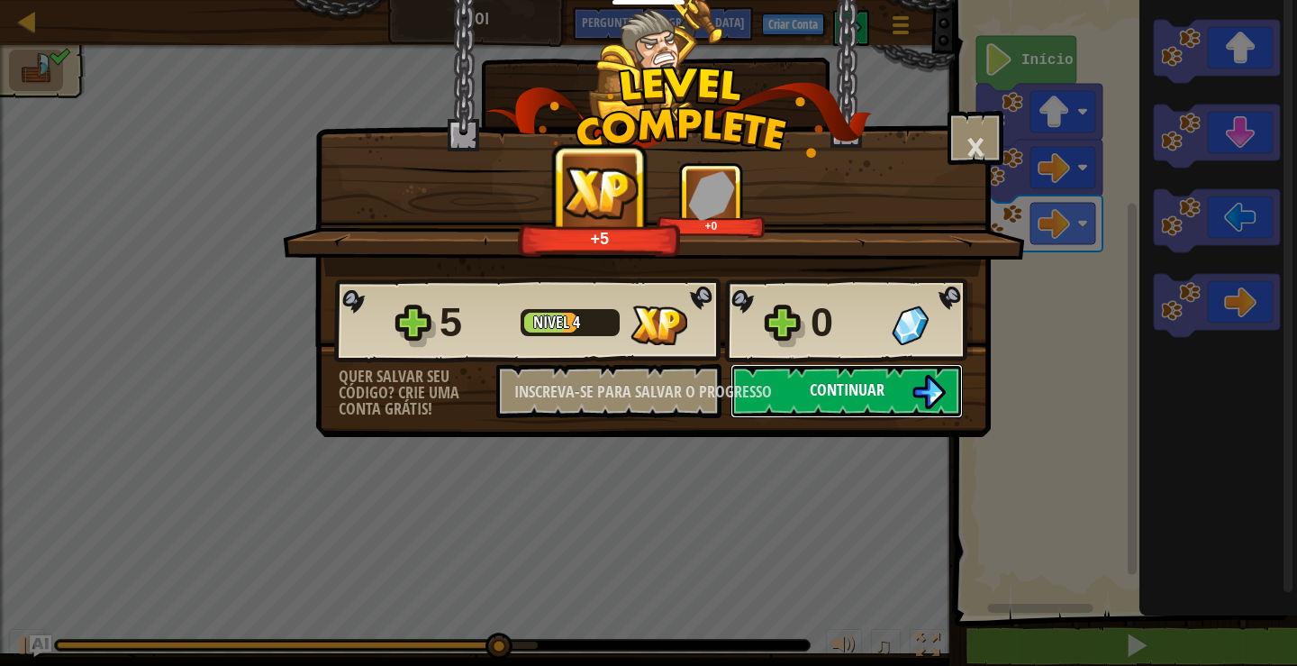
click at [826, 386] on font "Continuar" at bounding box center [847, 389] width 75 height 23
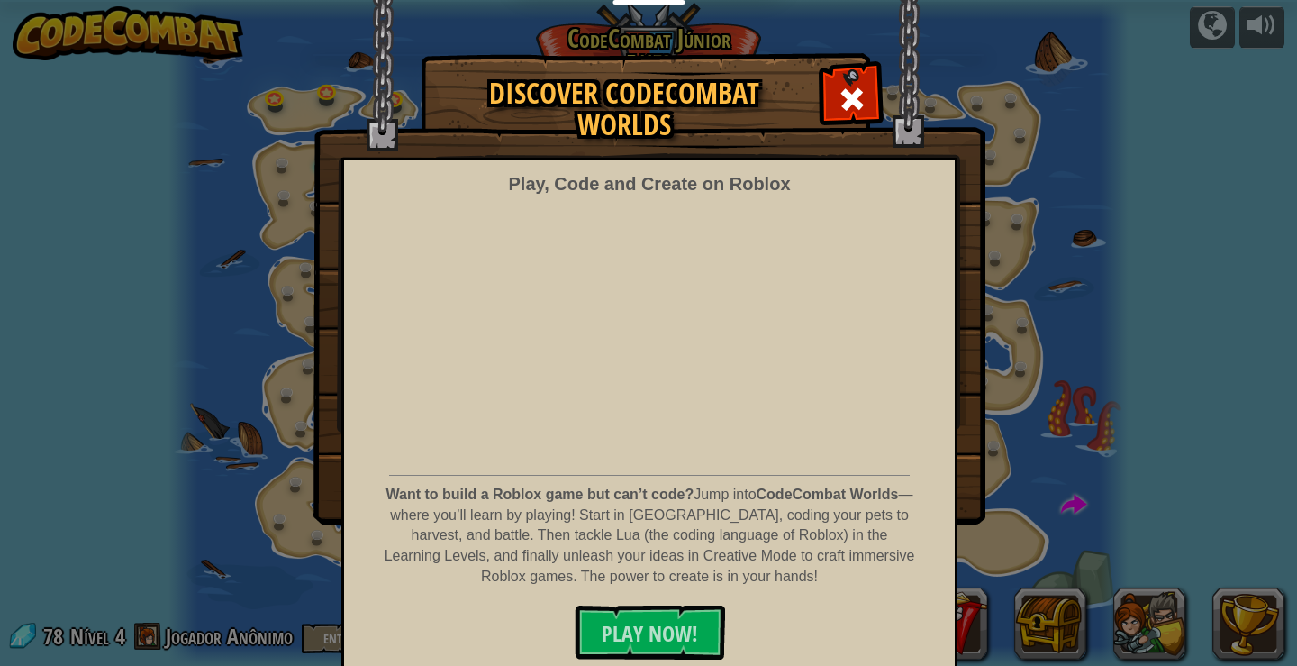
select select "pt-BR"
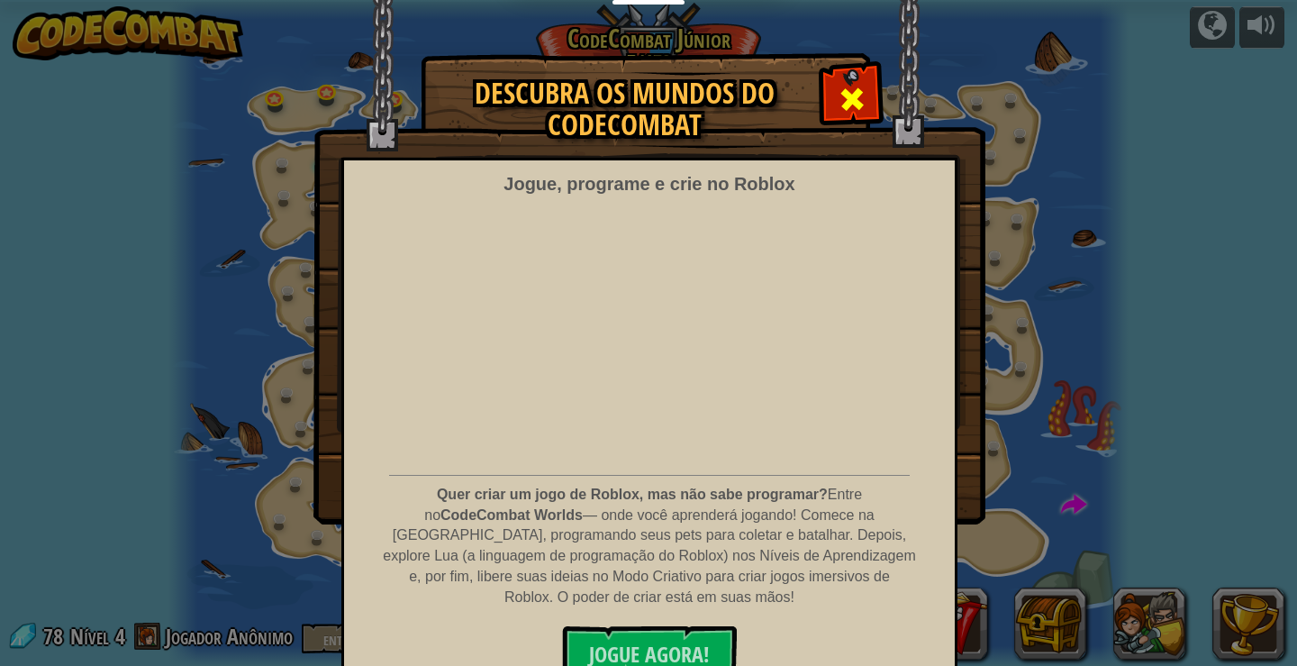
click at [857, 80] on div at bounding box center [851, 96] width 57 height 57
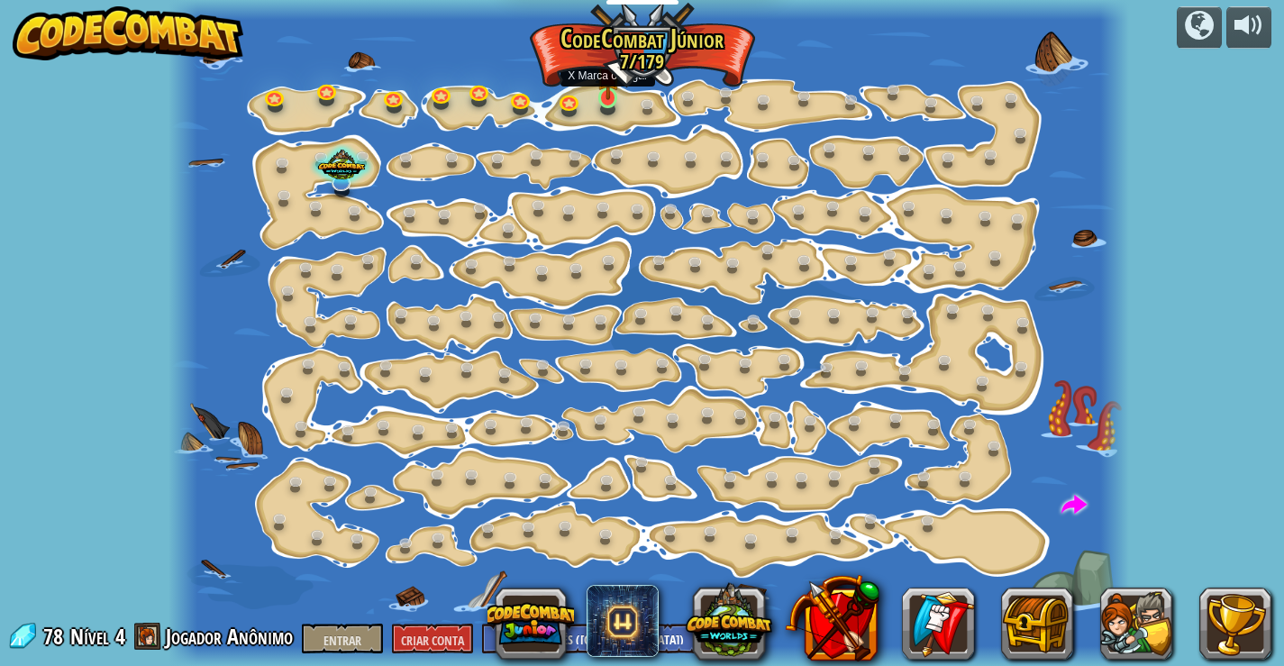
click at [602, 91] on img at bounding box center [607, 73] width 23 height 54
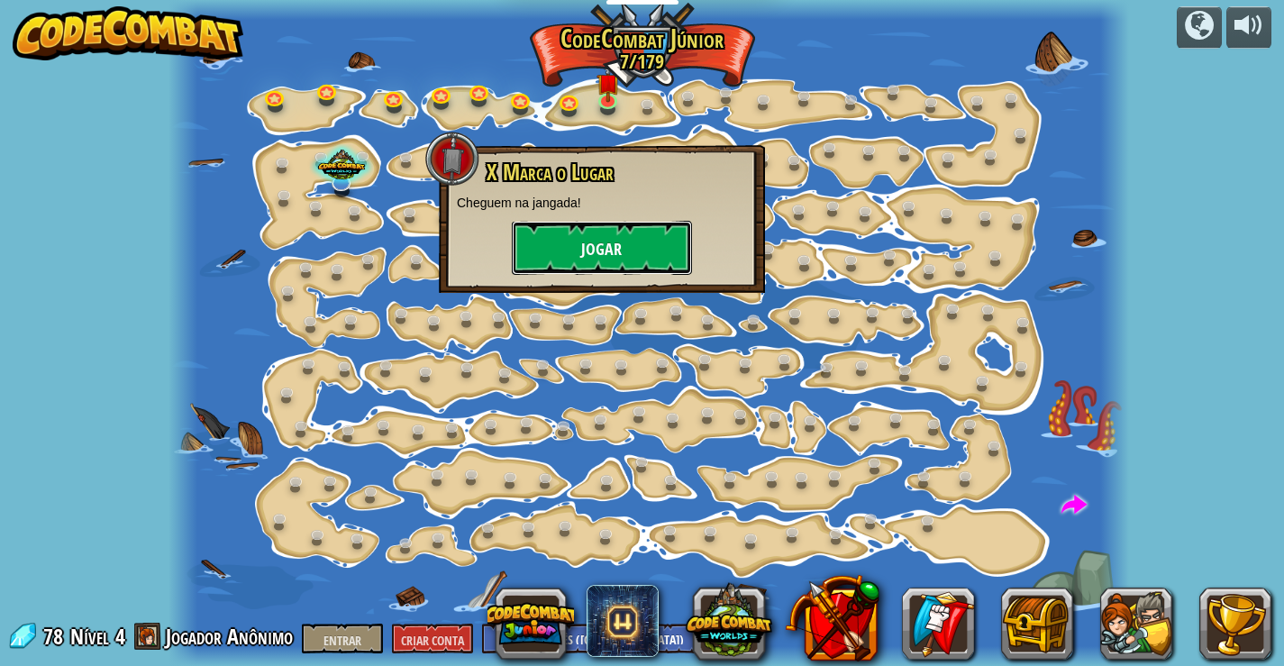
click at [607, 239] on font "Jogar" at bounding box center [601, 250] width 41 height 23
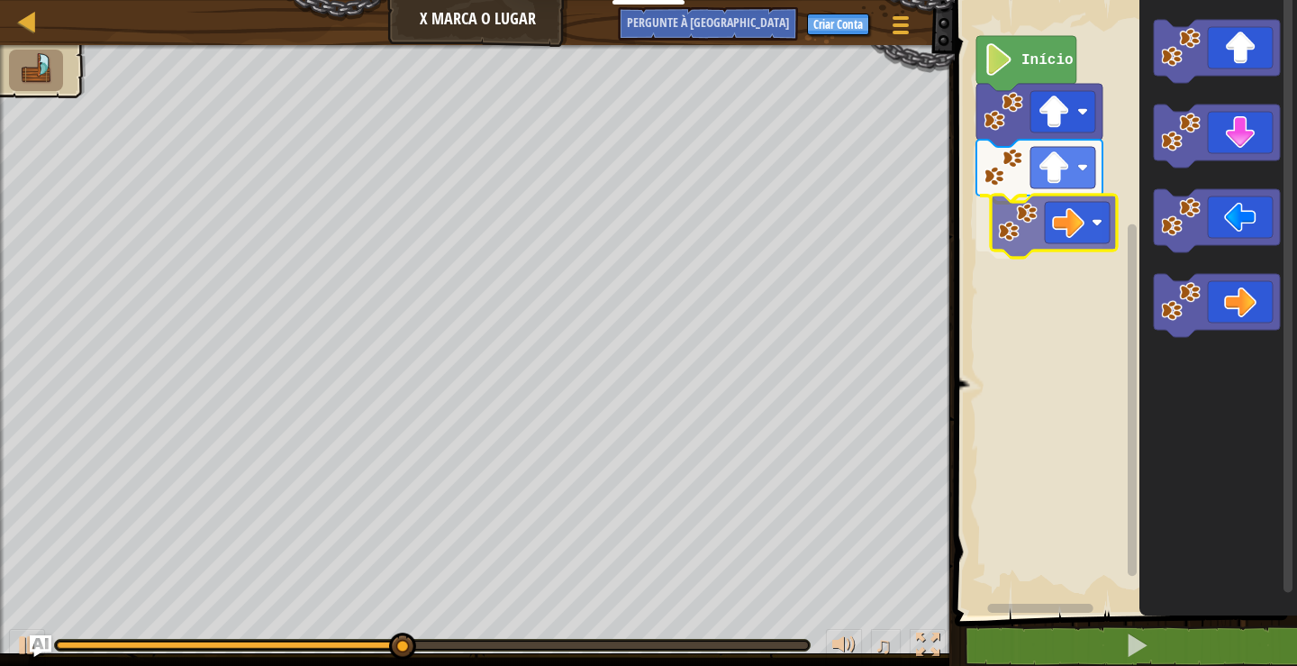
click at [1035, 248] on div "Início" at bounding box center [1123, 303] width 348 height 624
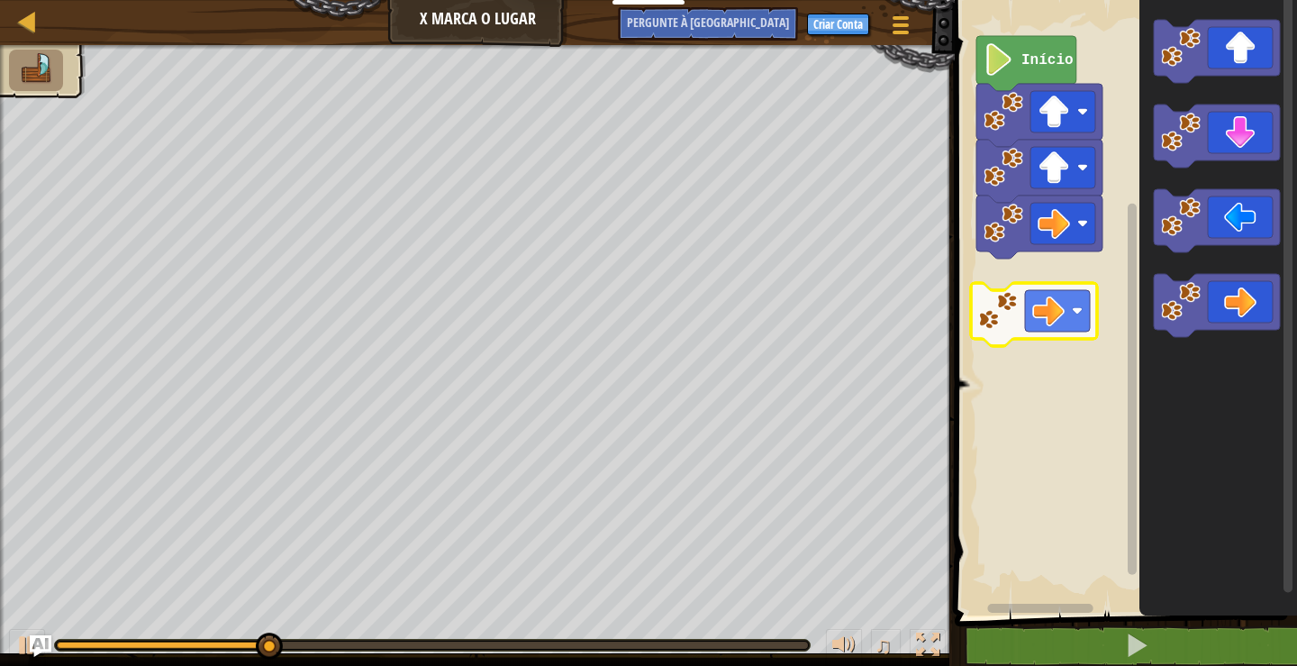
click at [1023, 330] on div "Início" at bounding box center [1123, 303] width 348 height 624
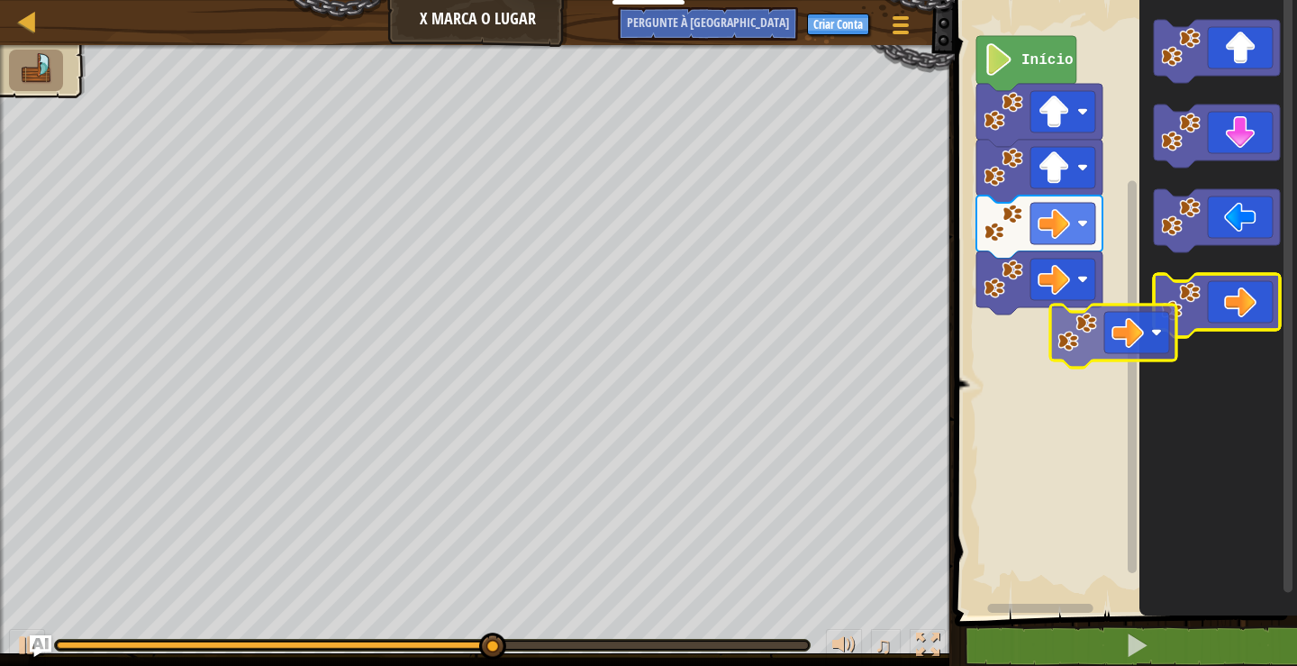
click at [1139, 349] on div "Início" at bounding box center [1123, 303] width 348 height 624
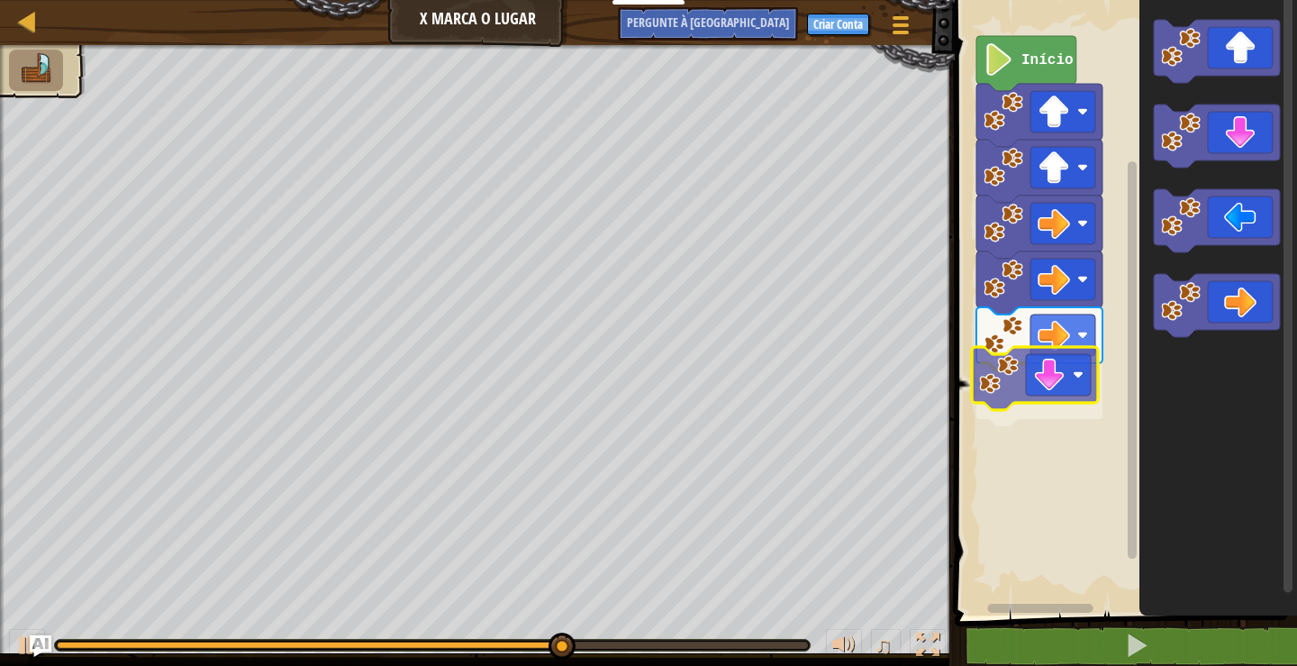
click at [1057, 396] on div "Início" at bounding box center [1123, 303] width 348 height 624
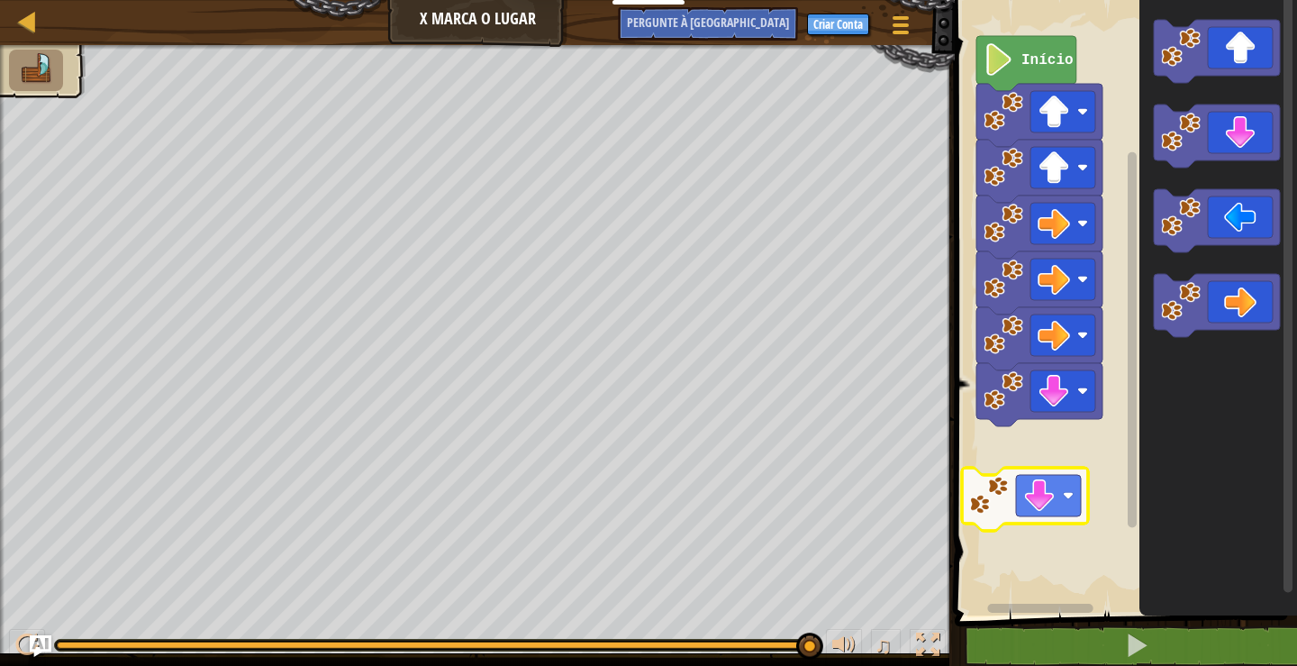
click at [1053, 488] on div "Início" at bounding box center [1123, 303] width 348 height 624
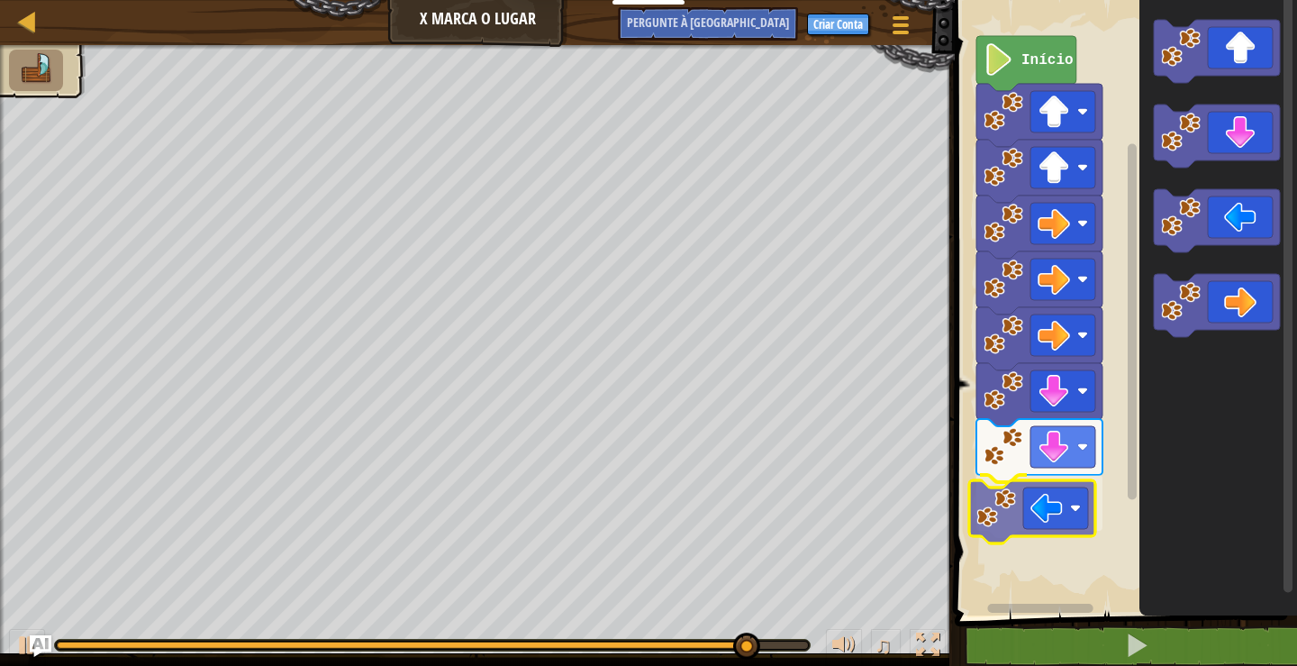
click at [1070, 521] on div "Início" at bounding box center [1123, 303] width 348 height 624
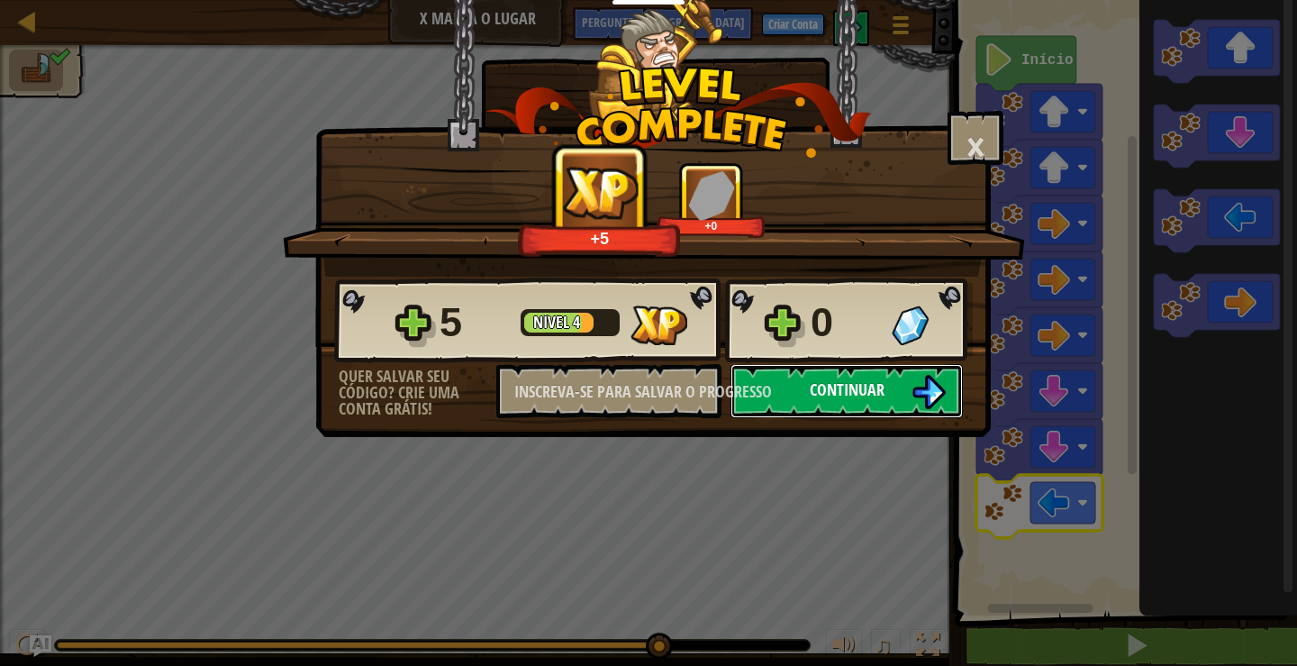
click at [844, 390] on font "Continuar" at bounding box center [847, 389] width 75 height 23
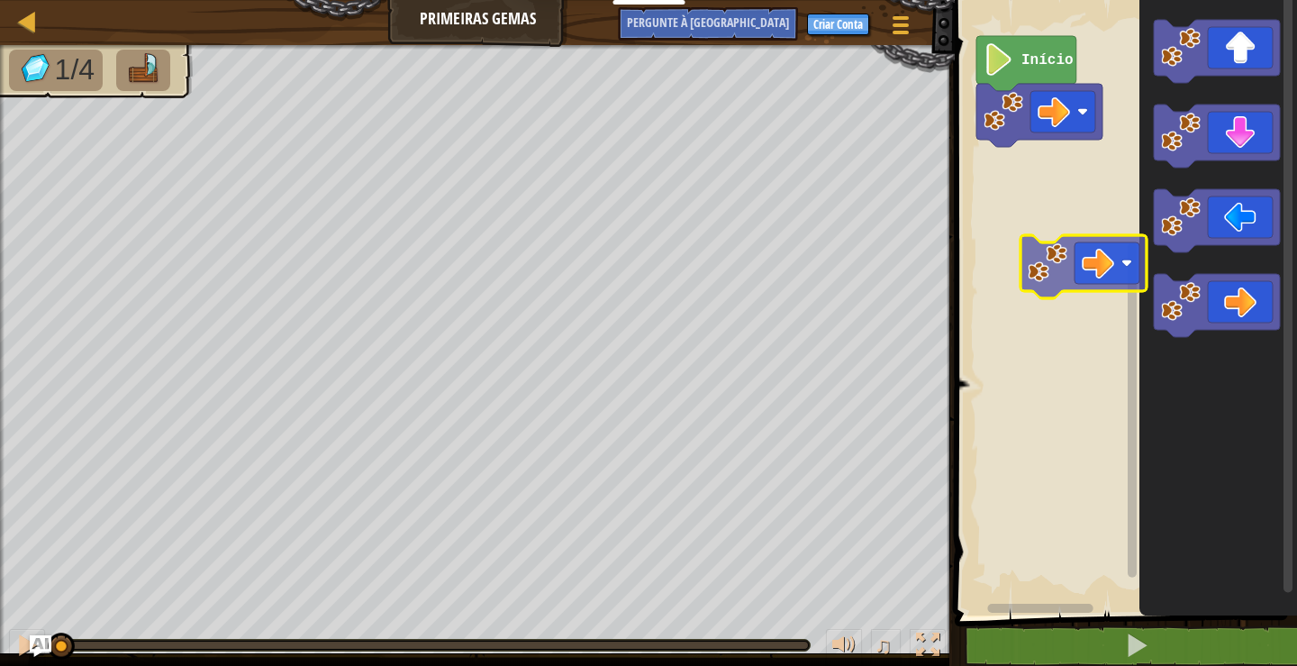
click at [1075, 243] on div "Início" at bounding box center [1123, 303] width 348 height 624
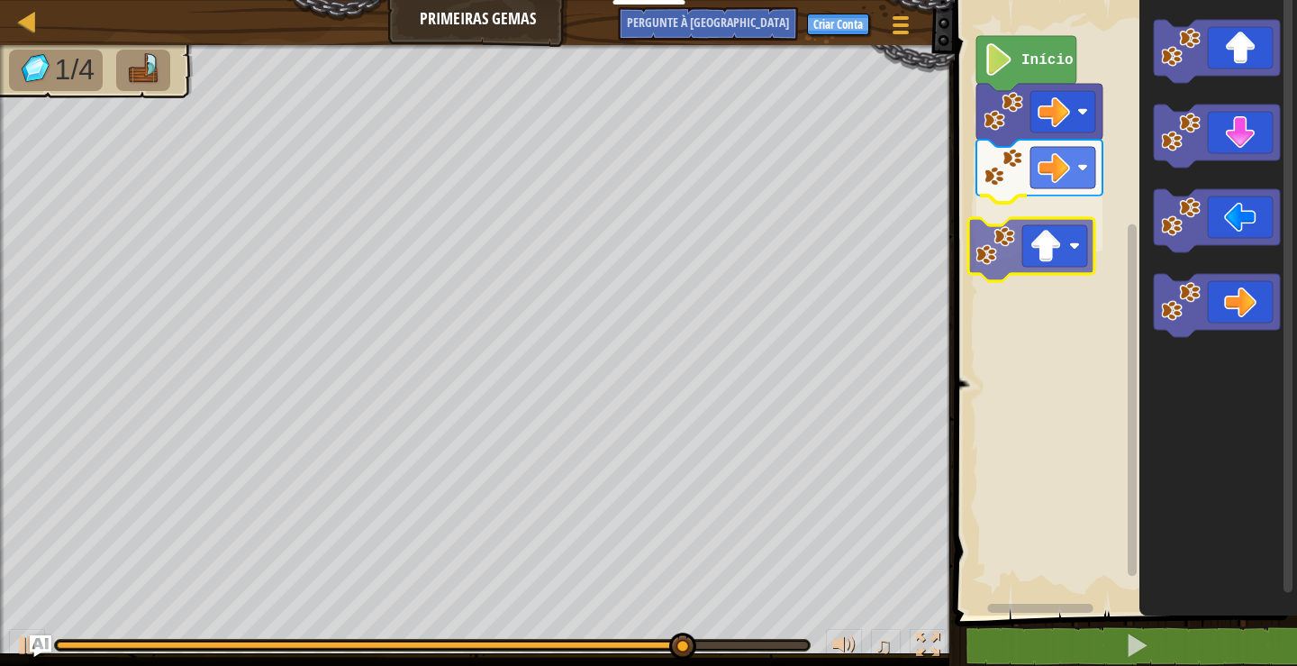
click at [1074, 252] on div "Início" at bounding box center [1123, 303] width 348 height 624
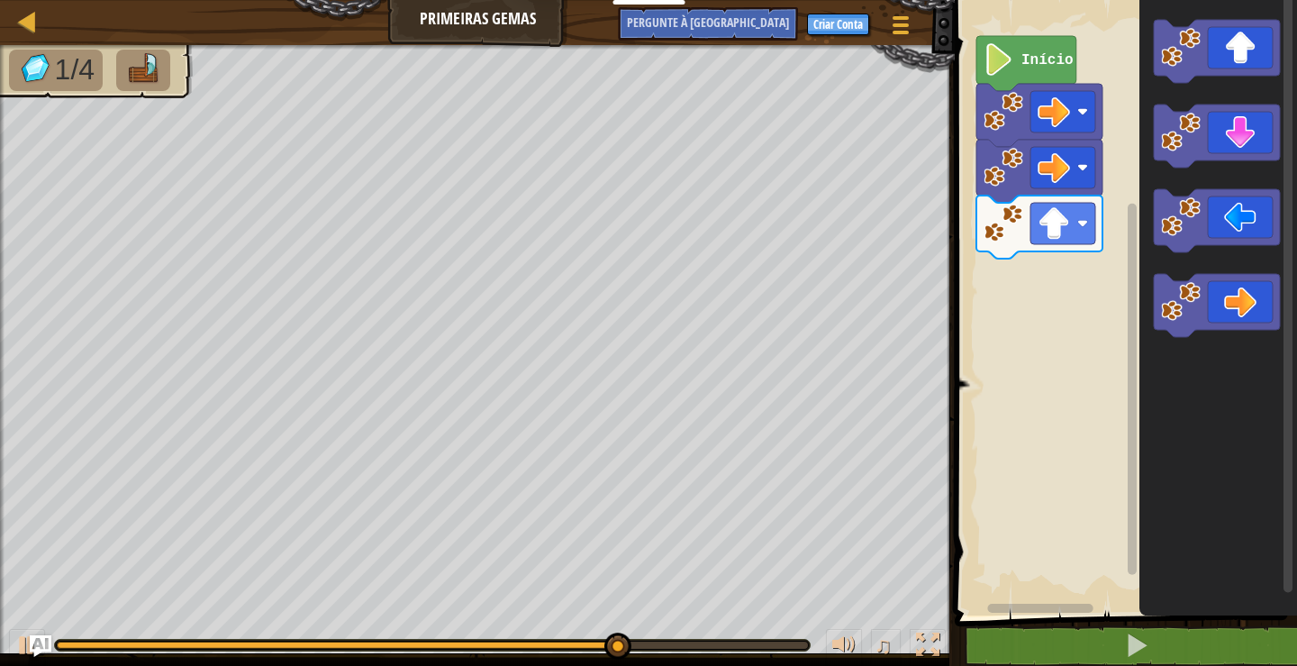
click at [1094, 296] on div "Início" at bounding box center [1123, 303] width 348 height 624
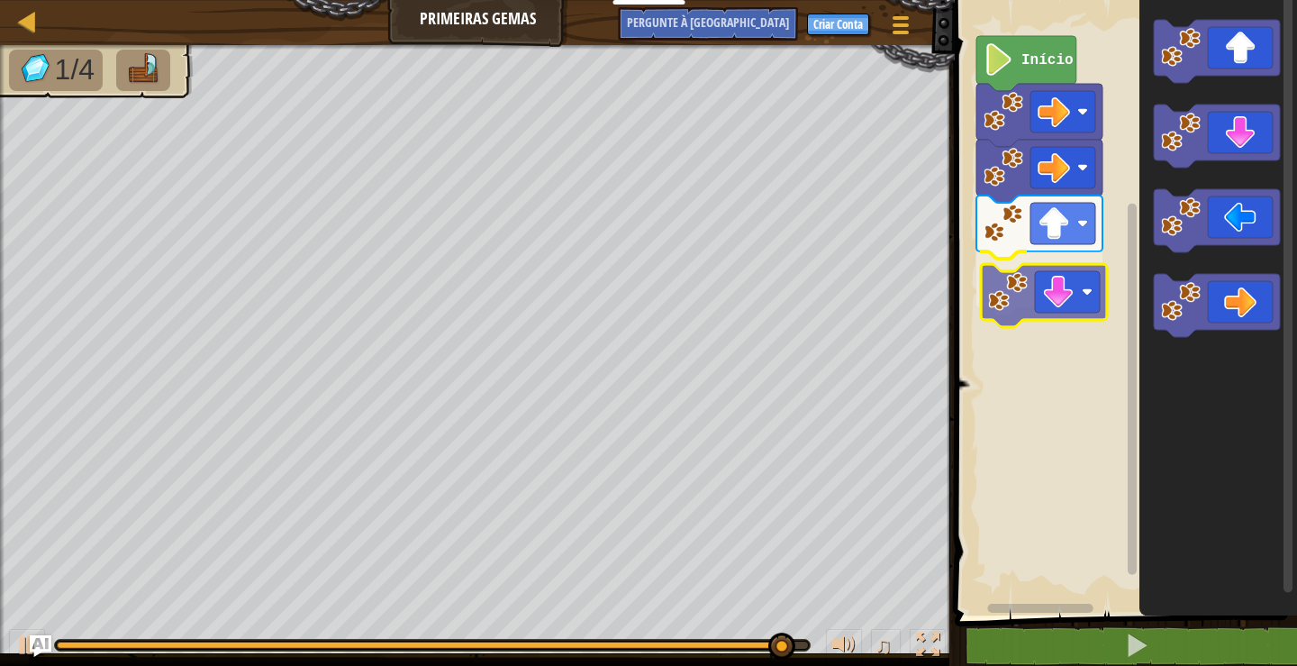
click at [1088, 301] on div "Início" at bounding box center [1123, 303] width 348 height 624
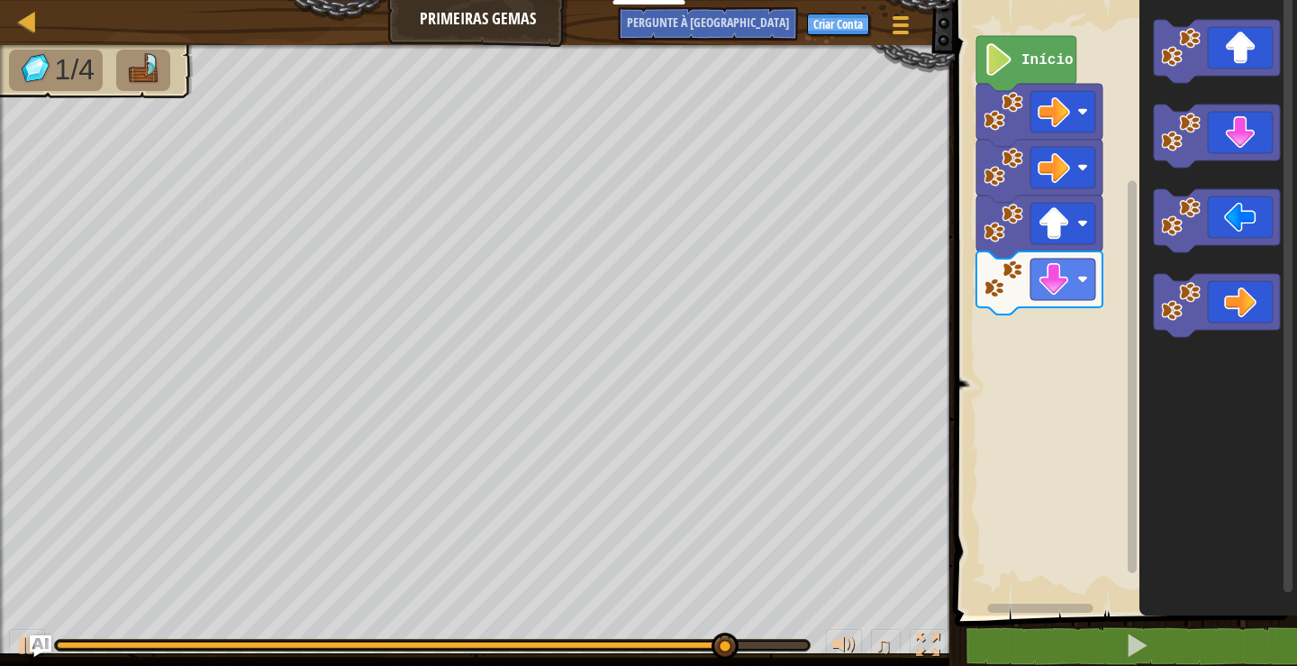
click at [985, 349] on div "Início" at bounding box center [1123, 303] width 348 height 624
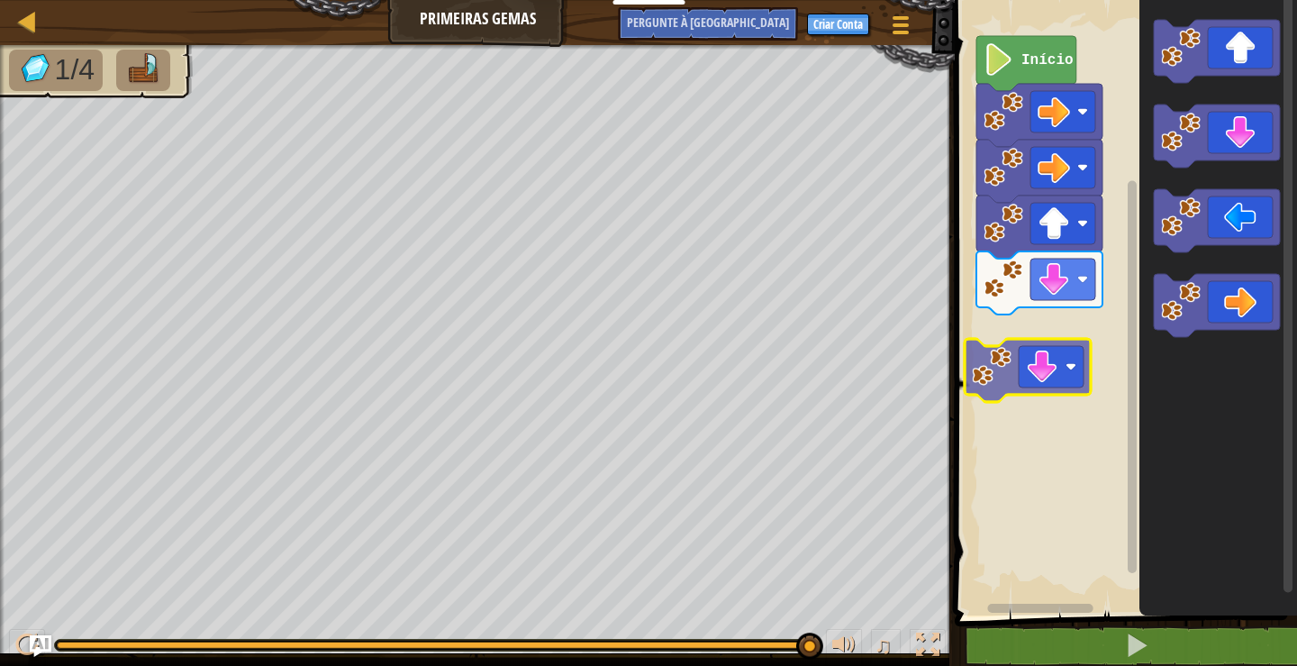
click at [1054, 364] on div "Início" at bounding box center [1123, 303] width 348 height 624
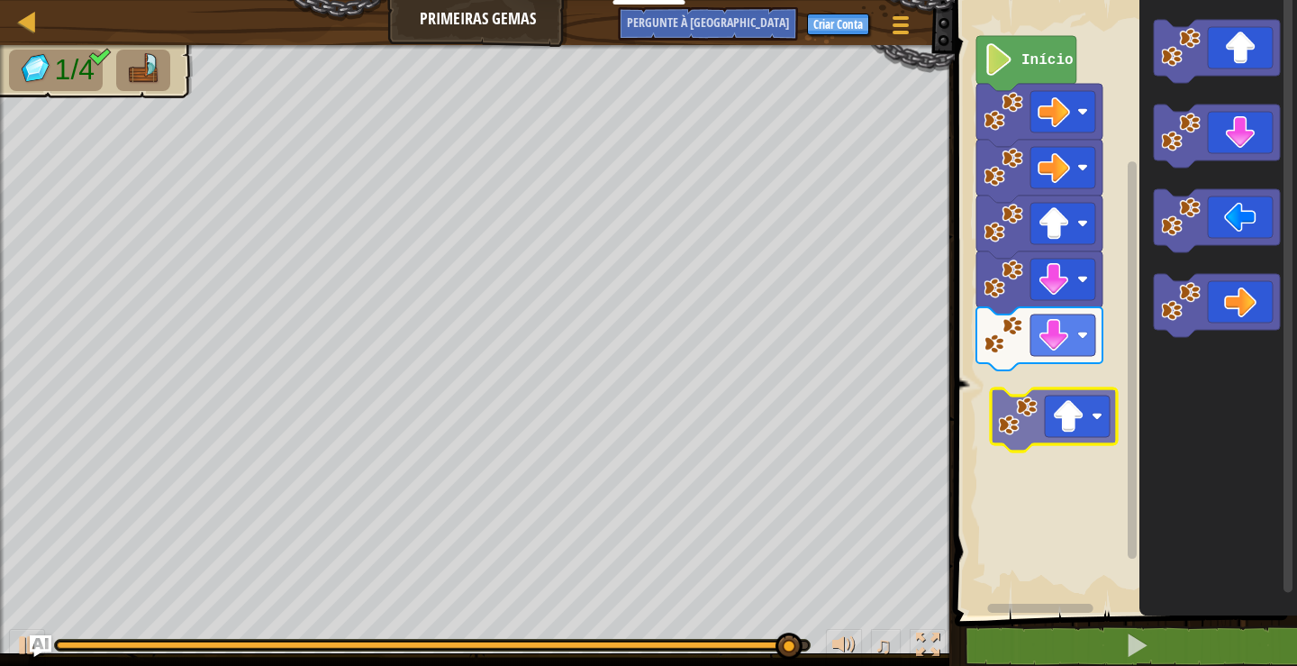
click at [1094, 410] on div "Início" at bounding box center [1123, 303] width 348 height 624
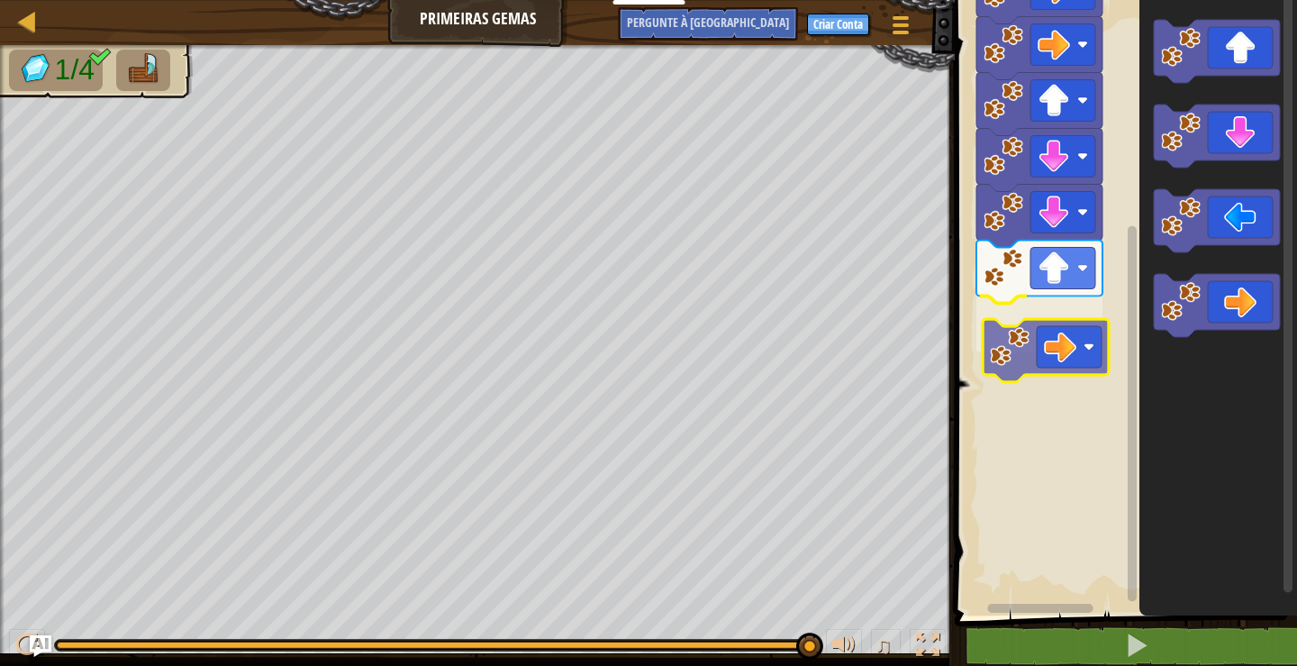
click at [1023, 339] on div "Início" at bounding box center [1123, 303] width 348 height 624
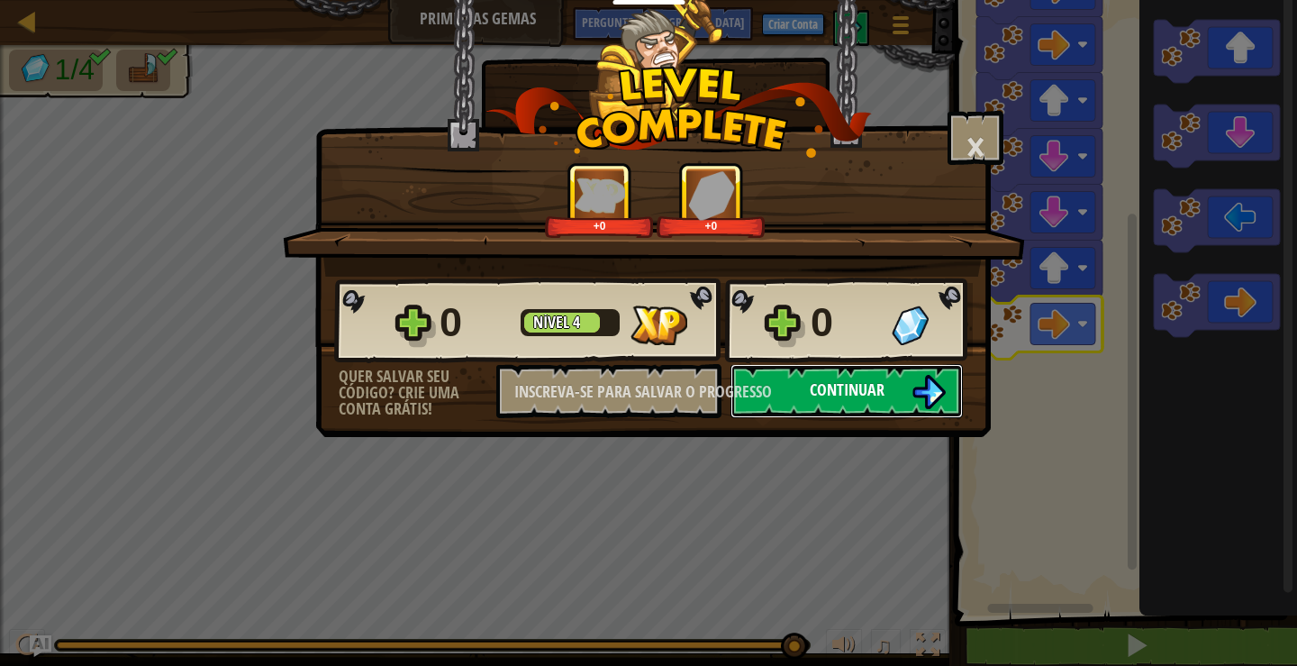
click at [866, 403] on button "Continuar" at bounding box center [846, 391] width 232 height 54
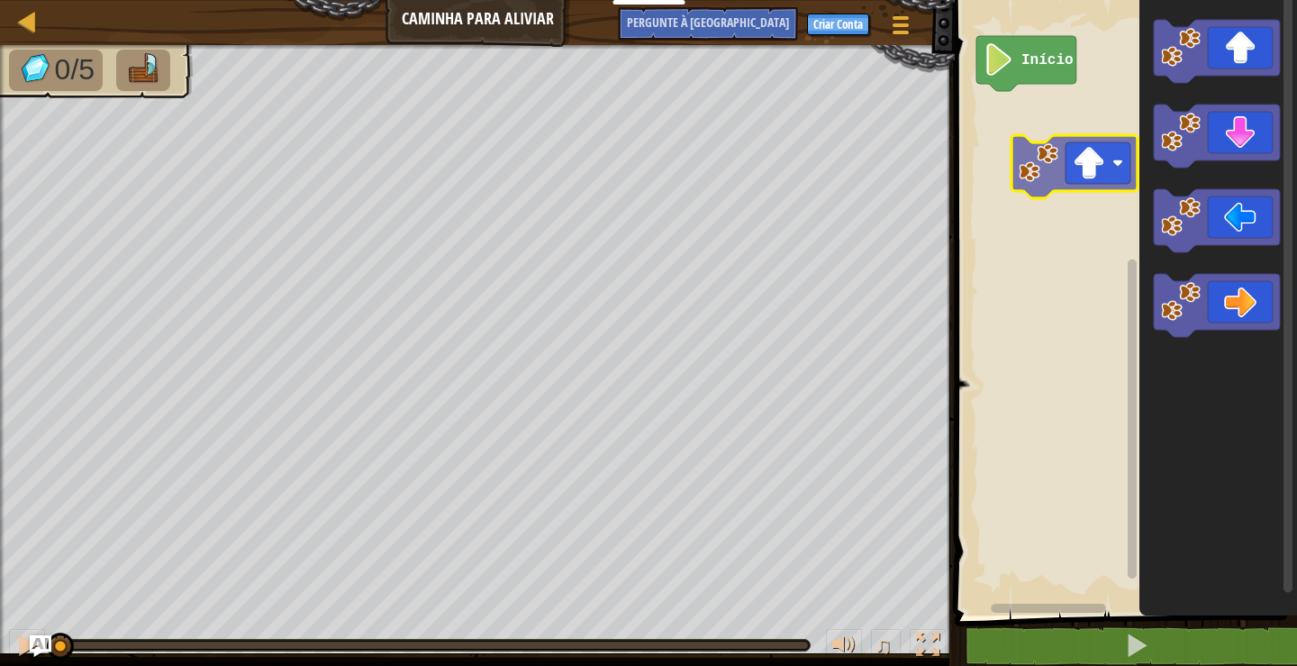
click at [1117, 156] on div "Início" at bounding box center [1123, 303] width 348 height 624
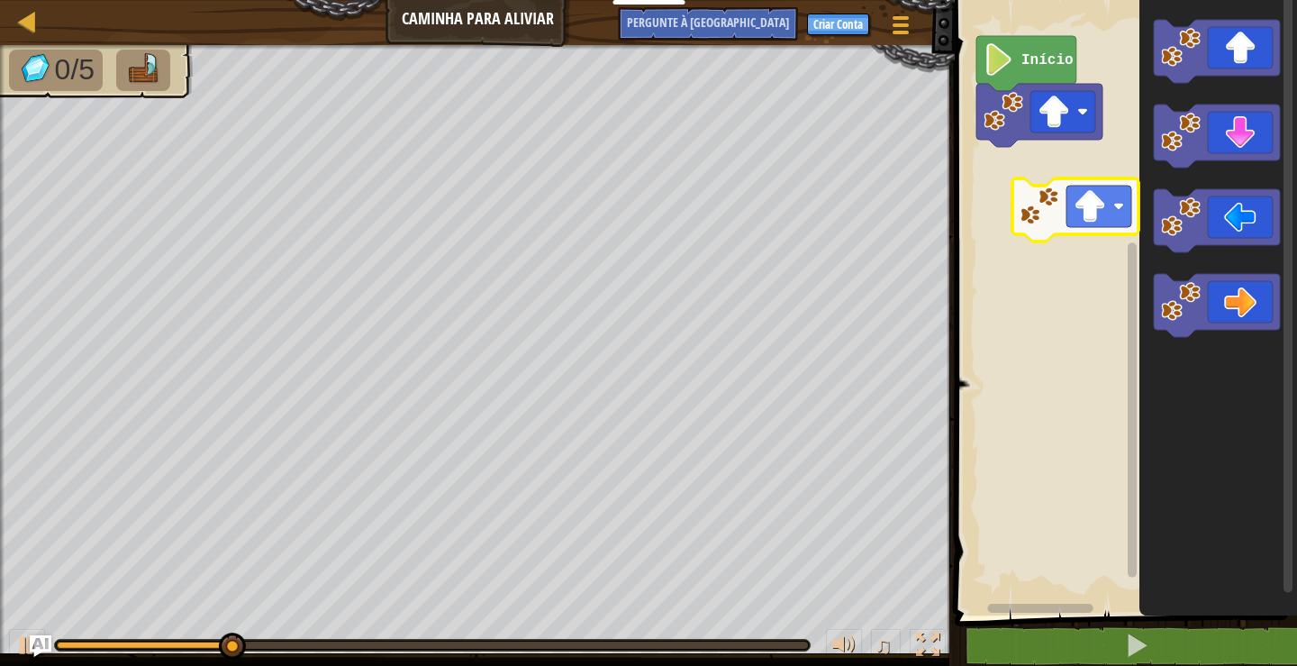
click at [1082, 205] on div "Início" at bounding box center [1123, 303] width 348 height 624
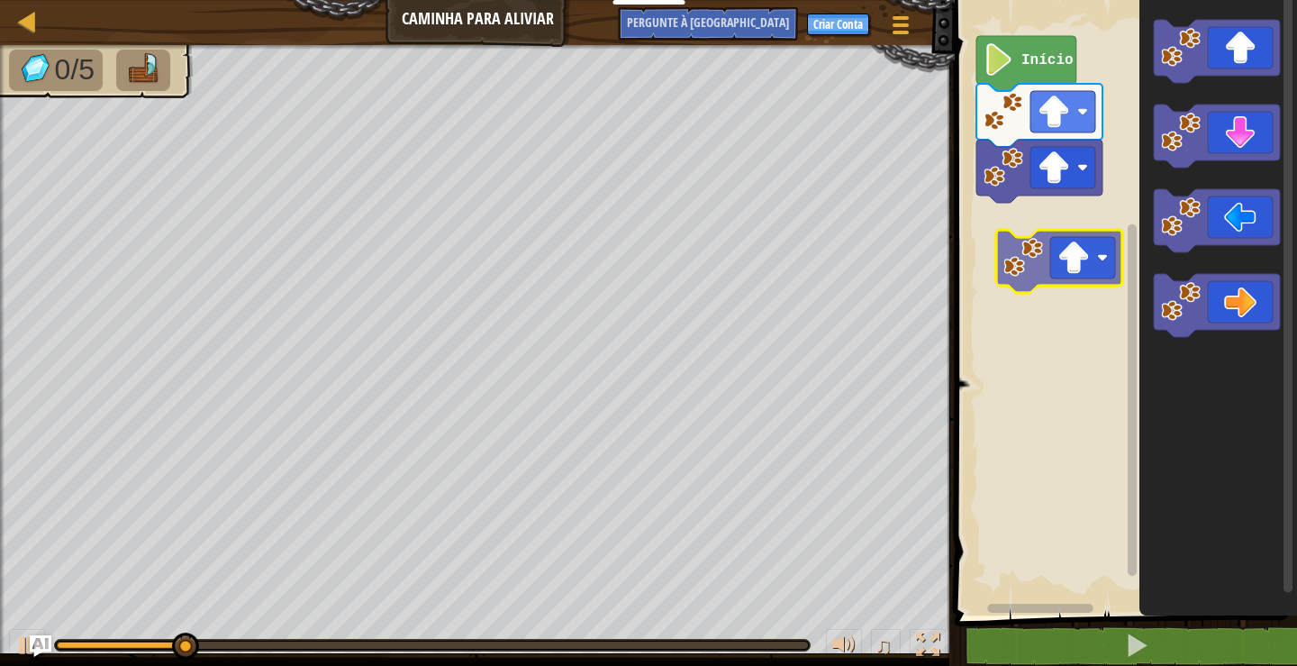
click at [1096, 271] on div "Início" at bounding box center [1123, 303] width 348 height 624
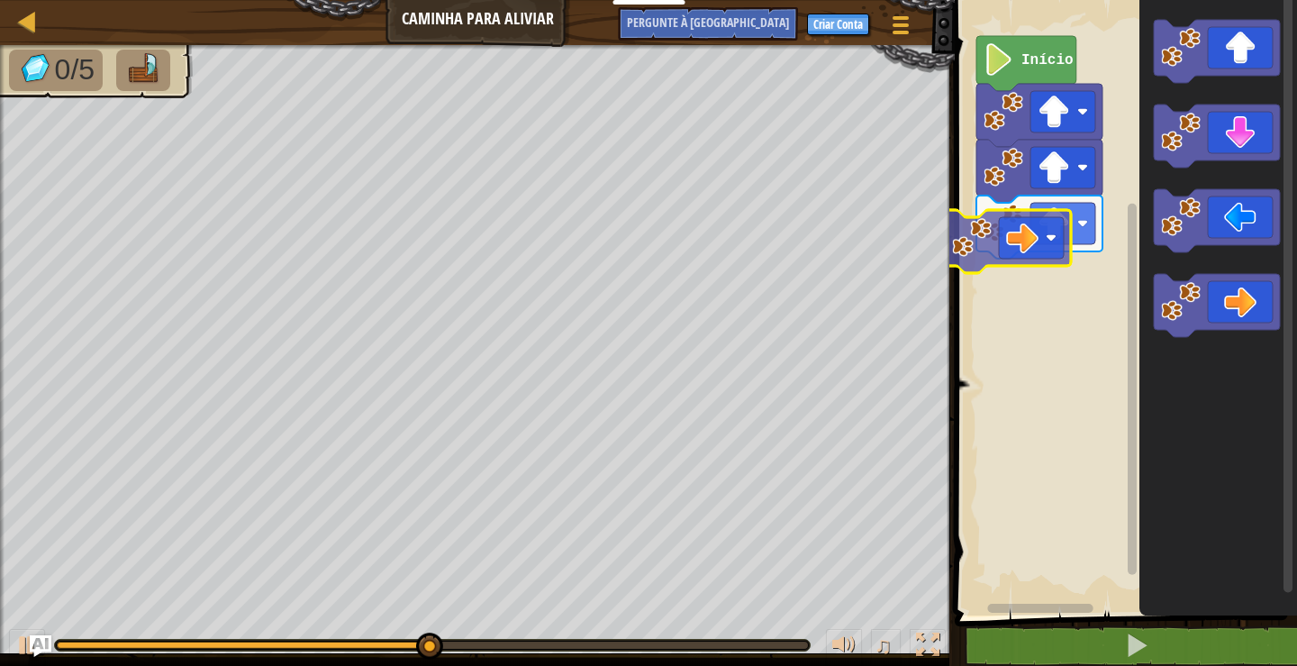
click at [1028, 267] on div "Início" at bounding box center [1123, 303] width 348 height 624
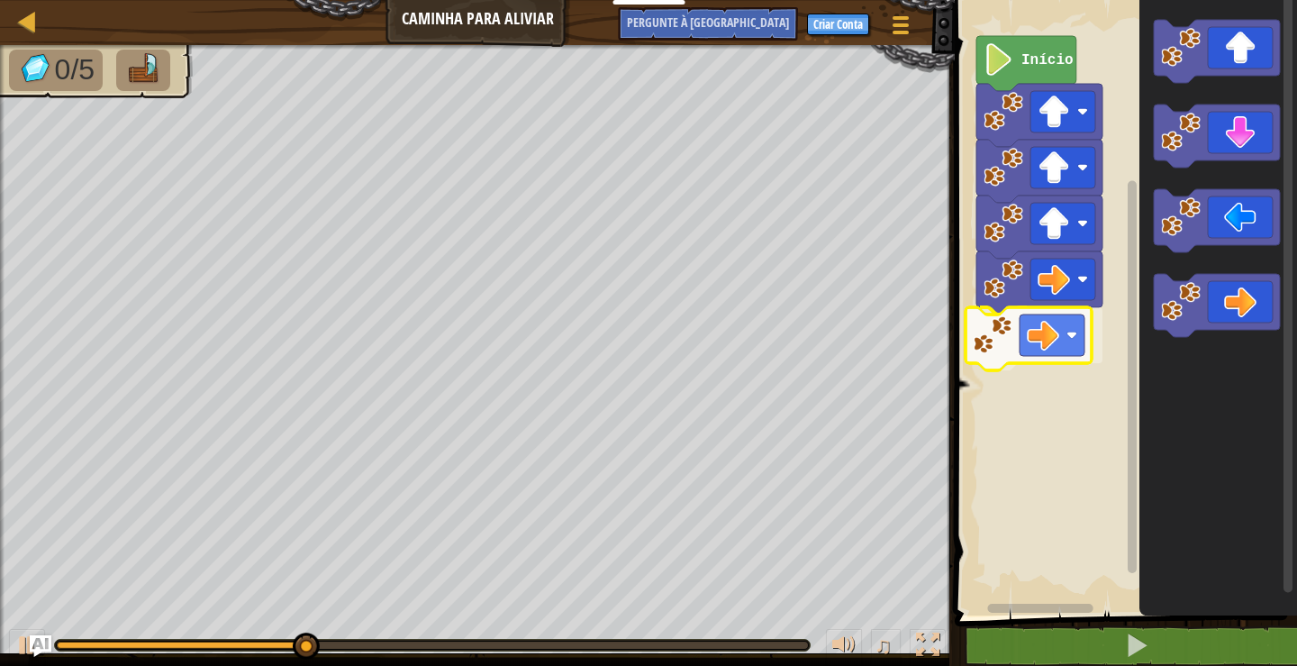
click at [1012, 376] on div "Início" at bounding box center [1123, 303] width 348 height 624
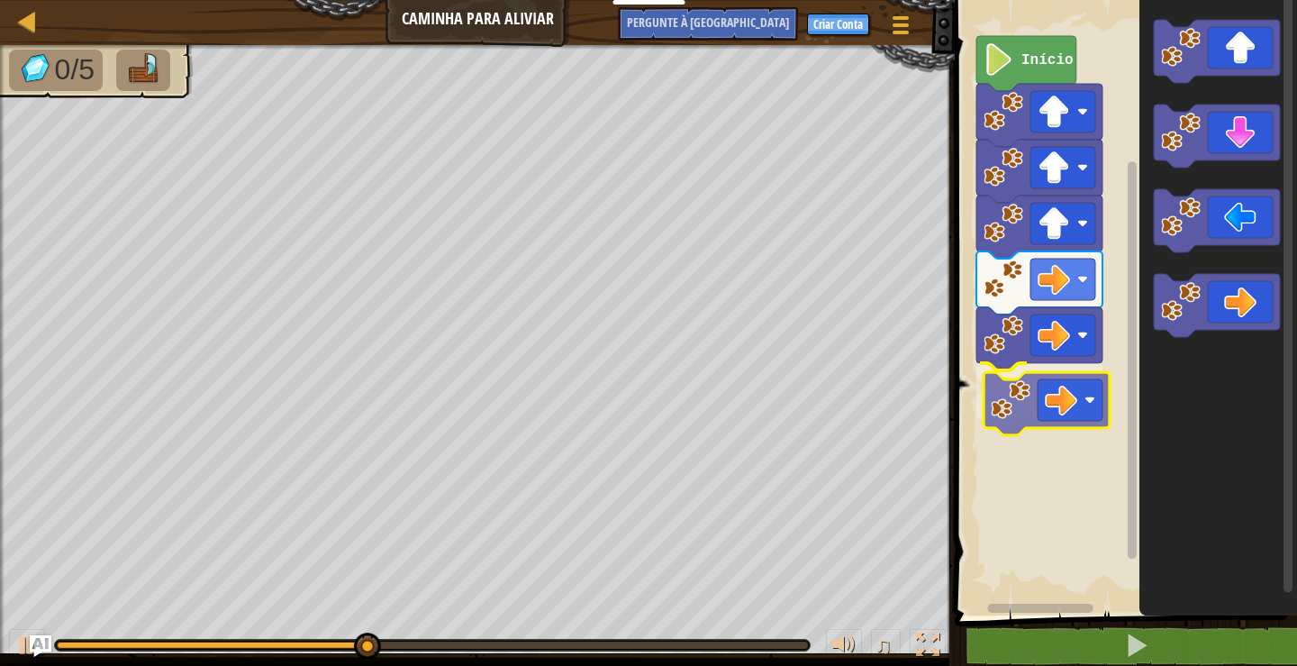
click at [1055, 401] on div "Início" at bounding box center [1123, 303] width 348 height 624
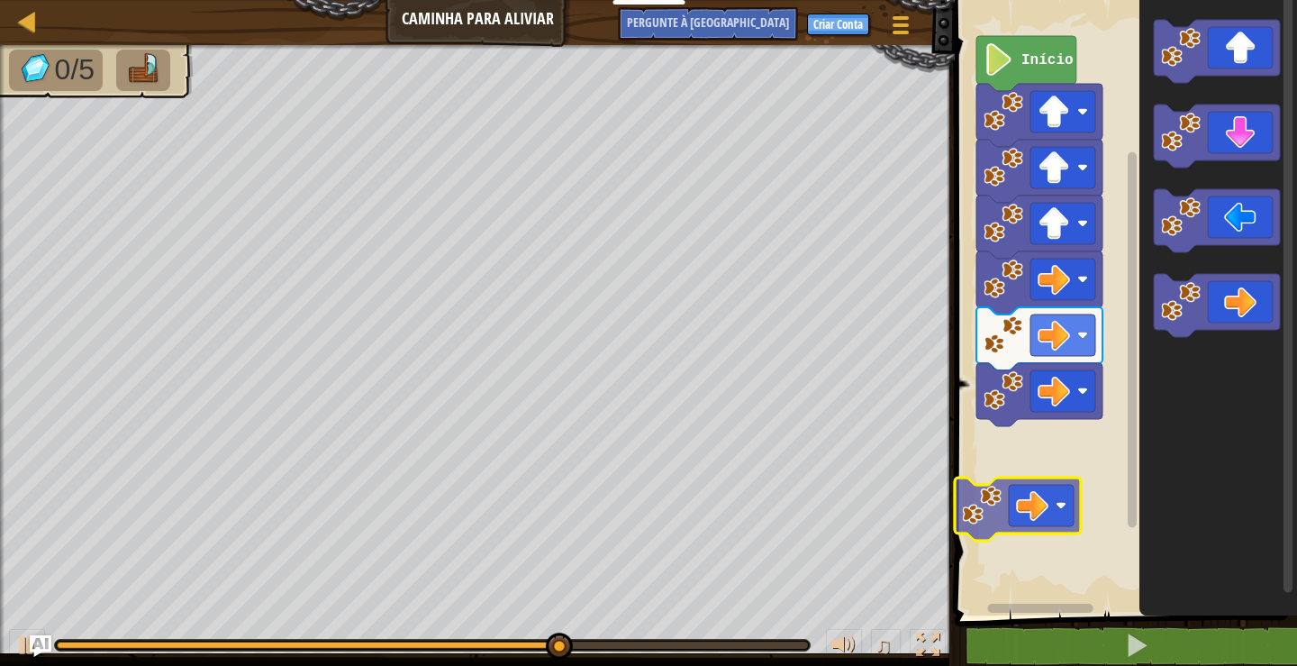
click at [1003, 522] on div "Início" at bounding box center [1123, 303] width 348 height 624
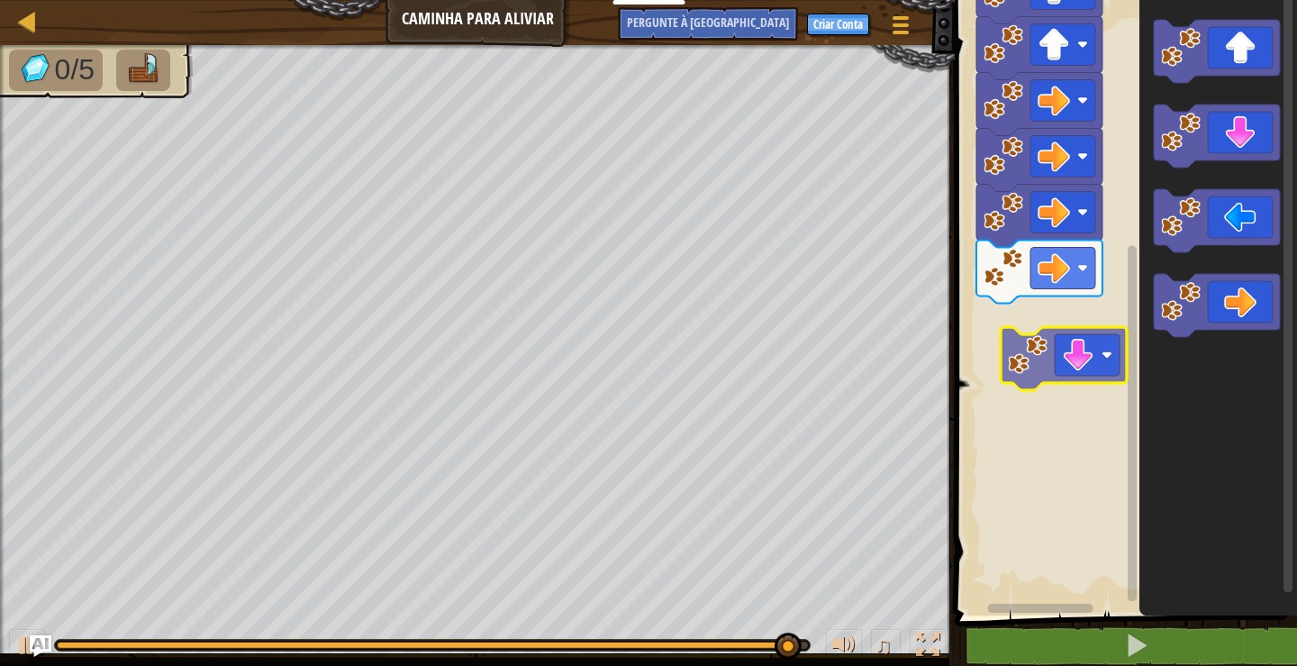
click at [1089, 328] on div "Início" at bounding box center [1123, 303] width 348 height 624
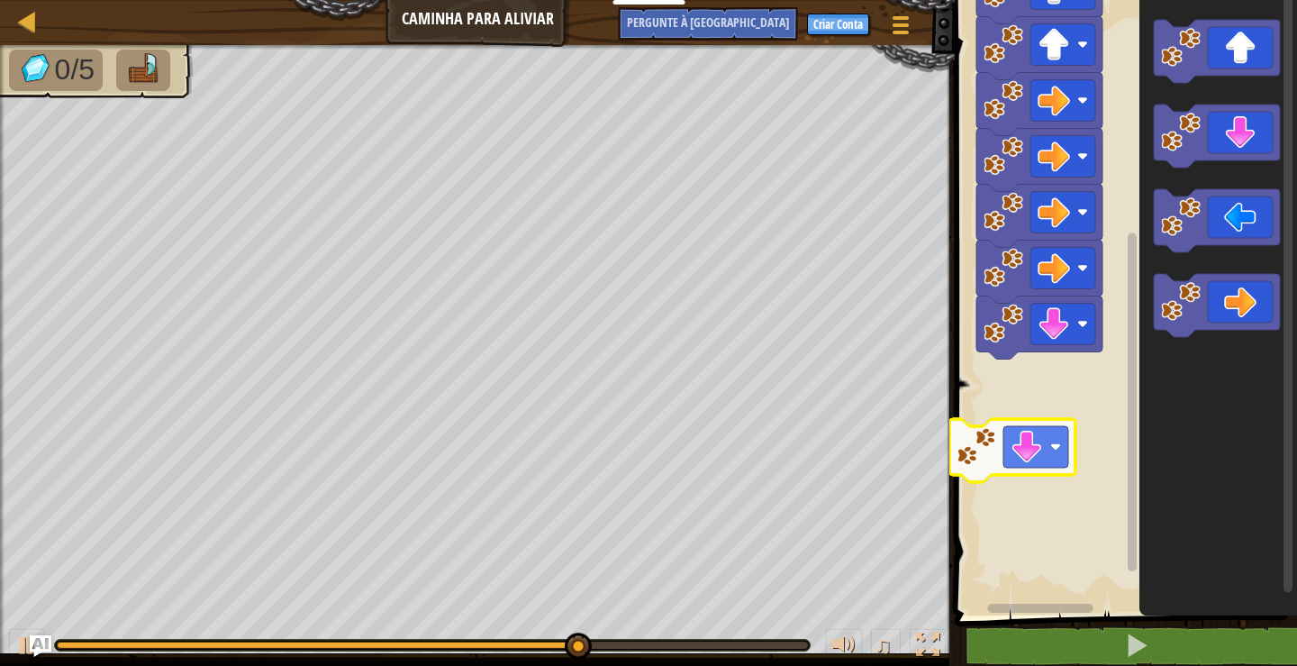
click at [1060, 435] on div "Início" at bounding box center [1123, 303] width 348 height 624
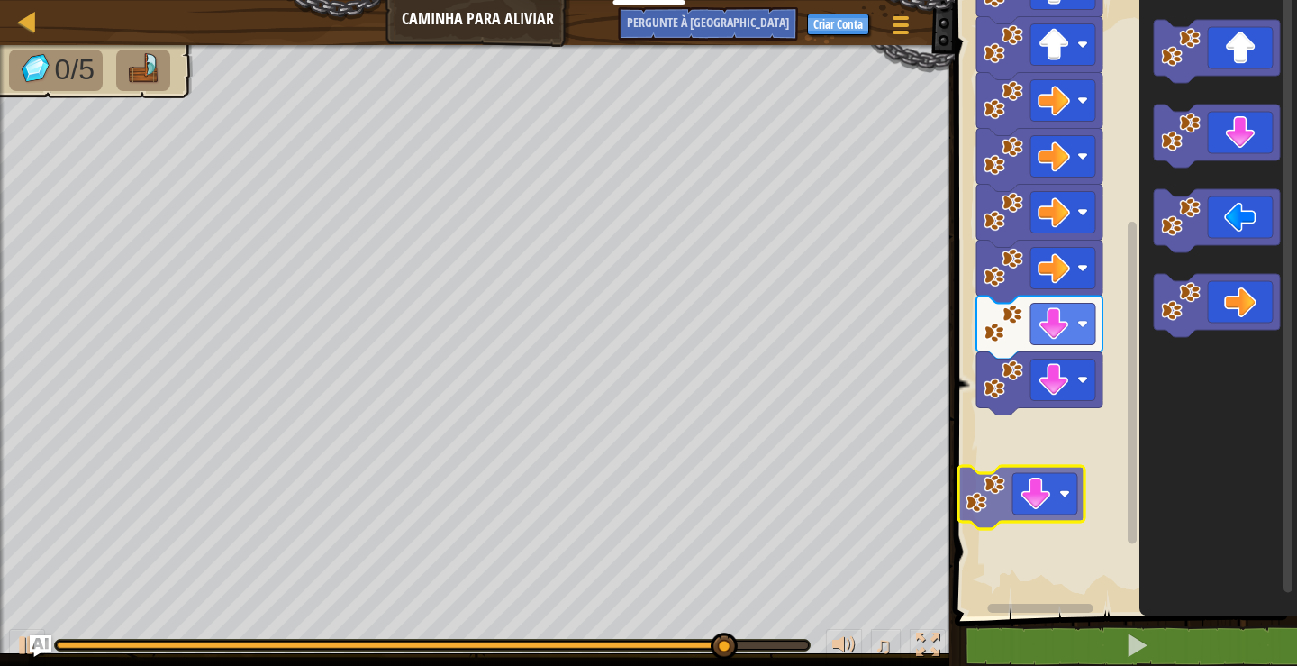
click at [1092, 458] on div "Início" at bounding box center [1123, 303] width 348 height 624
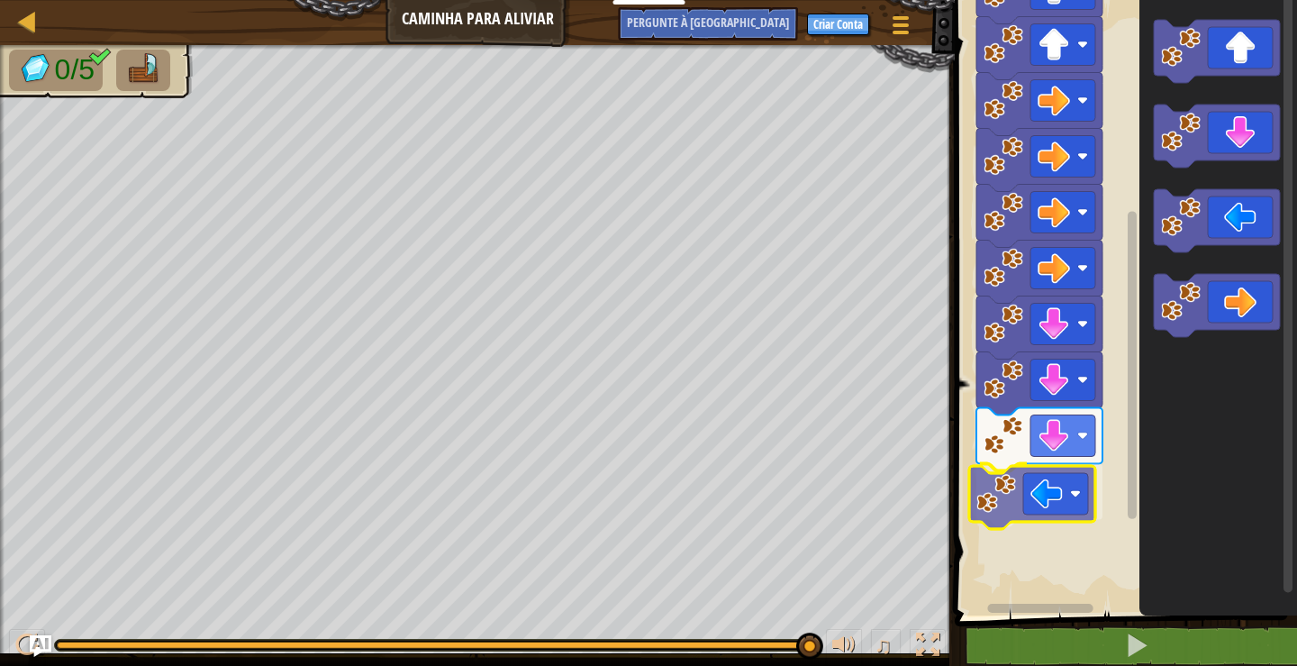
click at [1051, 500] on div "Início" at bounding box center [1123, 303] width 348 height 624
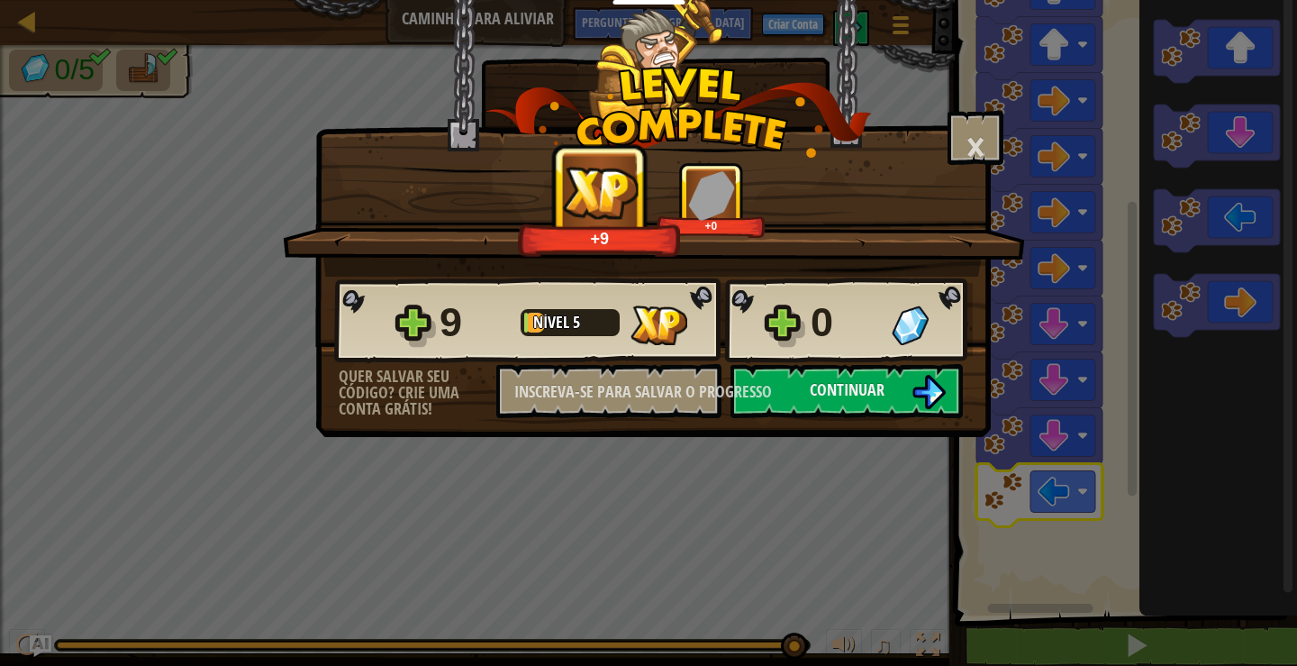
click at [805, 422] on div "× Este nível foi divertido? +9 +0 Splines reticuladas... 9 Nível 5 0 Quer salva…" at bounding box center [653, 218] width 676 height 437
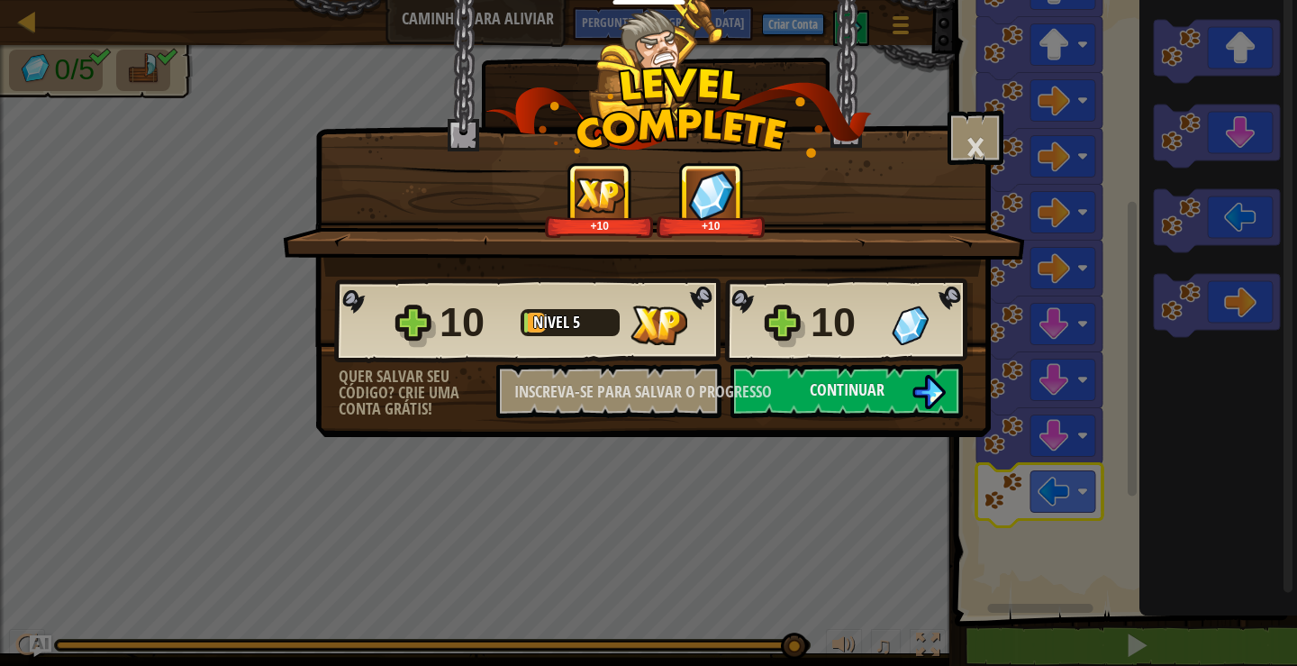
click at [810, 362] on div "10 Nível 5 10" at bounding box center [653, 320] width 639 height 86
click at [768, 389] on div "10 Nível 5 10 Quer salvar seu código? Crie uma conta grátis! Inscreva-se para s…" at bounding box center [653, 347] width 674 height 141
click at [827, 387] on font "Continuar" at bounding box center [847, 389] width 75 height 23
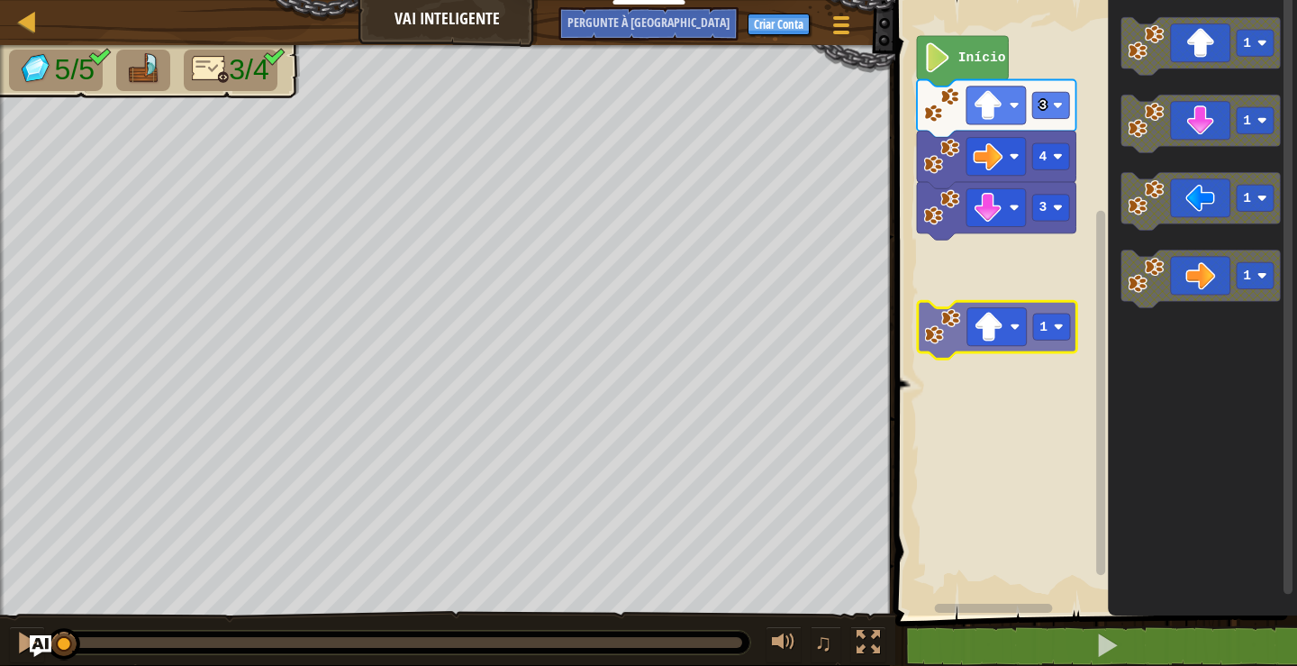
click at [979, 340] on div "3 4 3 Início 1 1 1 1 1" at bounding box center [1093, 303] width 407 height 624
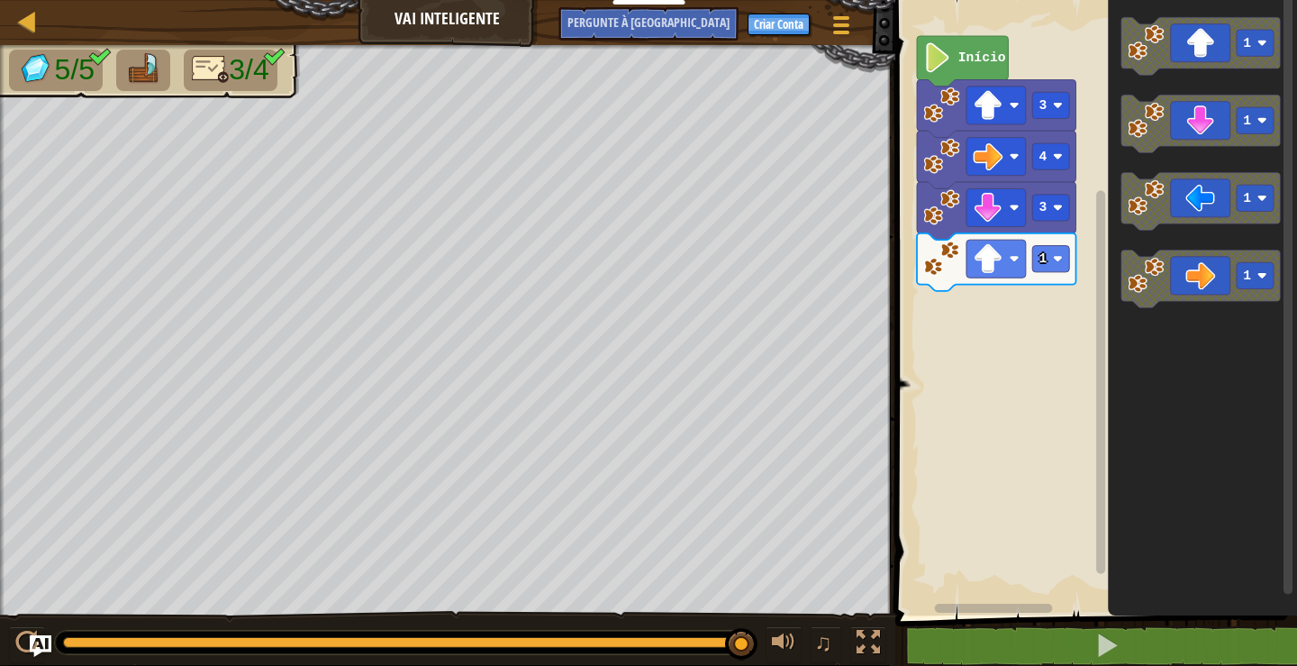
click at [1073, 311] on div "1 3 4 3 Início 1 1 1 1" at bounding box center [1093, 303] width 407 height 624
click at [1093, 280] on div "1 3 4 3 Início 1 1 1 1" at bounding box center [1093, 303] width 407 height 624
click at [1028, 273] on div "1 3 4 3 Início 1 1 1 1" at bounding box center [1093, 303] width 407 height 624
click at [1193, 255] on icon "Espaço de trabalho do Blockly" at bounding box center [1200, 279] width 159 height 58
click at [1076, 290] on div "1 1 3 4 3 Início 1 1 1 1" at bounding box center [1093, 303] width 407 height 624
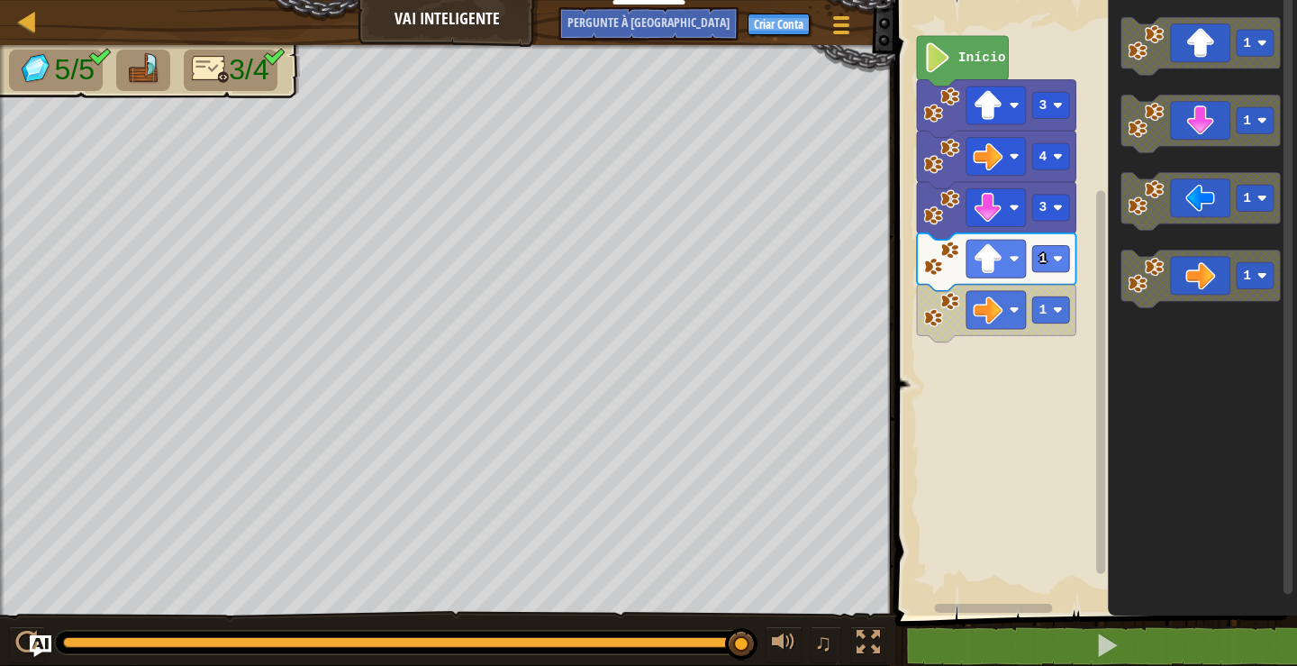
click at [1105, 178] on div "1 1 3 4 3 Início 1 1 1 1" at bounding box center [1093, 303] width 407 height 624
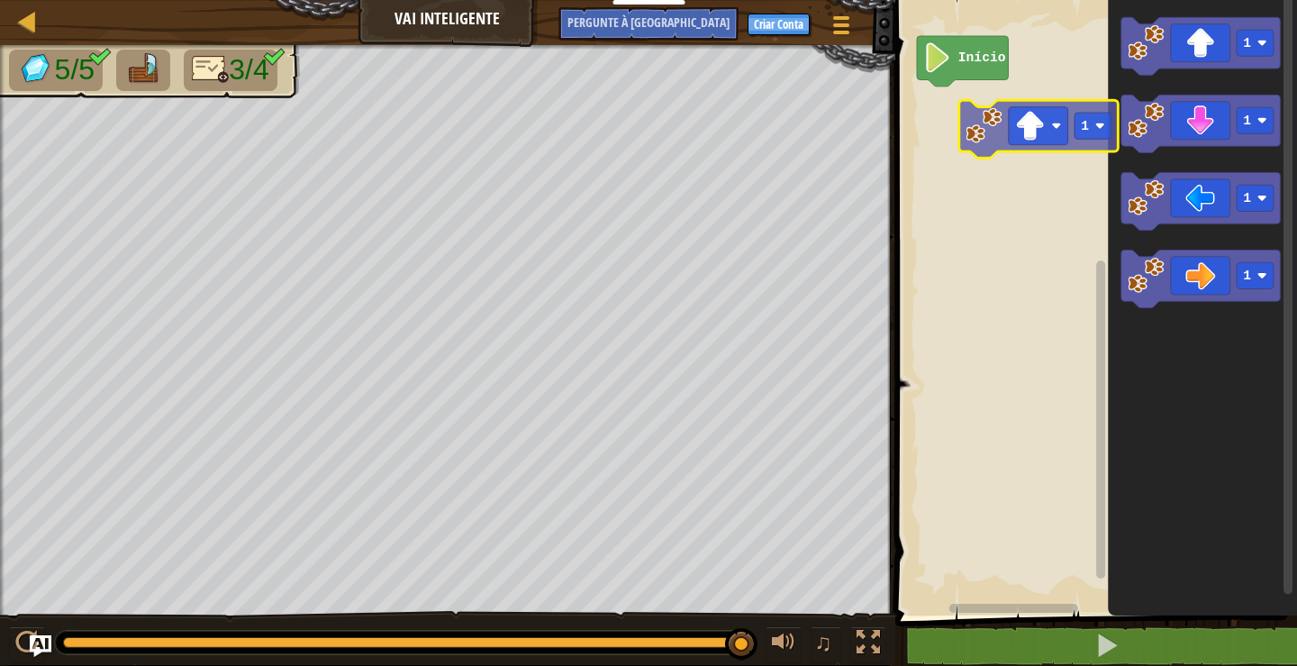
click at [974, 113] on div "Início 1 1 1 1 1" at bounding box center [1093, 303] width 407 height 624
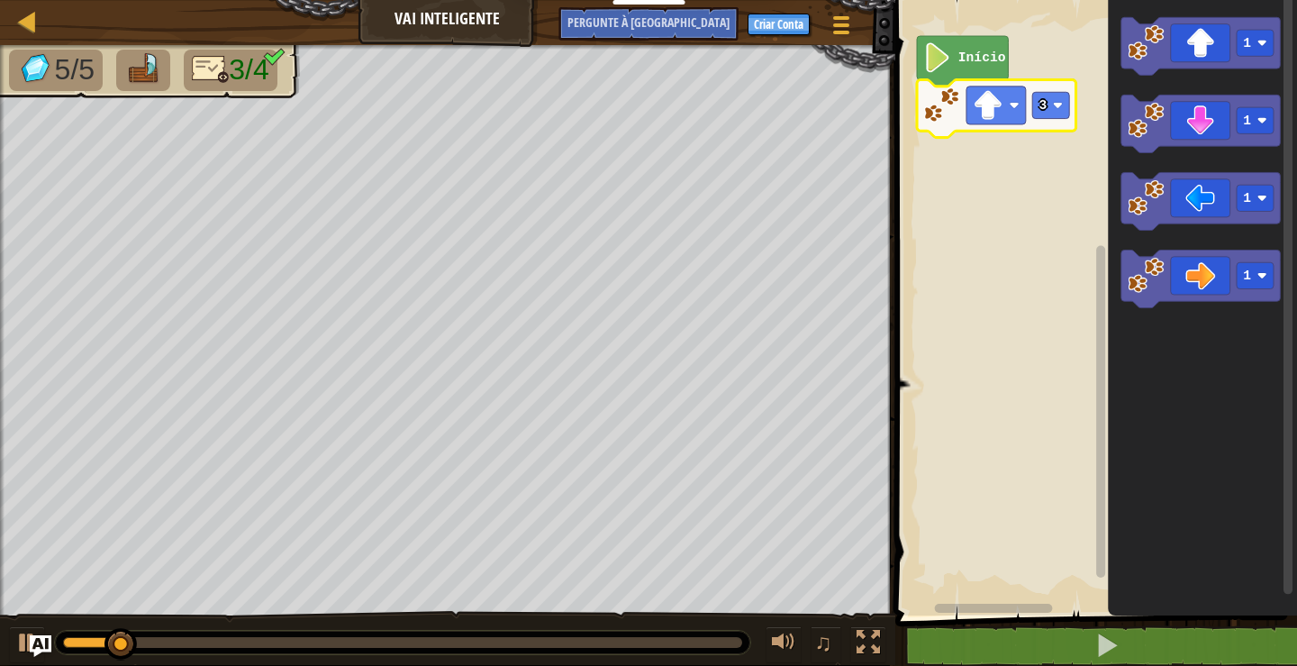
click at [966, 59] on text "Início" at bounding box center [982, 57] width 48 height 14
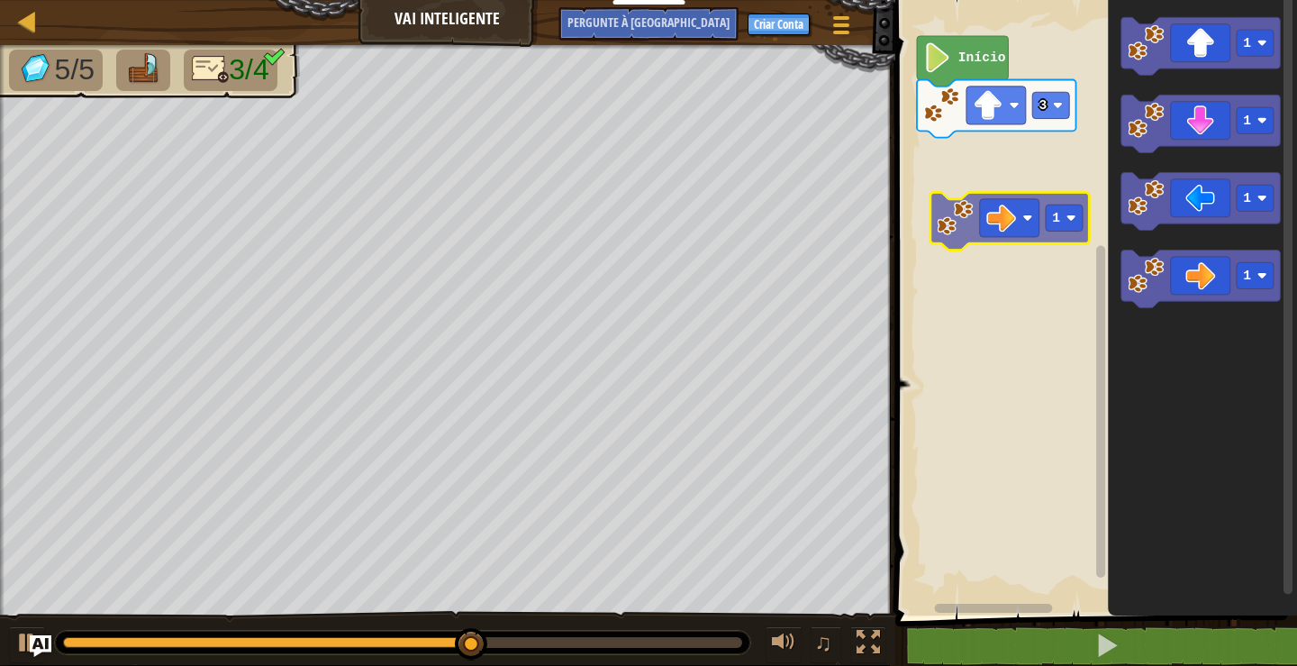
click at [1042, 205] on div "Início 3 1 1 1 1 1" at bounding box center [1093, 303] width 407 height 624
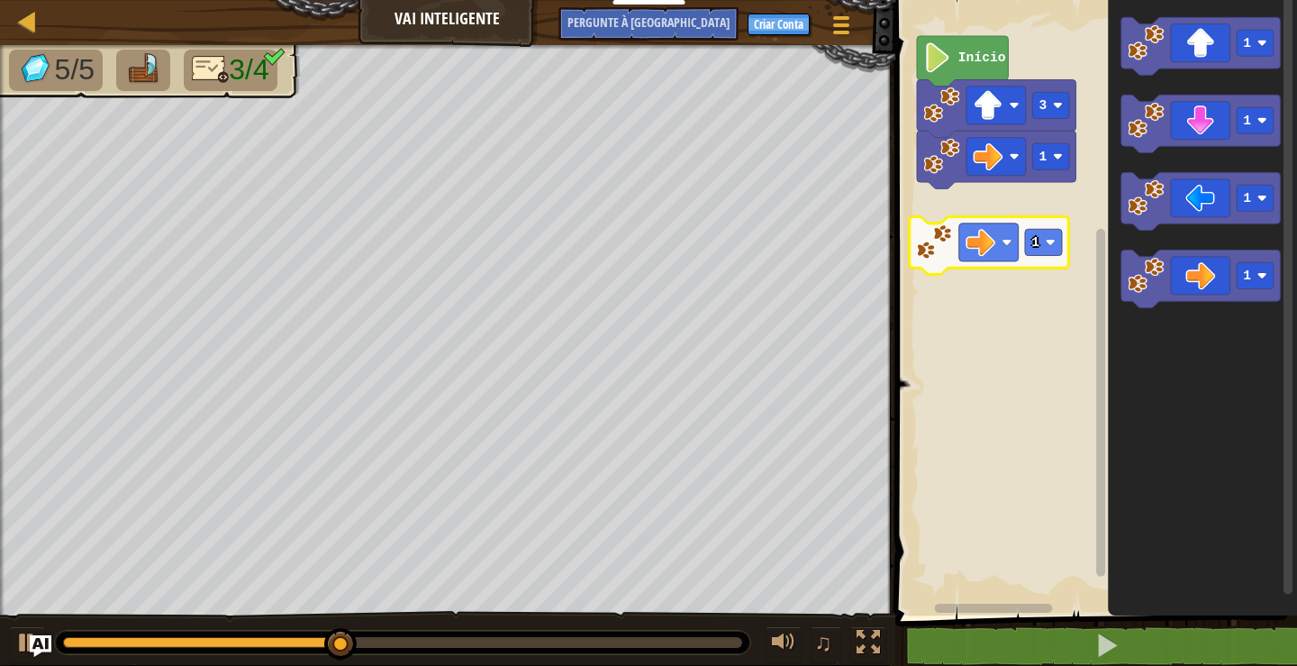
click at [936, 260] on div "1 3 Início 1 1 1 1 1" at bounding box center [1093, 303] width 407 height 624
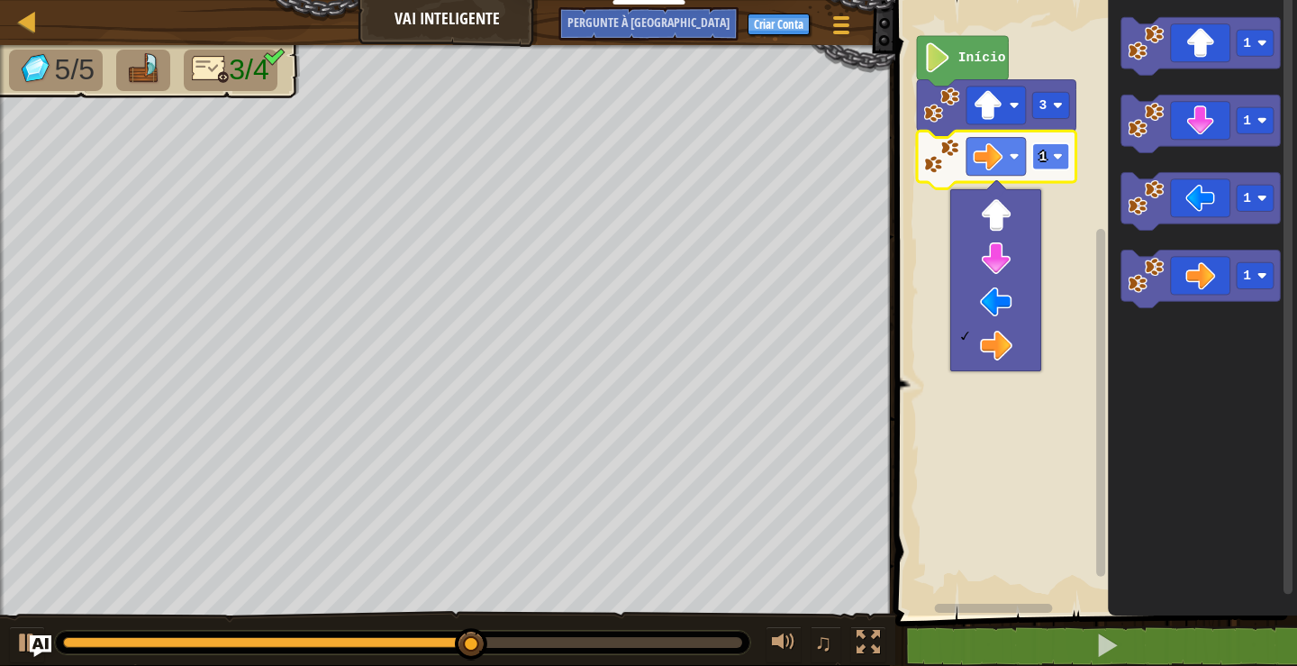
click at [1045, 155] on text "1" at bounding box center [1043, 157] width 8 height 14
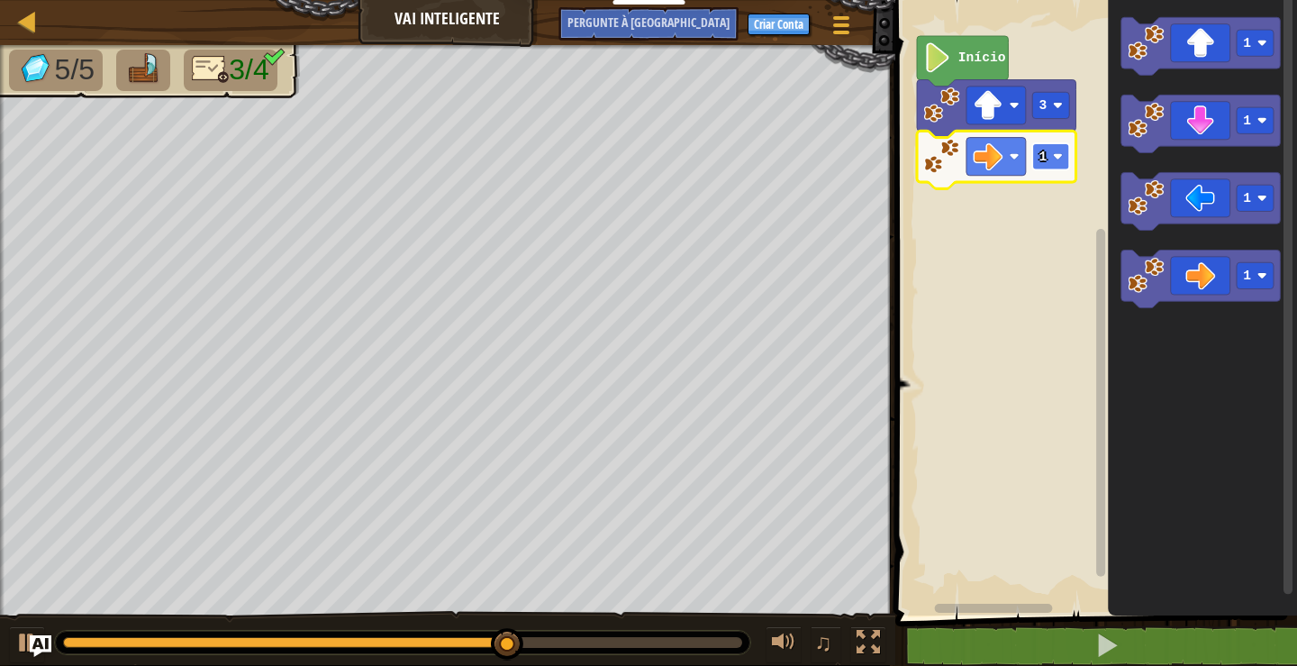
click at [1045, 155] on text "1" at bounding box center [1043, 157] width 8 height 14
click at [1048, 154] on rect "Espaço de trabalho do Blockly" at bounding box center [1050, 156] width 37 height 26
click at [1052, 160] on rect "Espaço de trabalho do Blockly" at bounding box center [1050, 156] width 37 height 26
click at [1045, 152] on text "1" at bounding box center [1043, 157] width 8 height 14
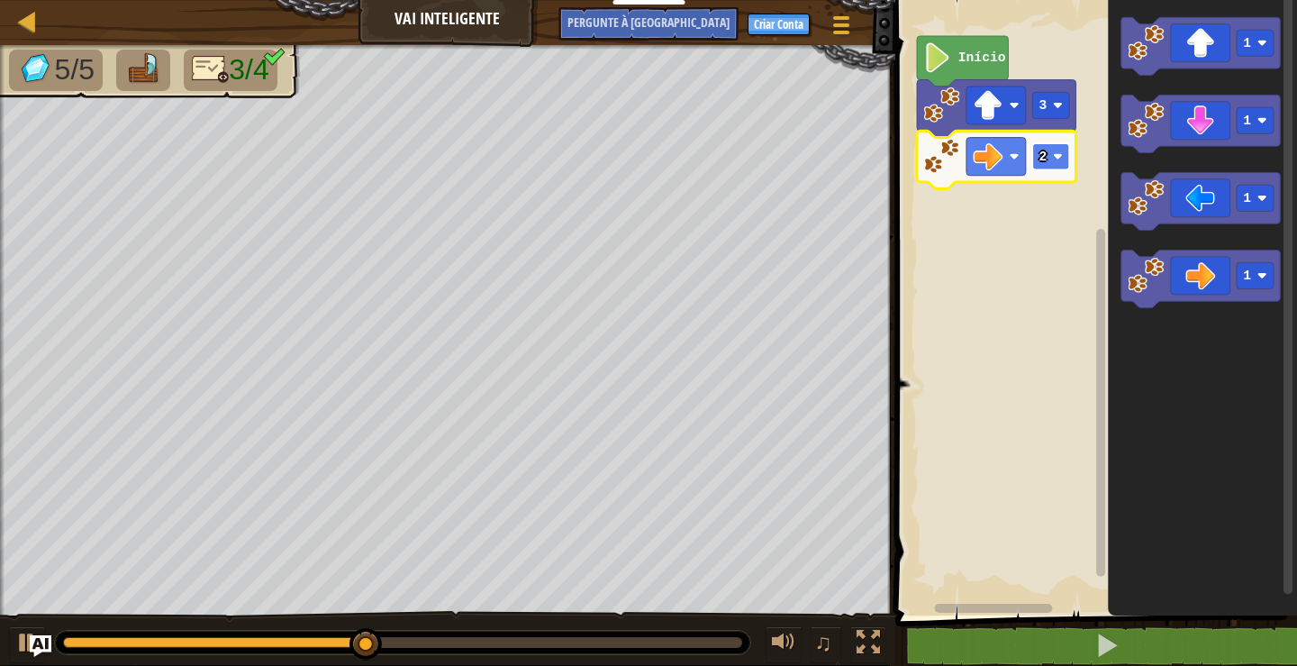
click at [1033, 153] on rect "Espaço de trabalho do Blockly" at bounding box center [1050, 156] width 37 height 26
click at [1052, 132] on icon "Espaço de trabalho do Blockly" at bounding box center [996, 160] width 159 height 58
click at [1052, 160] on rect "Espaço de trabalho do Blockly" at bounding box center [1050, 156] width 37 height 26
click at [1050, 165] on rect "Espaço de trabalho do Blockly" at bounding box center [1050, 156] width 37 height 26
click at [1042, 146] on rect "Espaço de trabalho do Blockly" at bounding box center [1050, 156] width 37 height 26
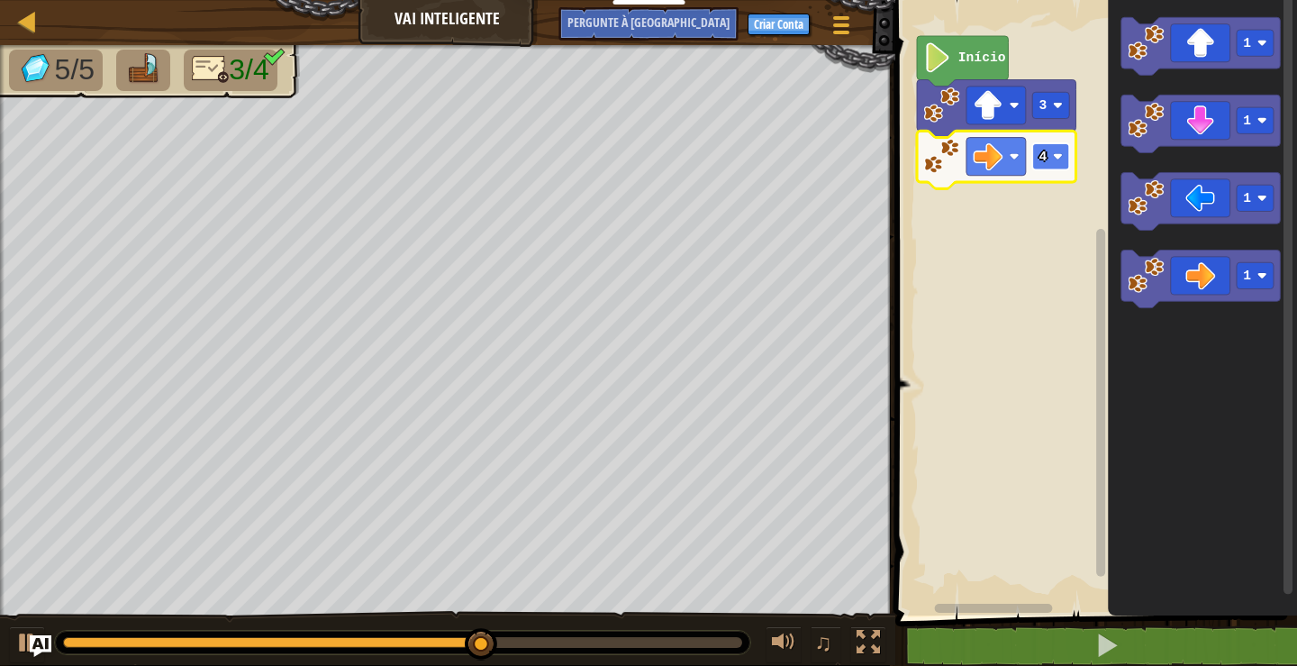
click at [1049, 150] on rect "Espaço de trabalho do Blockly" at bounding box center [1050, 156] width 37 height 26
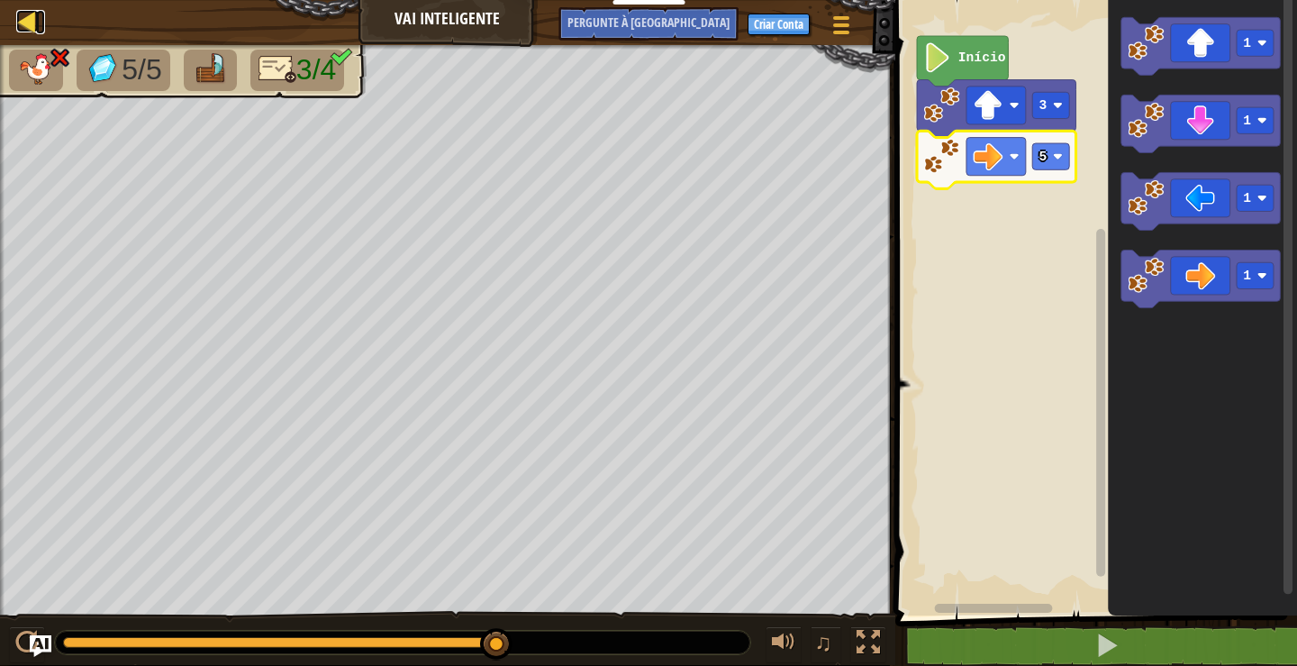
click at [33, 23] on div at bounding box center [27, 21] width 23 height 23
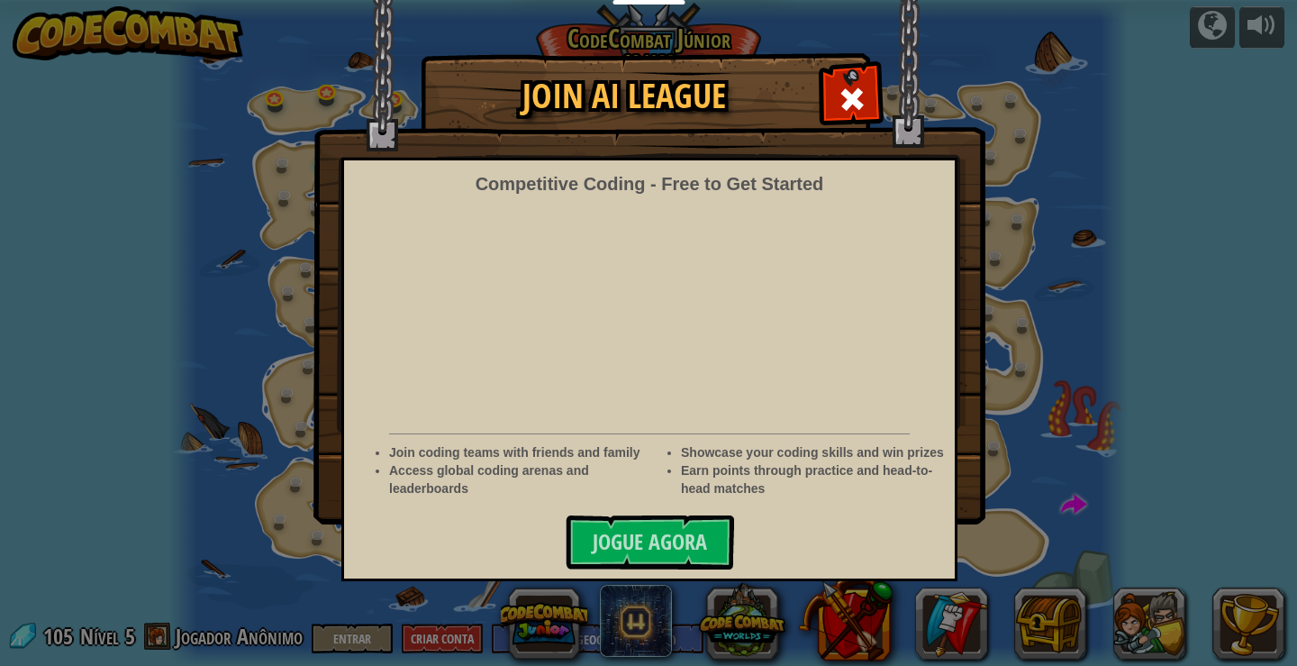
select select "pt-BR"
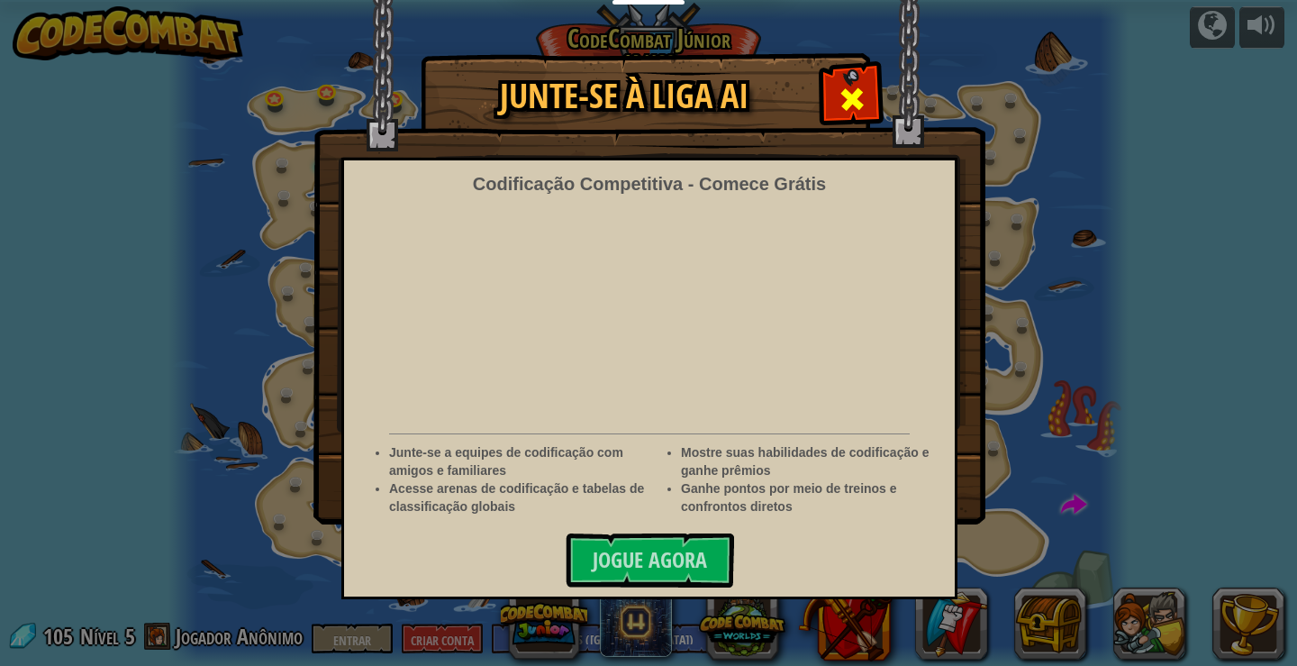
click at [851, 89] on span at bounding box center [852, 99] width 29 height 29
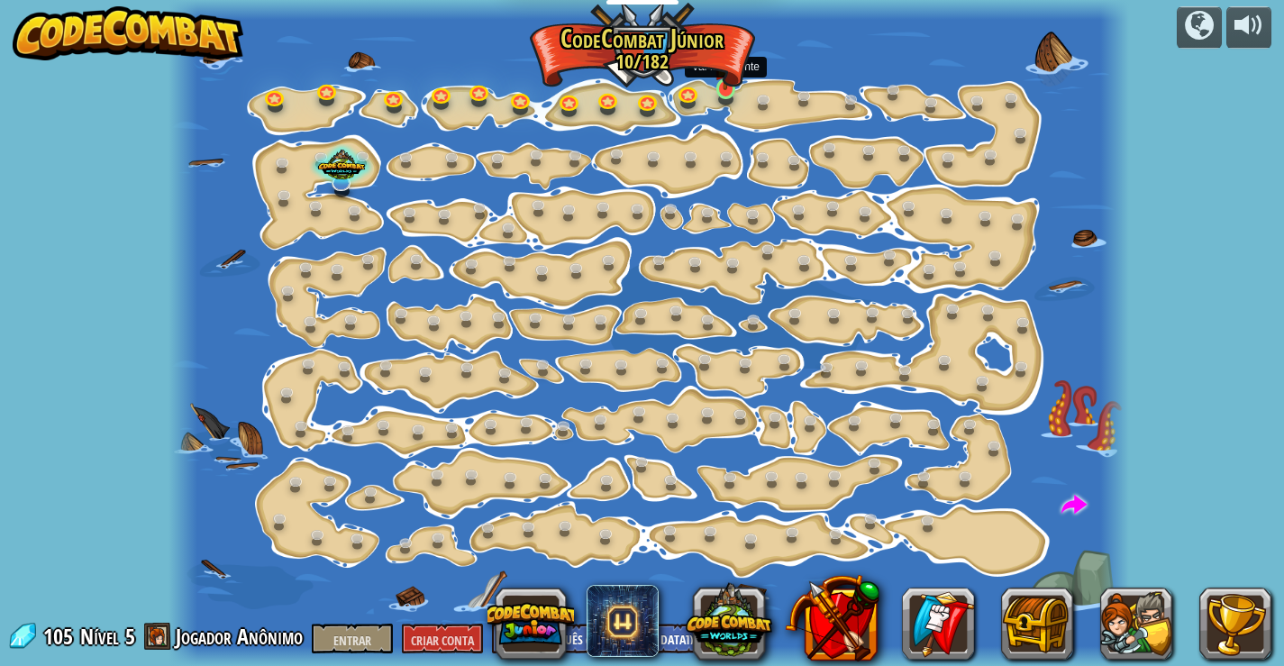
click at [726, 82] on img at bounding box center [724, 64] width 23 height 54
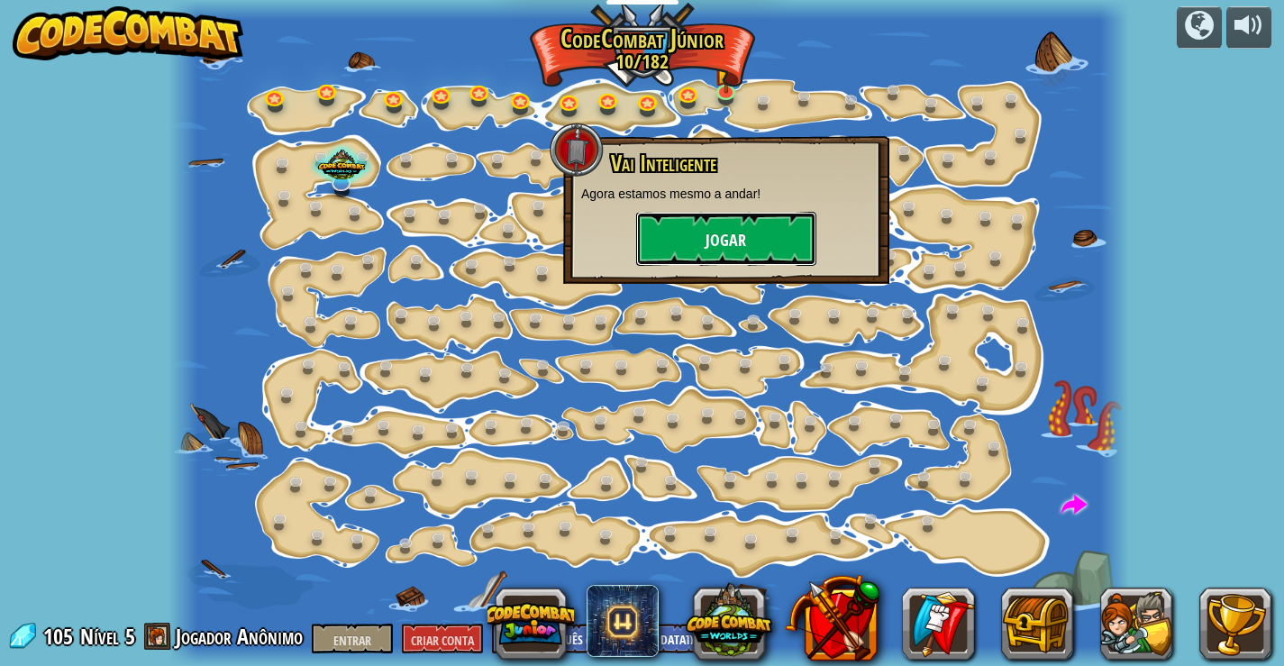
click at [725, 231] on font "Jogar" at bounding box center [725, 241] width 41 height 23
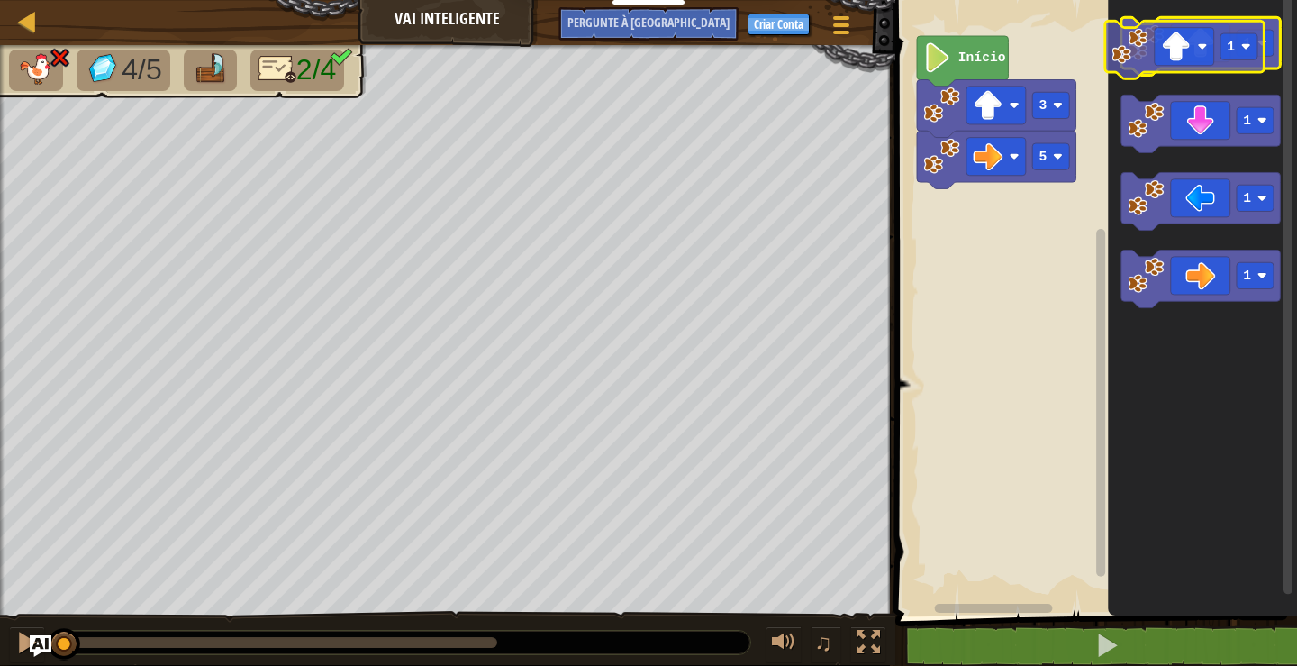
click at [1183, 14] on icon "1 1 1 1" at bounding box center [1202, 303] width 189 height 624
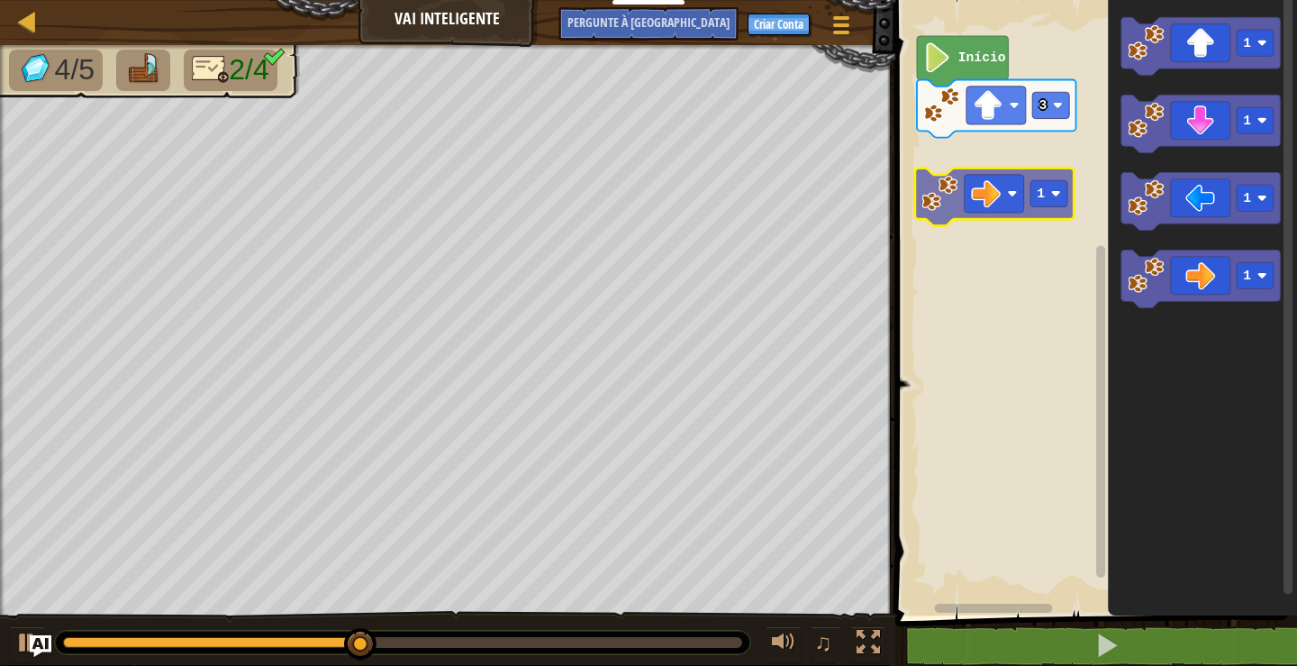
click at [1012, 202] on div "3 Início 1 1 1 1 1" at bounding box center [1093, 303] width 407 height 624
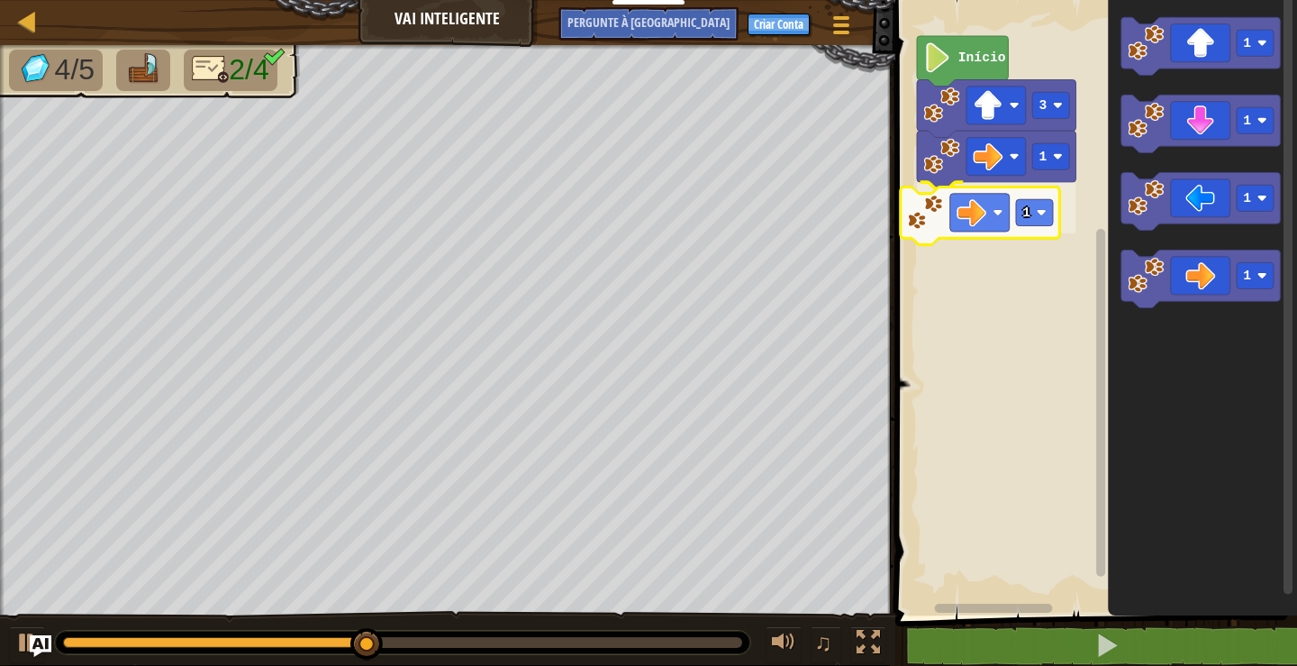
click at [984, 229] on div "1 1 3 Início 1 1 1 1 1" at bounding box center [1093, 303] width 407 height 624
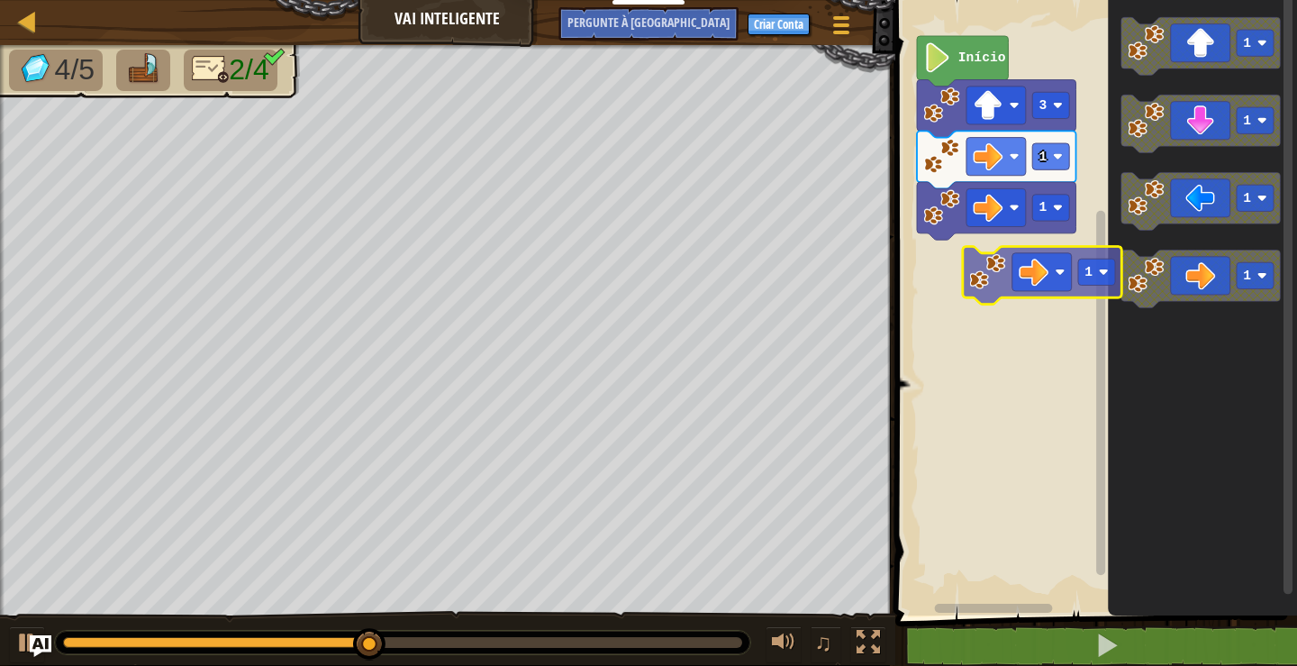
click at [957, 282] on div "1 1 3 Início 1 1 1 1 1" at bounding box center [1093, 303] width 407 height 624
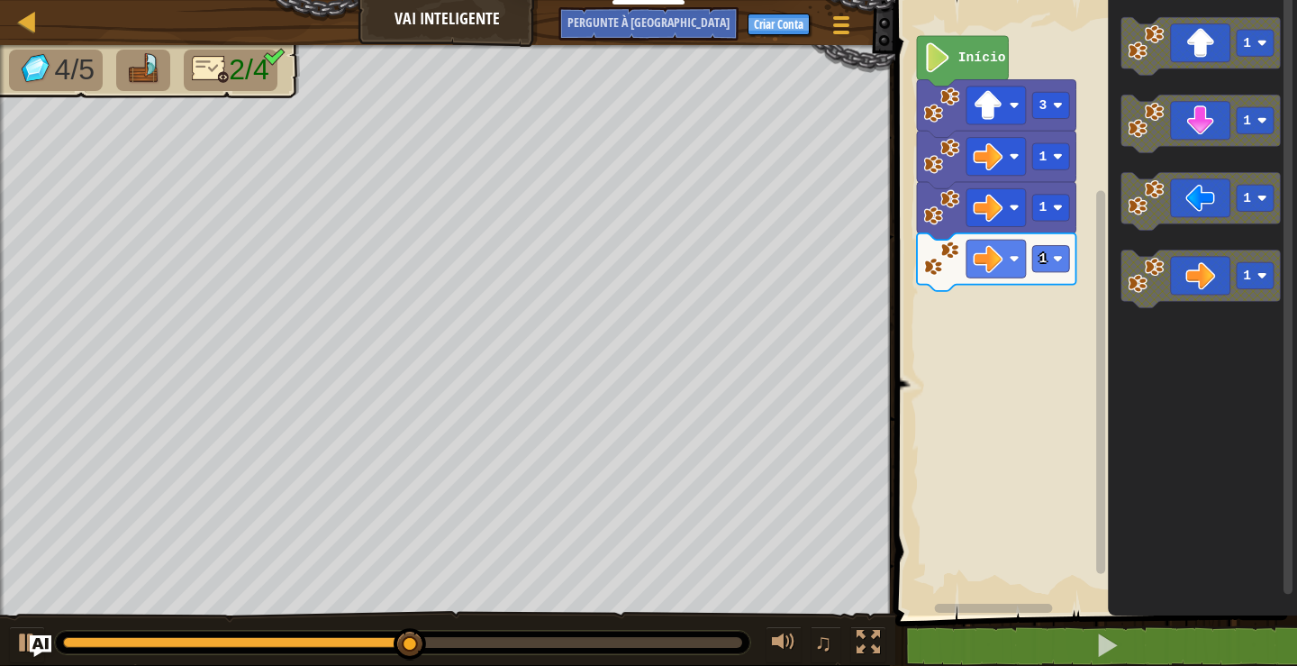
click at [939, 348] on div "1 1 1 3 Início 1 1 1 1" at bounding box center [1093, 303] width 407 height 624
click at [1070, 340] on div "1 1 1 3 Início 1 1 1 1" at bounding box center [1093, 303] width 407 height 624
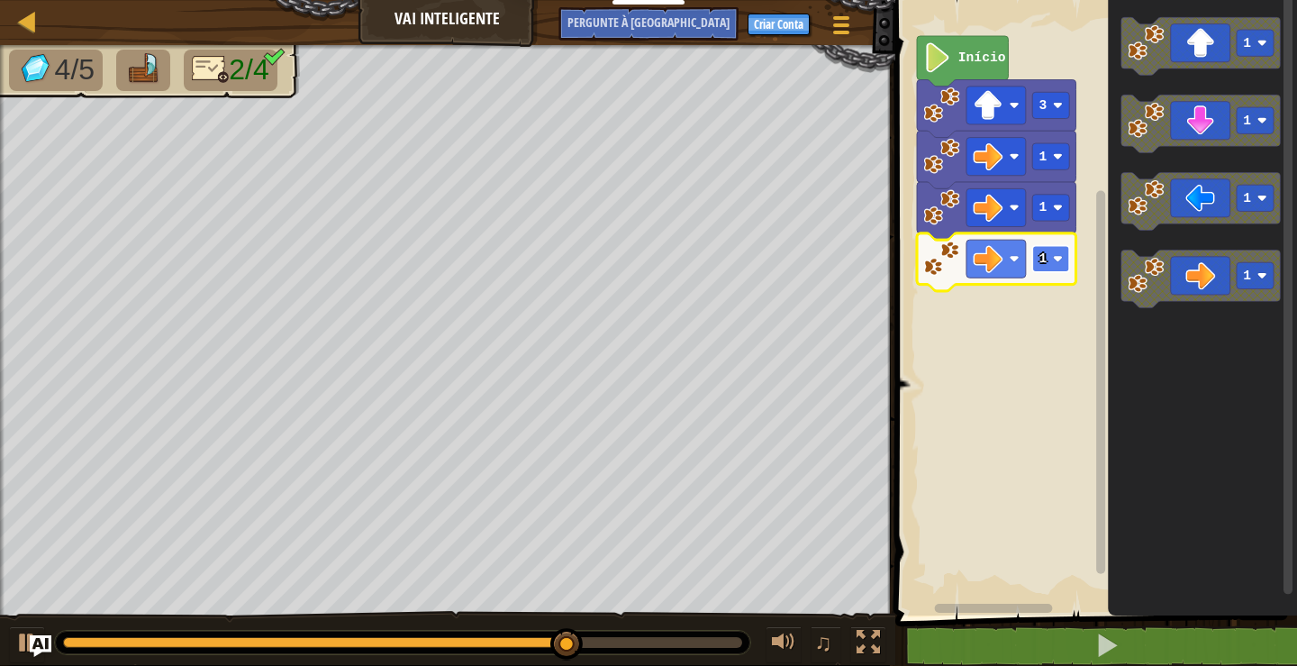
click at [1043, 261] on text "1" at bounding box center [1043, 258] width 8 height 14
click at [1044, 262] on text "1" at bounding box center [1043, 258] width 8 height 14
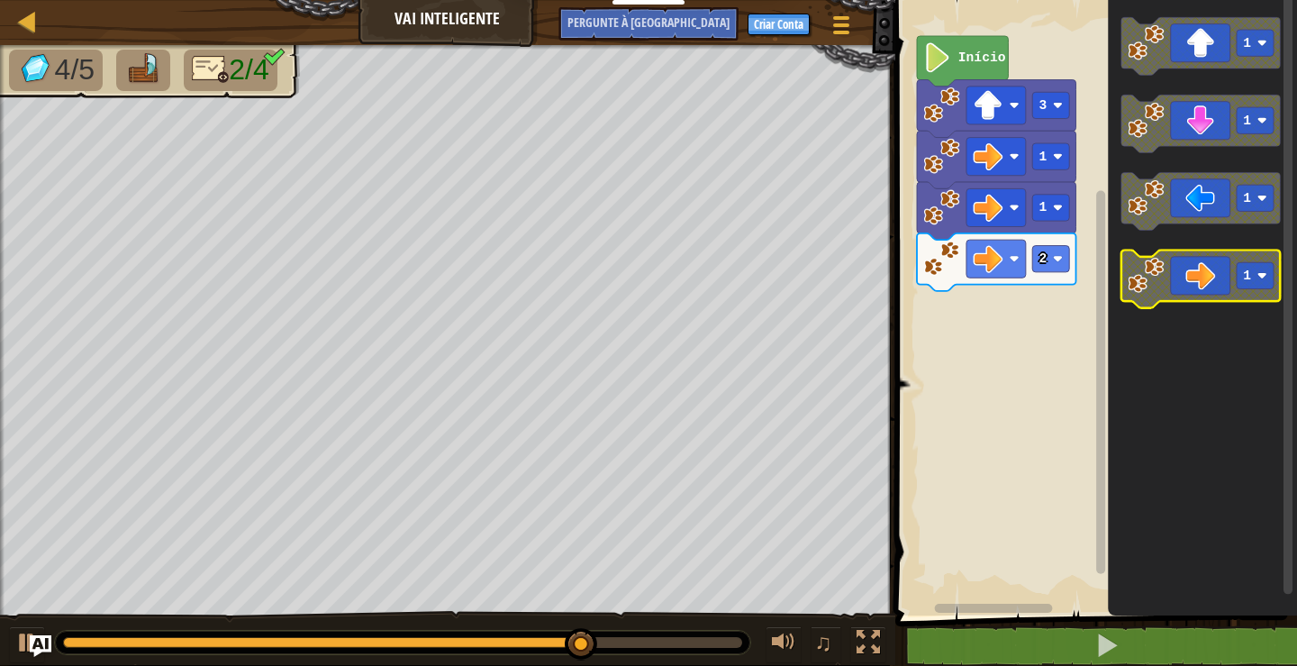
click at [1159, 271] on g "1 1 1 1" at bounding box center [1200, 162] width 159 height 290
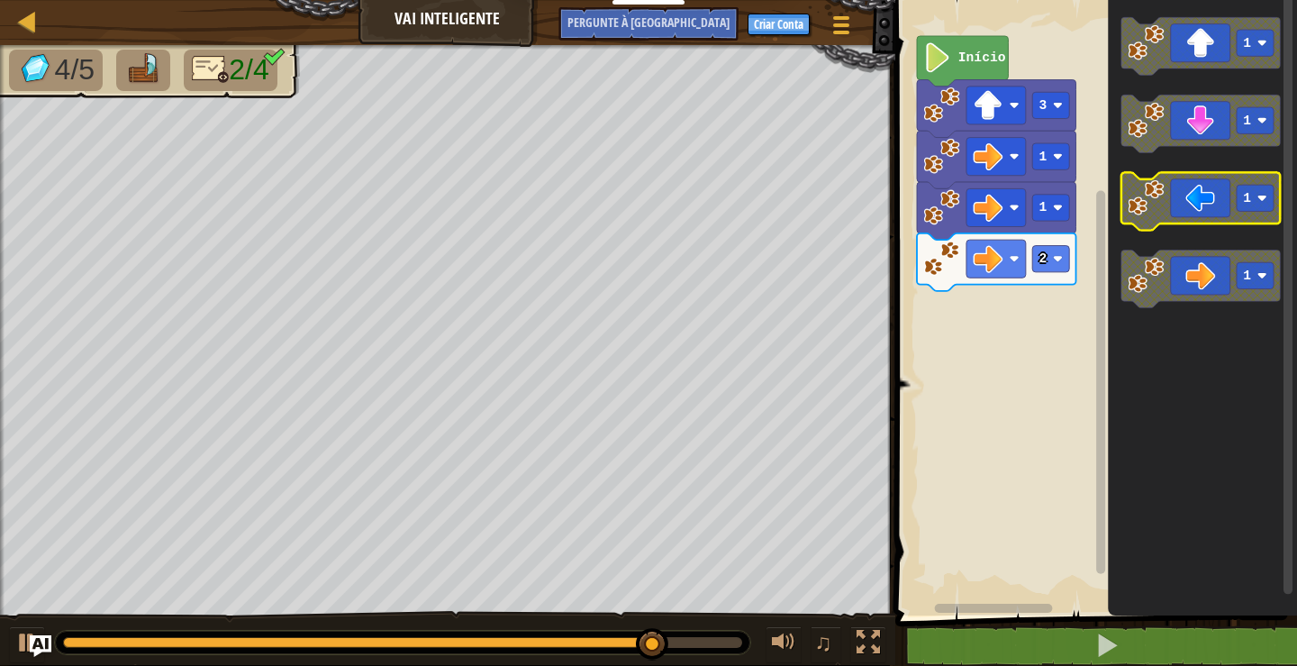
click at [1126, 222] on g "1 1 1 1" at bounding box center [1200, 162] width 159 height 290
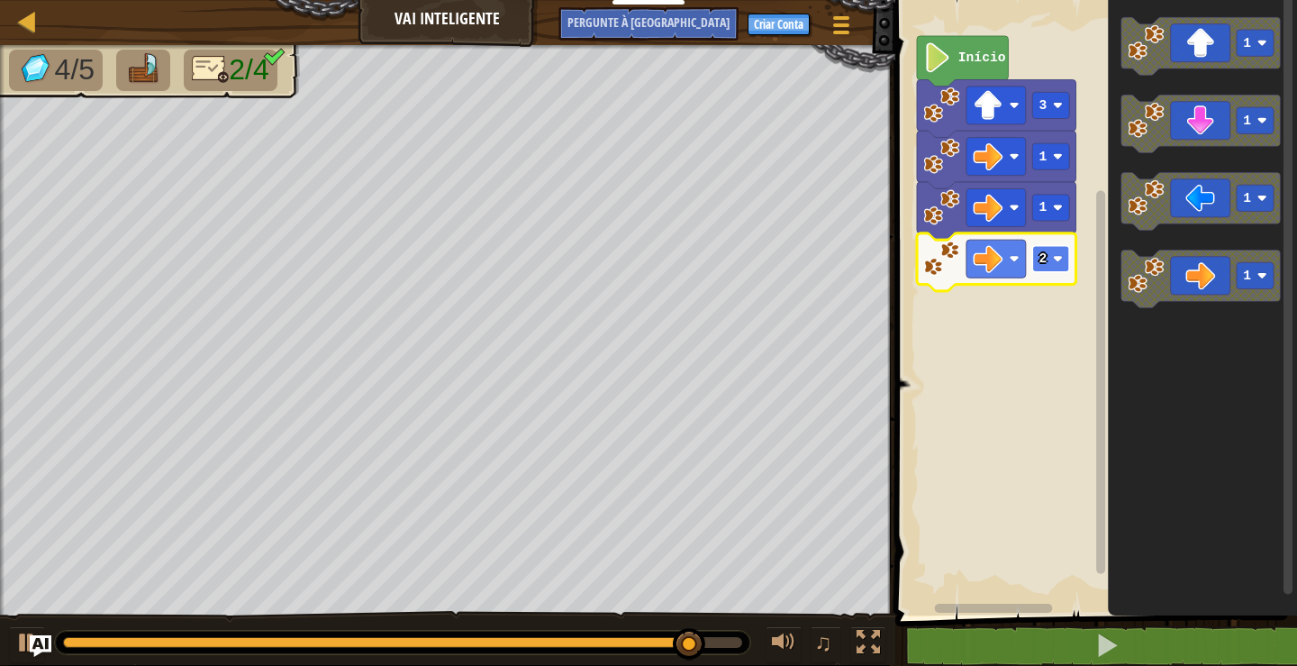
click at [1058, 262] on image "Espaço de trabalho do Blockly" at bounding box center [1058, 259] width 10 height 10
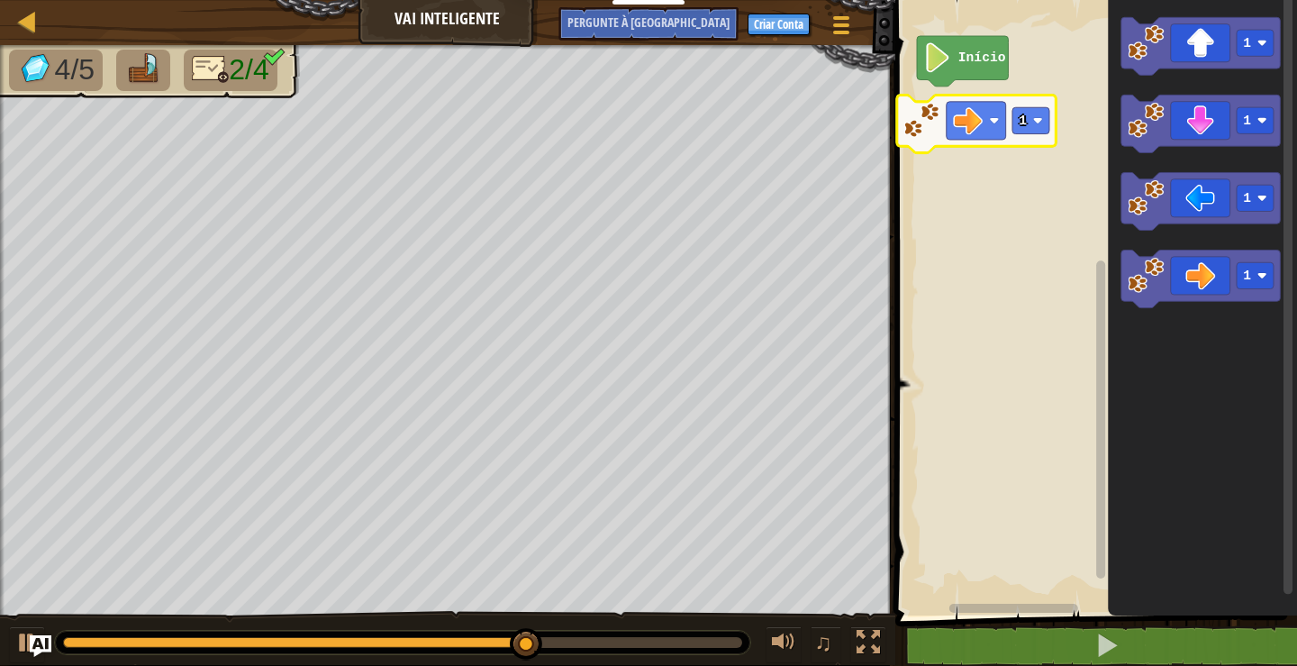
click at [995, 115] on div "Início 1 1 1 1 1" at bounding box center [1093, 303] width 407 height 624
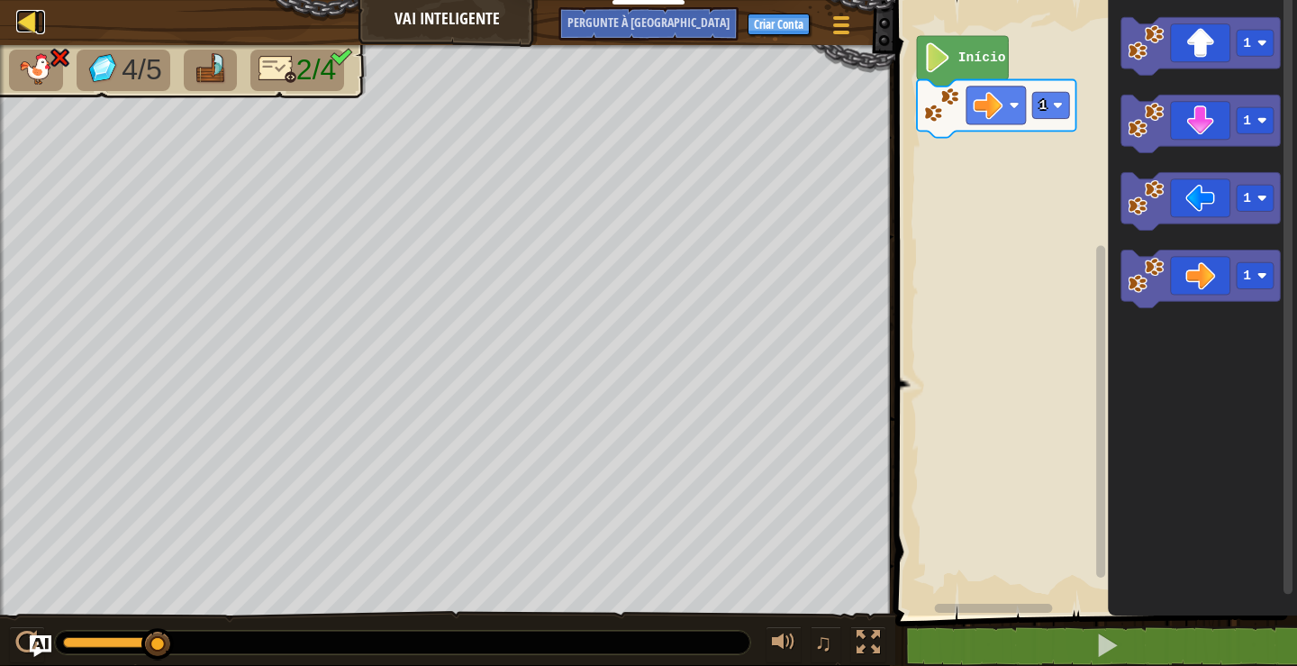
click at [28, 13] on div at bounding box center [27, 21] width 23 height 23
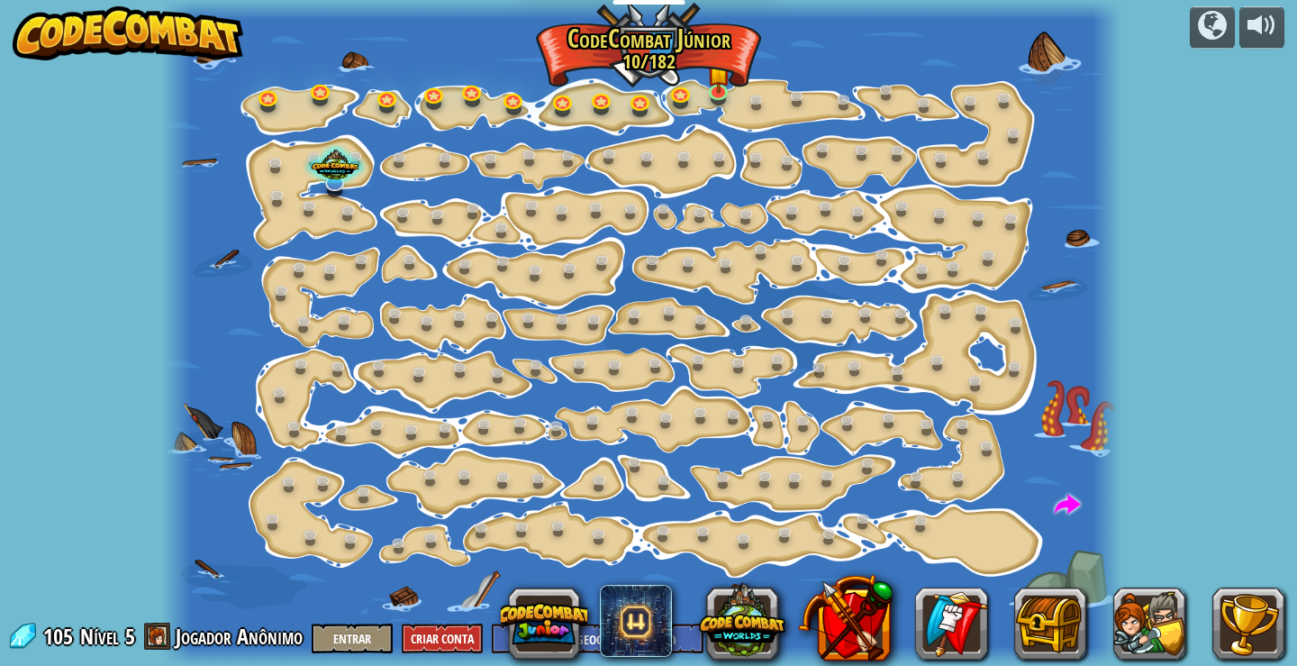
select select "pt-BR"
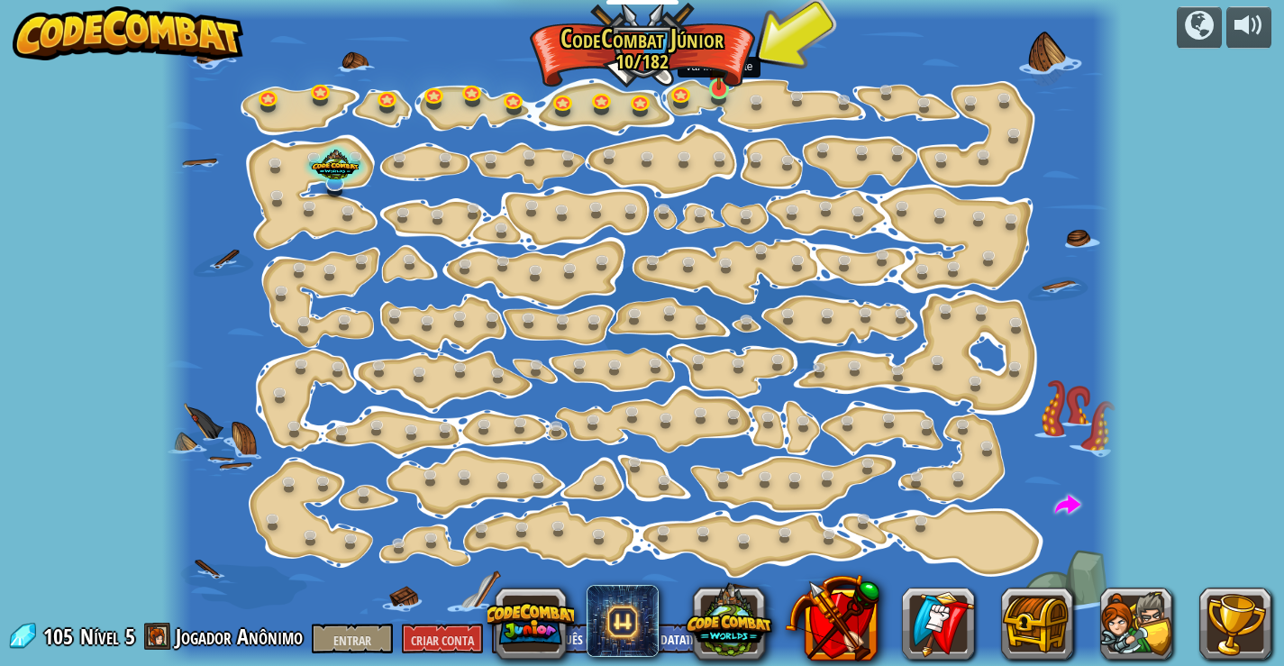
click at [717, 88] on img at bounding box center [718, 64] width 23 height 54
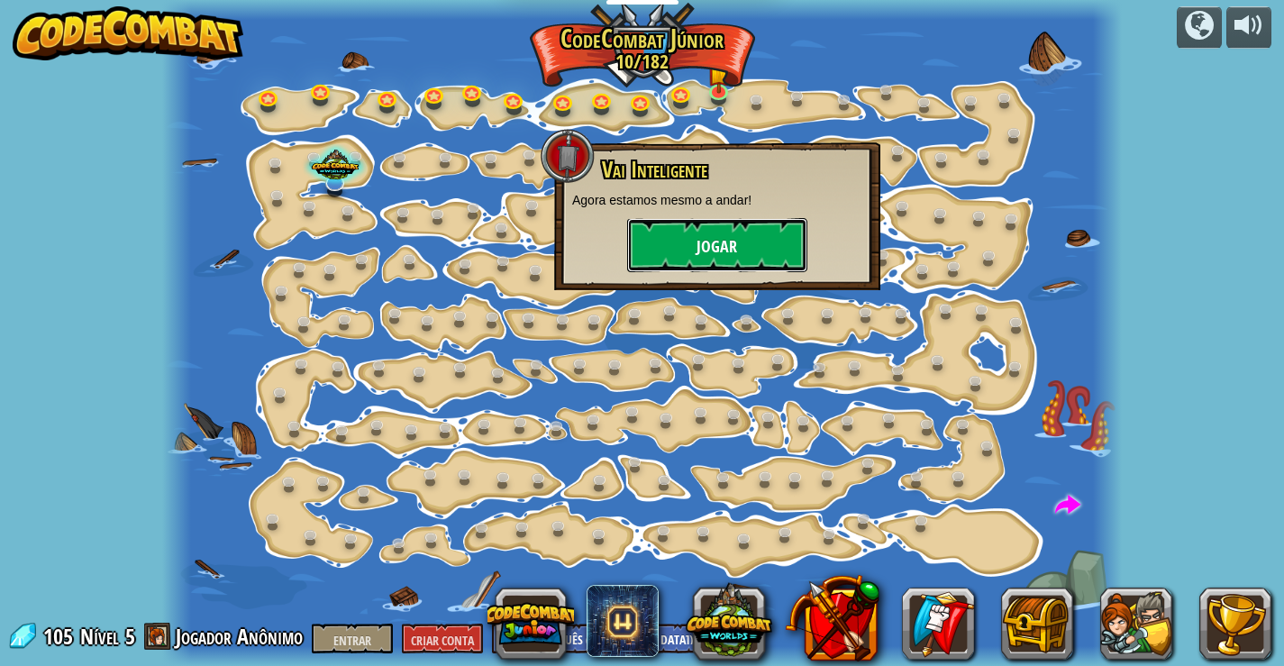
click at [733, 225] on button "Jogar" at bounding box center [717, 245] width 180 height 54
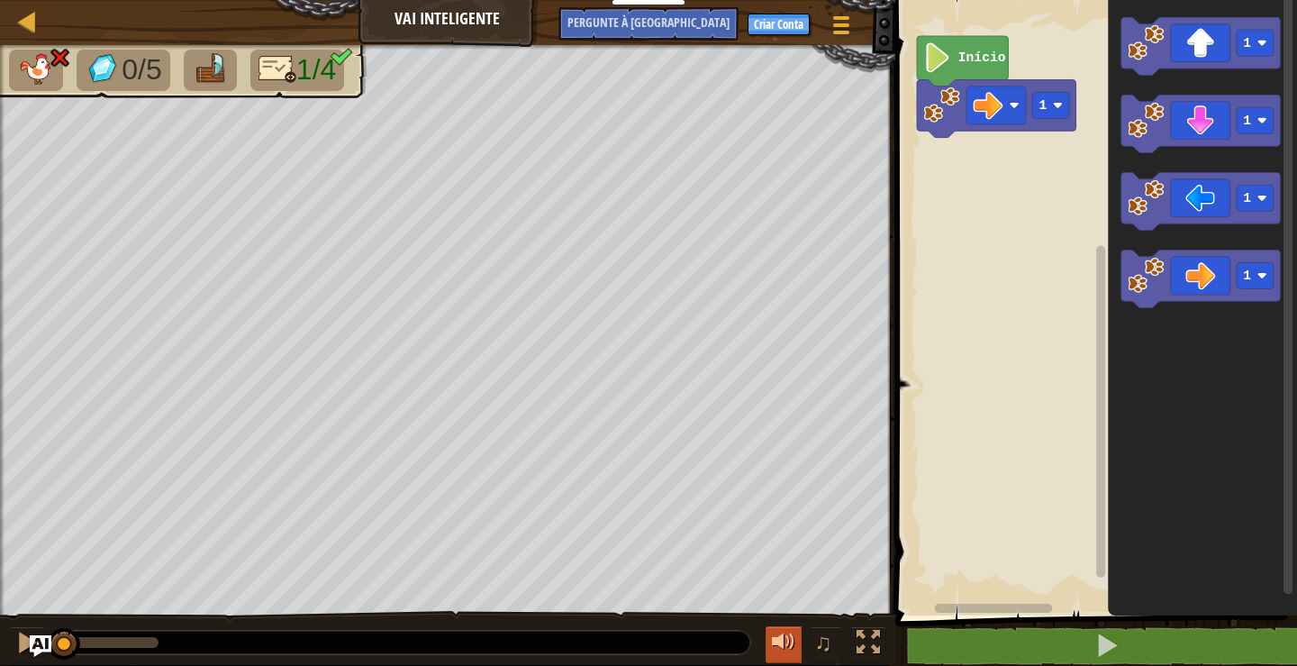
click at [780, 647] on div at bounding box center [783, 642] width 23 height 23
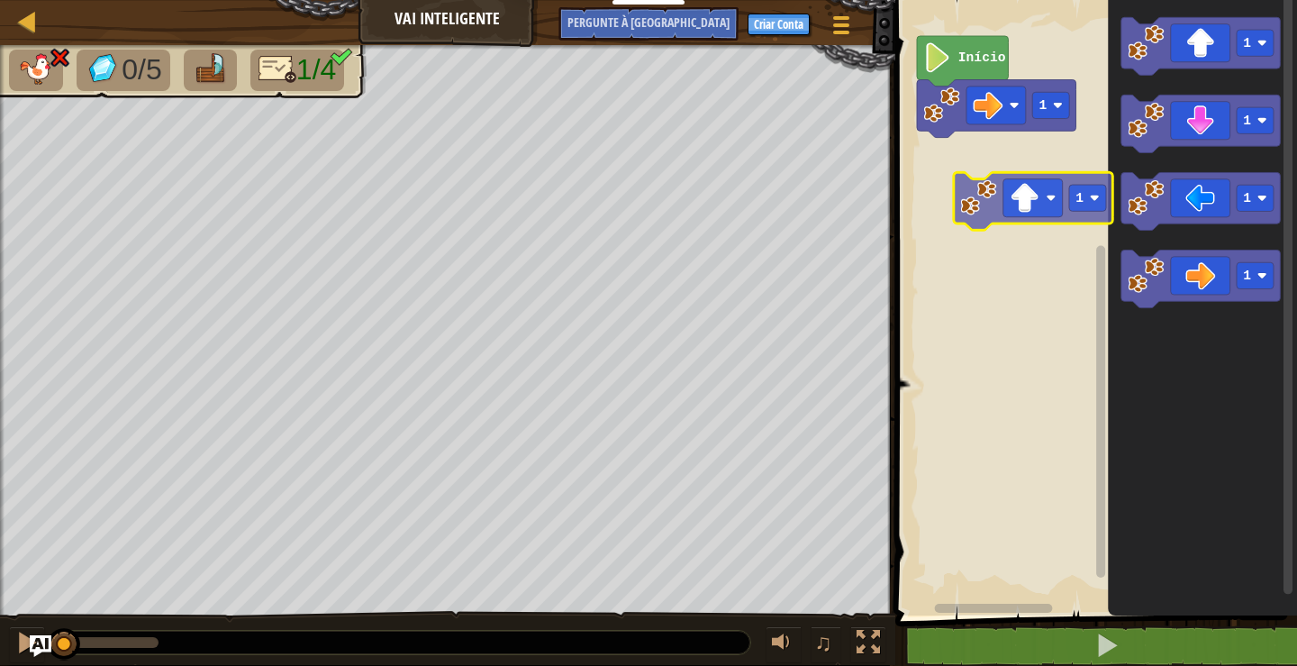
click at [986, 183] on div "1 Início 1 1 1 1 1" at bounding box center [1093, 303] width 407 height 624
